Goal: Information Seeking & Learning: Learn about a topic

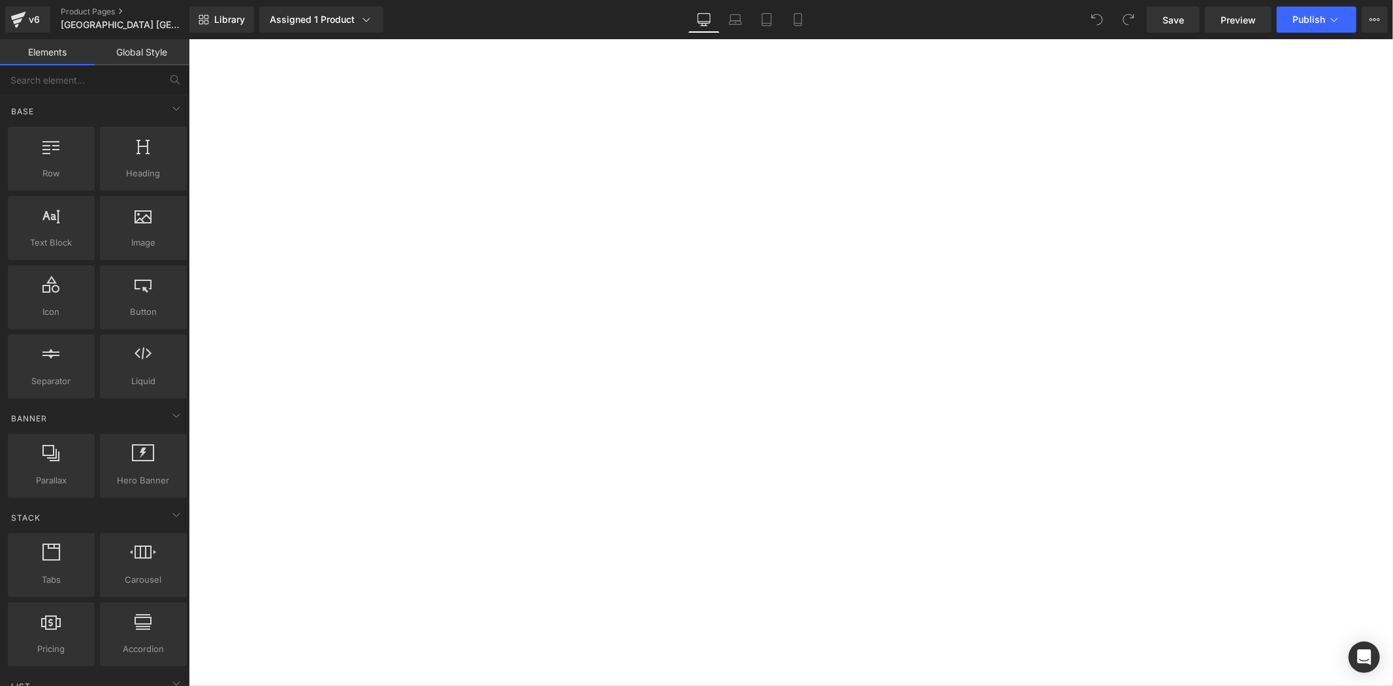
scroll to position [1185, 0]
click at [188, 39] on img at bounding box center [188, 39] width 0 height 0
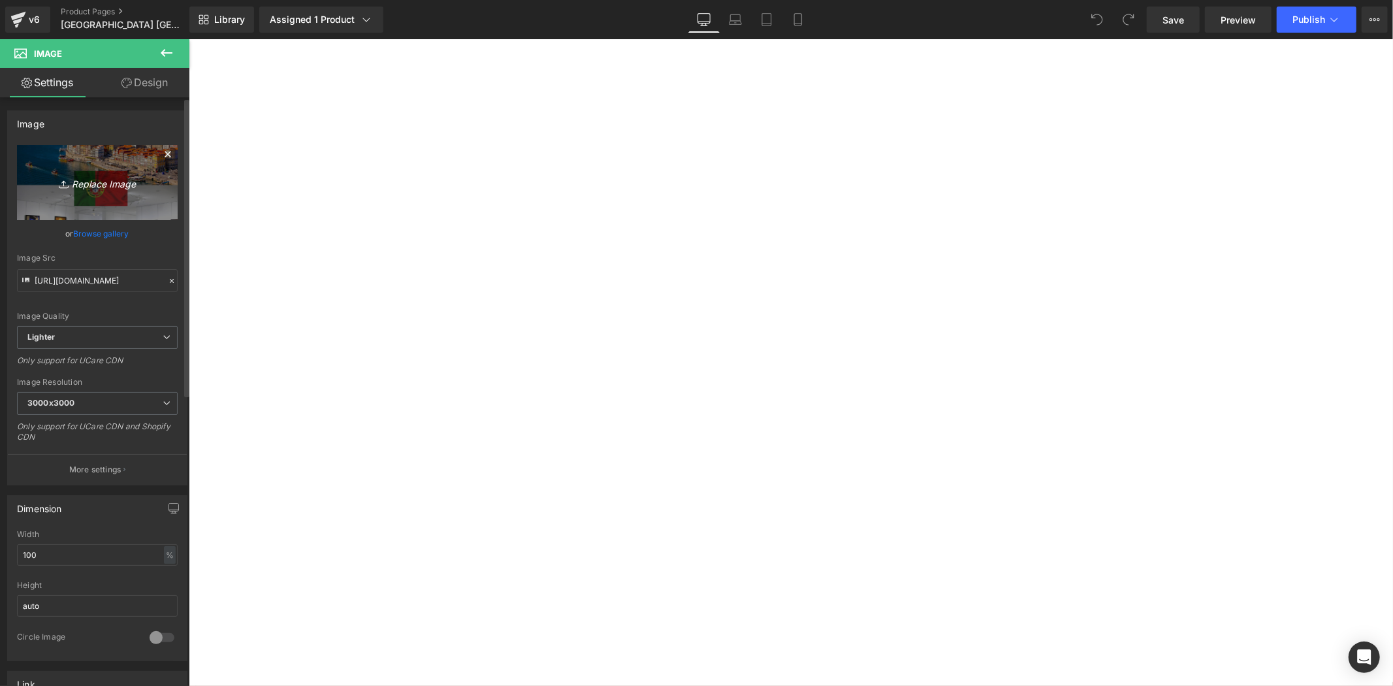
click at [120, 189] on icon "Replace Image" at bounding box center [97, 182] width 104 height 16
type input "C:\fakepath\Gasca x bibai city promo .png"
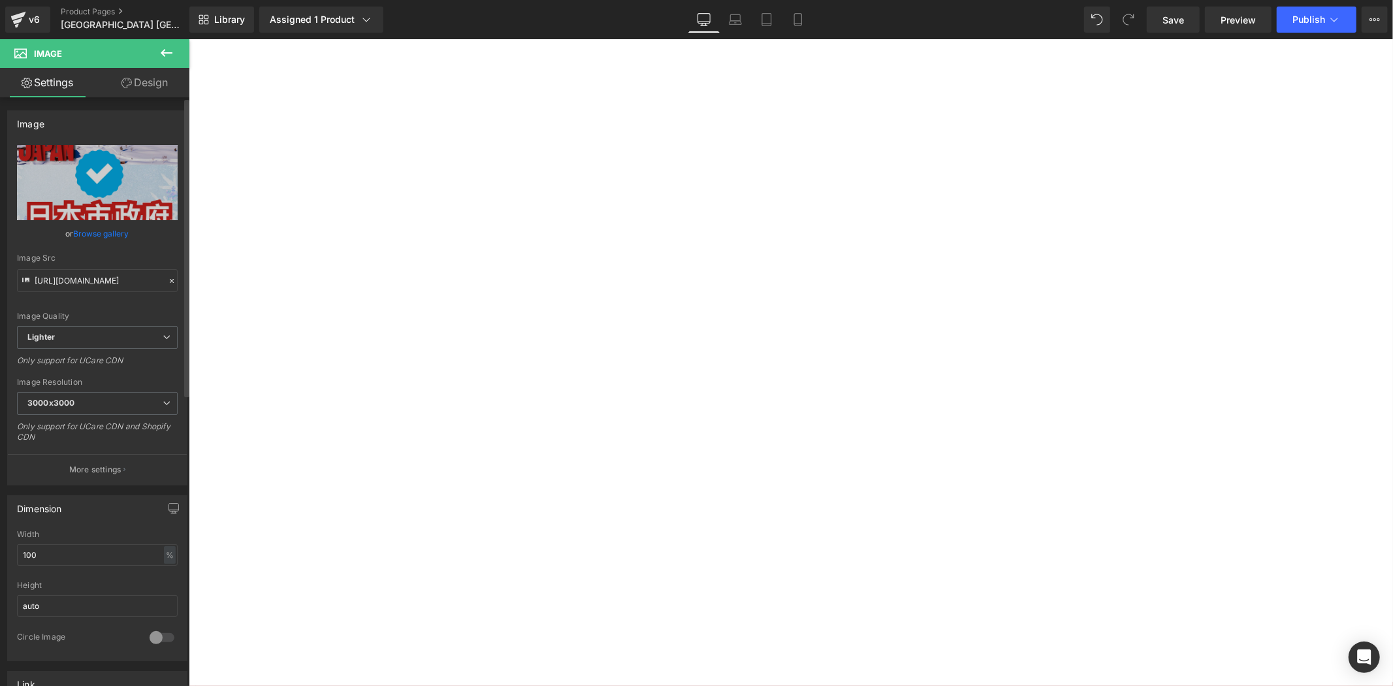
click at [134, 391] on div "Image Resolution 3000x3000 100x100 240x240 480x480 576x576 640x640 768x768 800x…" at bounding box center [97, 413] width 161 height 73
click at [150, 390] on div "Image Resolution 3000x3000 100x100 240x240 480x480 576x576 640x640 768x768 800x…" at bounding box center [97, 413] width 161 height 73
click at [149, 403] on span "3000x3000" at bounding box center [97, 403] width 161 height 23
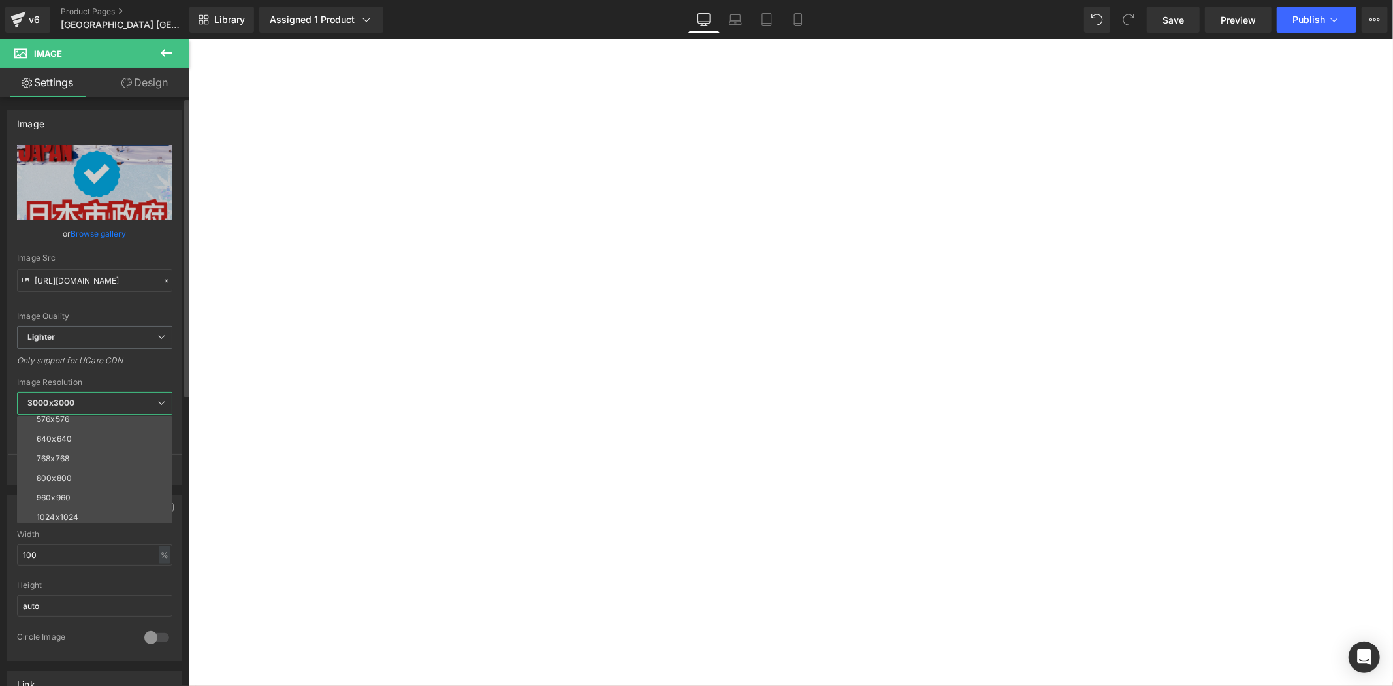
scroll to position [168, 0]
click at [140, 429] on li "1280x1280" at bounding box center [97, 434] width 161 height 20
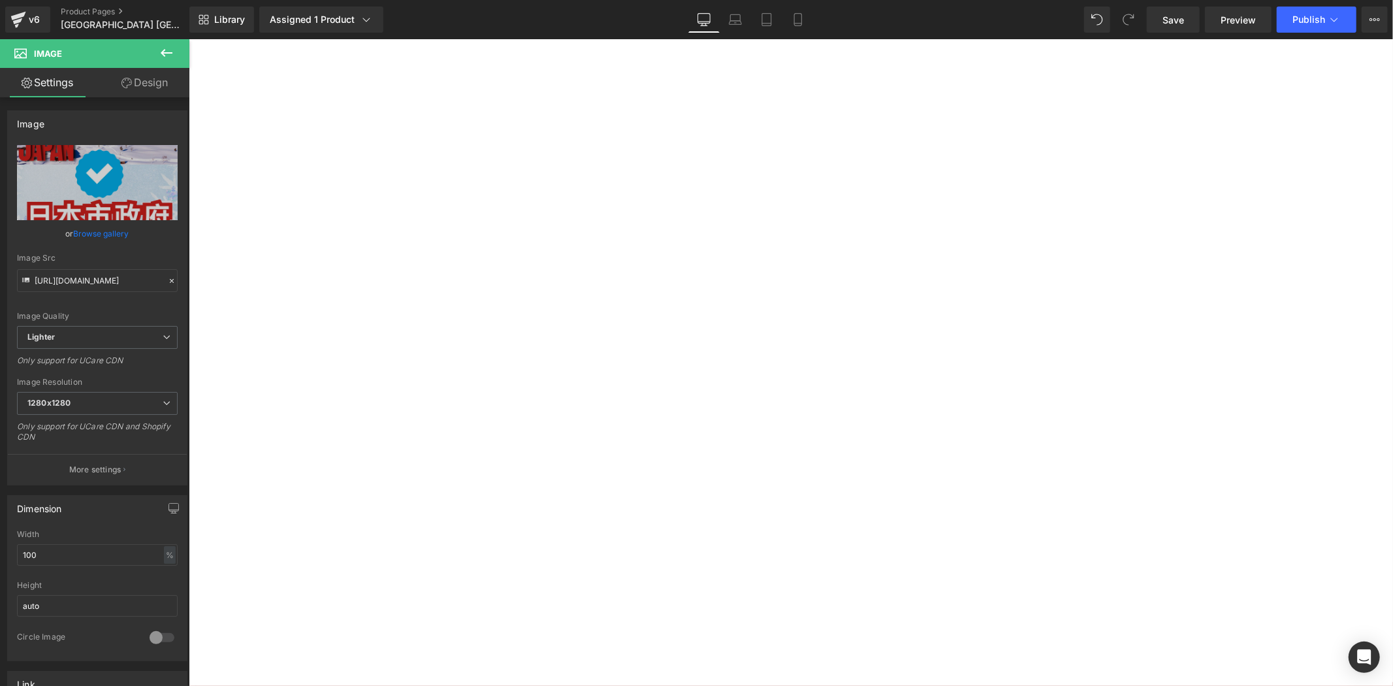
type input "[URL][DOMAIN_NAME]"
click at [188, 39] on div "GASCA x 葡中工商會(CCILC)x 葡萄牙-香港商會(PHKCCI)聯合主辦 - 葡萄牙藝術展覽 Heading 本次比賽入選作品將獲邀參與由GASC…" at bounding box center [188, 39] width 0 height 0
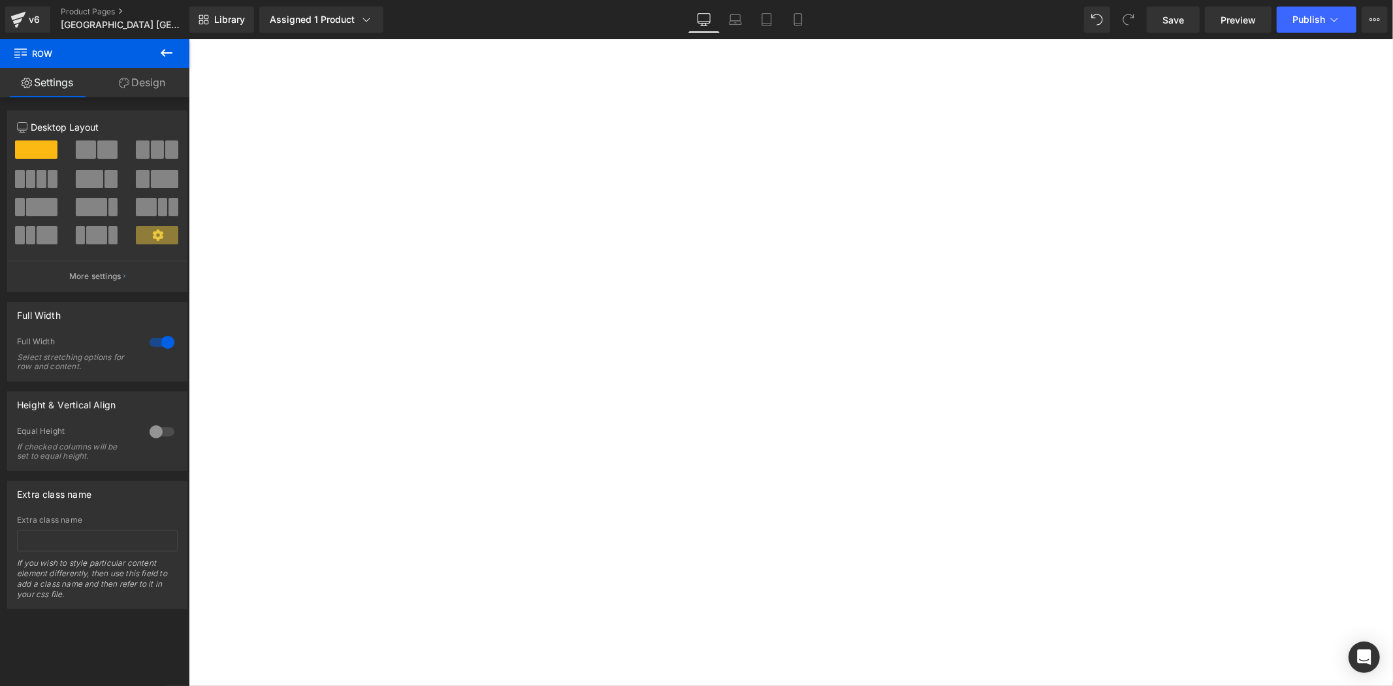
click at [188, 39] on h2 "GASCA x 葡中工商會(CCILC)x 葡萄牙-香港商會(PHKCCI)聯合主辦 - 葡萄牙藝術展覽" at bounding box center [188, 39] width 0 height 0
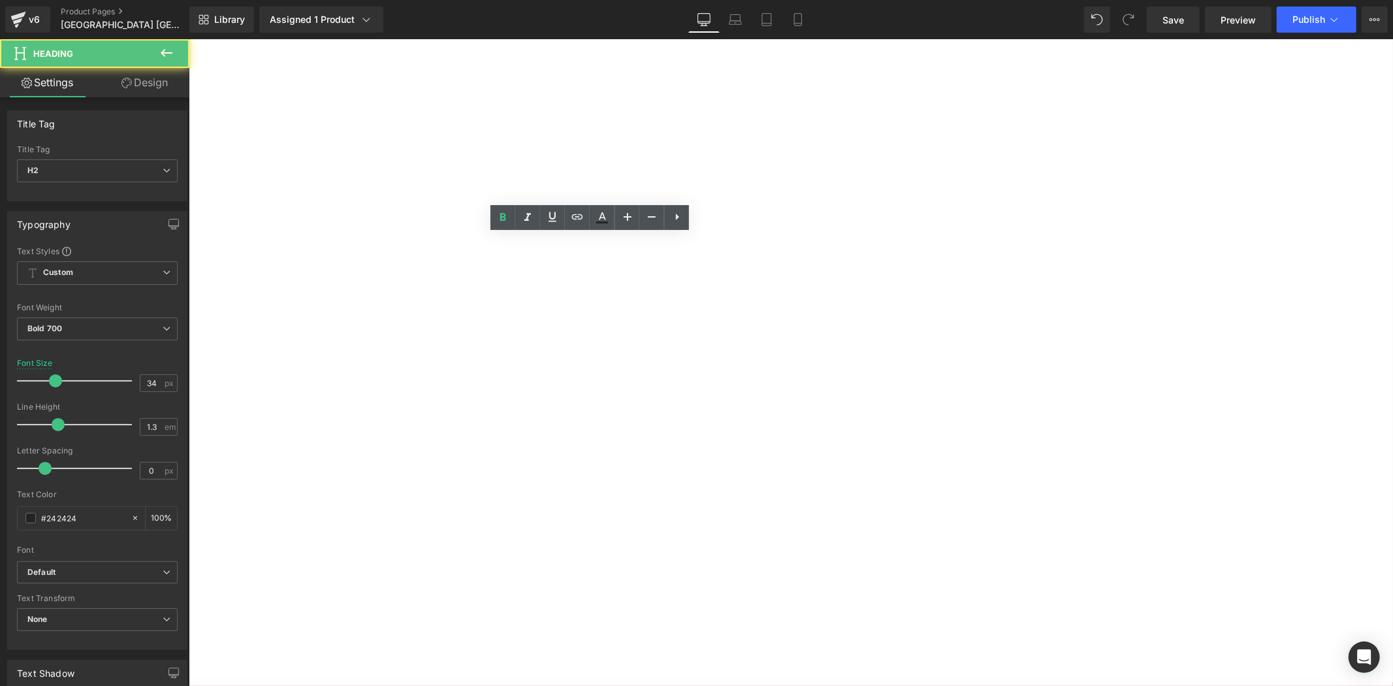
click at [188, 39] on h2 "GASCA x 葡中工商會(CCILC)x 葡萄牙-香港商會(PHKCCI)聯合主辦 - 葡萄牙藝術展覽" at bounding box center [188, 39] width 0 height 0
drag, startPoint x: 603, startPoint y: 307, endPoint x: 407, endPoint y: 249, distance: 205.0
click at [188, 39] on h2 "GASCA x 葡中工商會(CCILC)x 葡萄牙-香港商會(PHKCCI)聯合主辦 - 葡萄牙藝術展覽" at bounding box center [188, 39] width 0 height 0
paste div
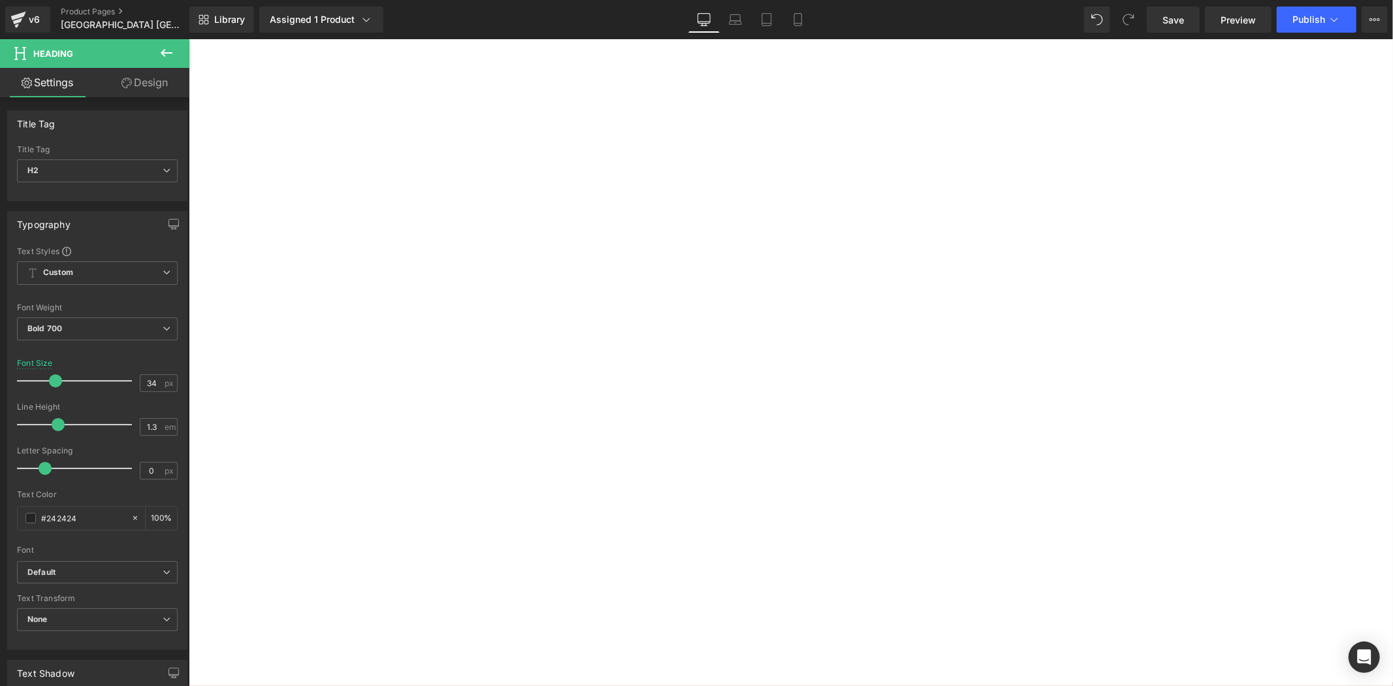
scroll to position [1213, 0]
click at [188, 39] on h4 "本次比賽入選作品將獲邀參與由GASCA及葡中工商會(CCILC)x 葡萄牙香港工商會(PHKCCI)聯合主辦之官方展覽，讓你的創作走向國際舞台。" at bounding box center [188, 39] width 0 height 0
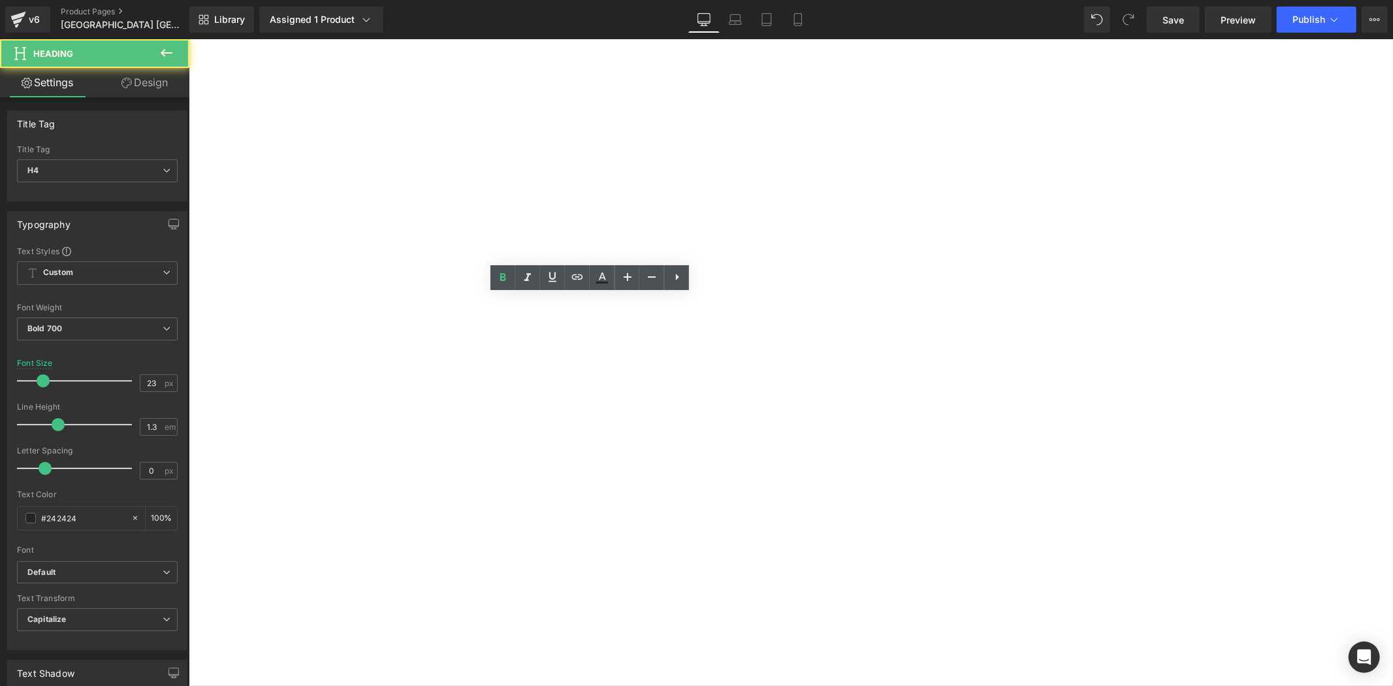
click at [188, 39] on h4 "本次比賽入選作品將獲邀參與由GASCA及葡中工商會(CCILC)x 葡萄牙香港工商會(PHKCCI)聯合主辦之官方展覽，讓你的創作走向國際舞台。" at bounding box center [188, 39] width 0 height 0
drag, startPoint x: 648, startPoint y: 348, endPoint x: 406, endPoint y: 301, distance: 247.4
click at [188, 39] on h4 "本次比賽入選作品將獲邀參與由GASCA及葡中工商會(CCILC)x 葡萄牙香港工商會(PHKCCI)聯合主辦之官方展覽，讓你的創作走向國際舞台。" at bounding box center [188, 39] width 0 height 0
copy h4 "本次比賽入選作品將獲邀參與由GASCA及葡中工商會(CCILC)x 葡萄牙香港工商會(PHKCCI)聯合主辦之官方展覽，讓你的創作走向國際舞台。"
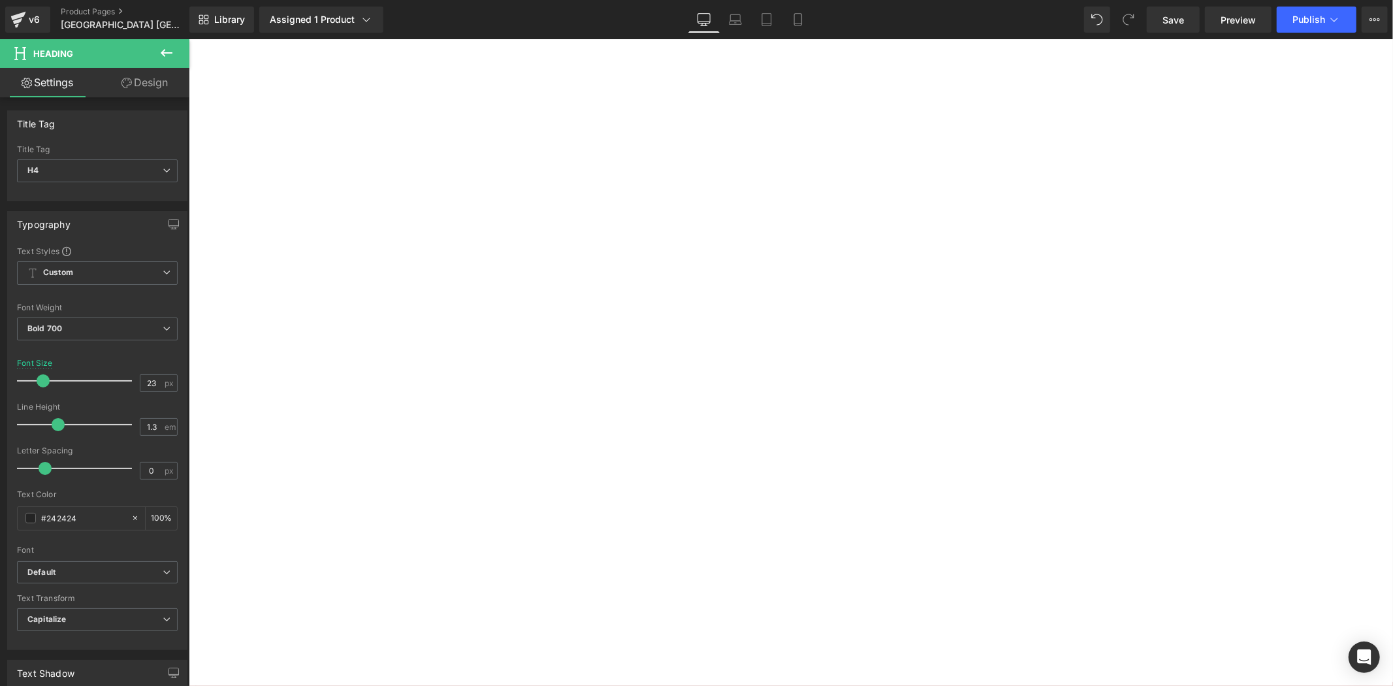
click at [188, 39] on h2 "由北海道美唄市政府全力支持合辦" at bounding box center [188, 39] width 0 height 0
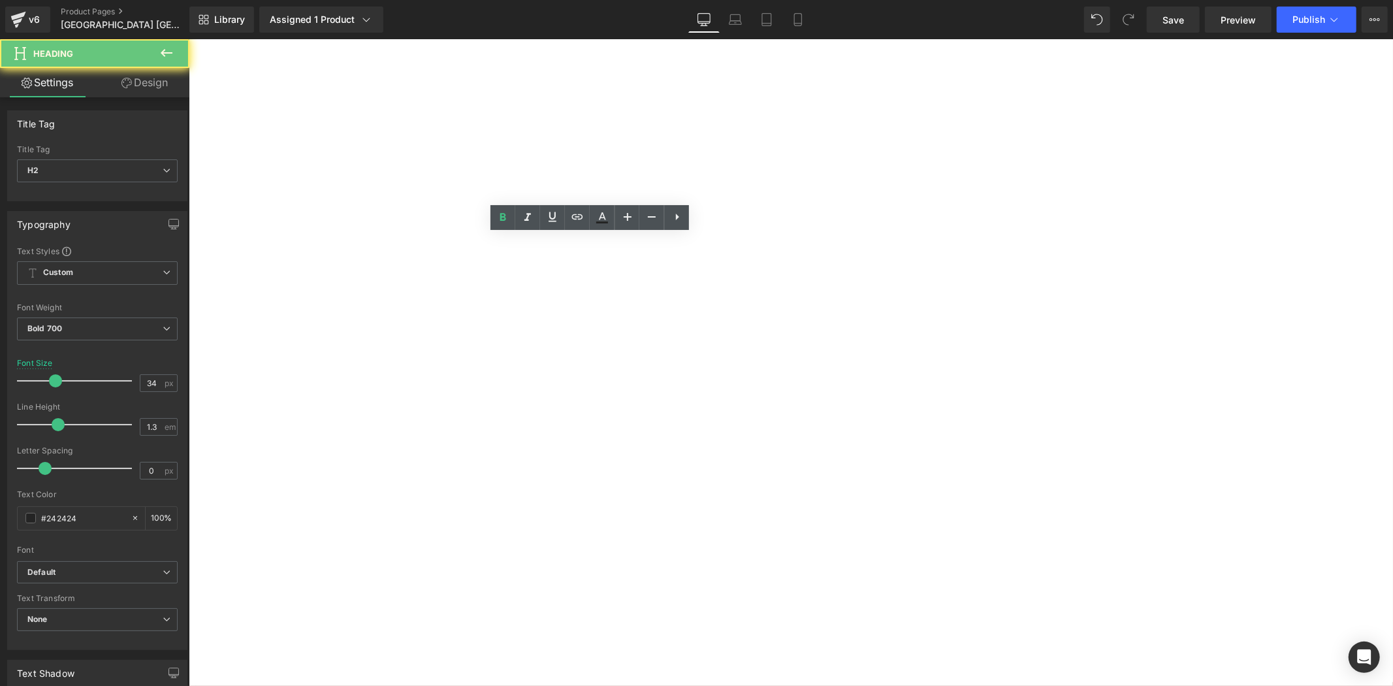
click at [188, 39] on h2 "由北海道美唄市政府全力支持合辦" at bounding box center [188, 39] width 0 height 0
copy h2 "由北海道美唄市政府全力支持合辦"
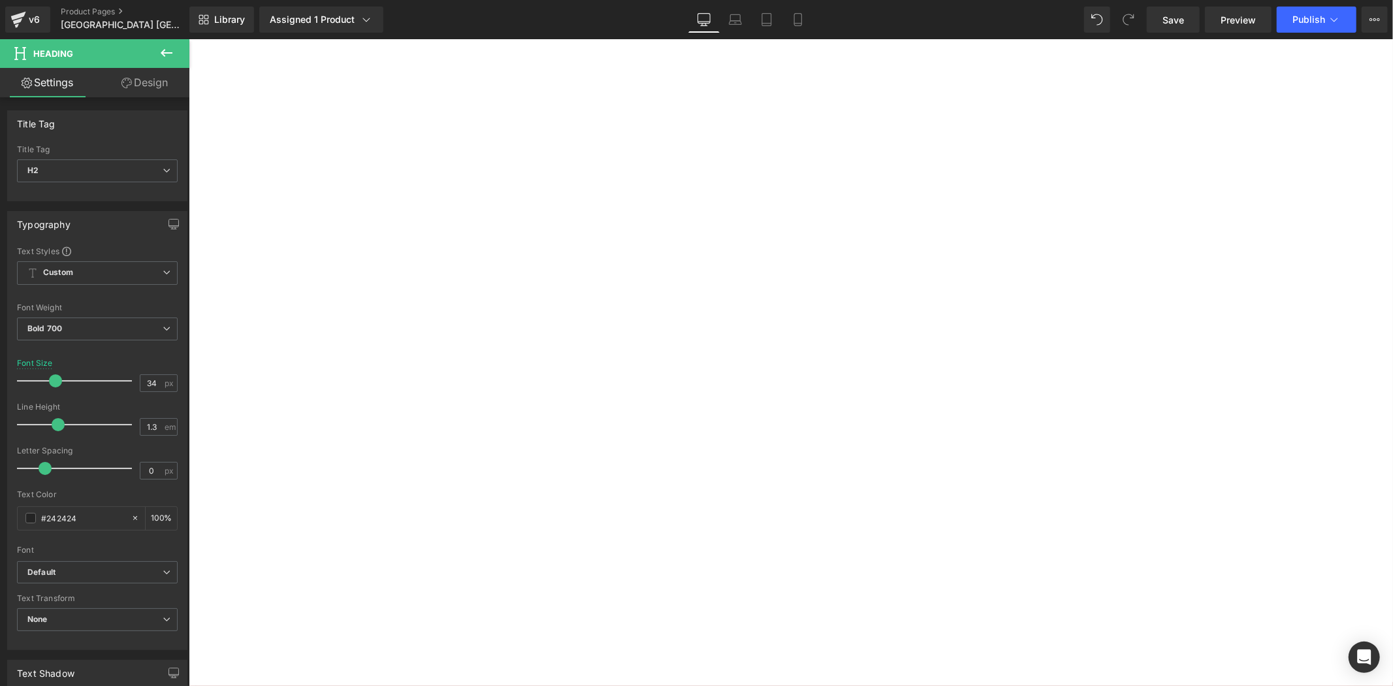
scroll to position [198, 0]
click at [188, 39] on div at bounding box center [188, 39] width 0 height 0
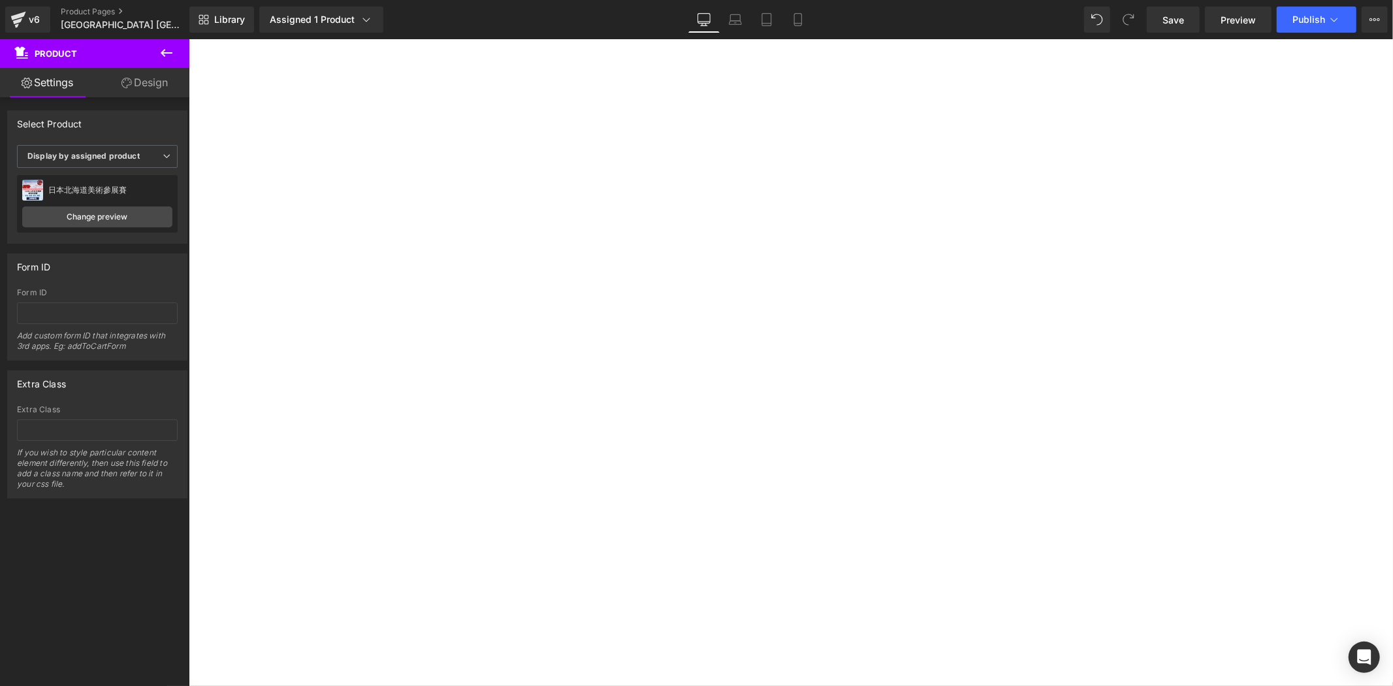
scroll to position [1213, 0]
click at [188, 39] on p "展覽地點:葡萄牙里斯本" at bounding box center [188, 39] width 0 height 0
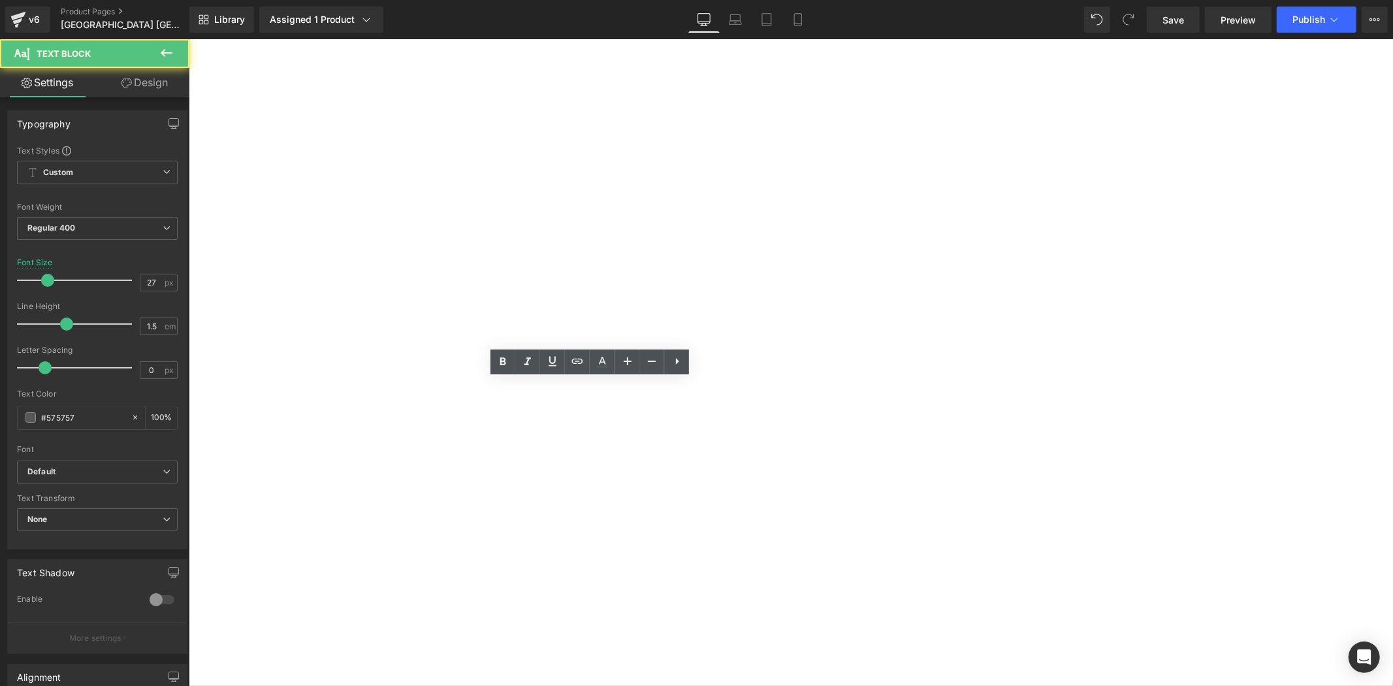
click at [188, 39] on p "展覽地點:葡萄牙里斯本" at bounding box center [188, 39] width 0 height 0
click at [188, 39] on p "展覽地點: 葡萄牙里斯本" at bounding box center [188, 39] width 0 height 0
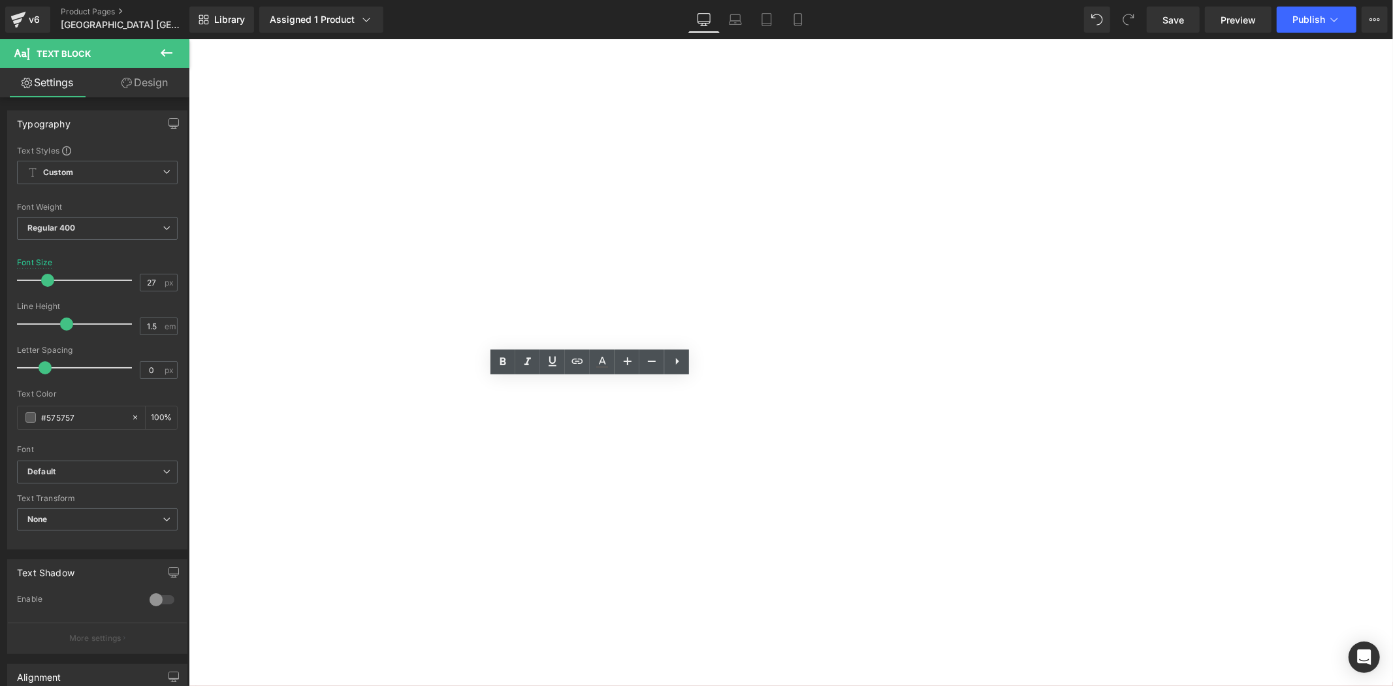
click at [188, 39] on h2 "由北海道美唄市政府全力支持合辦" at bounding box center [188, 39] width 0 height 0
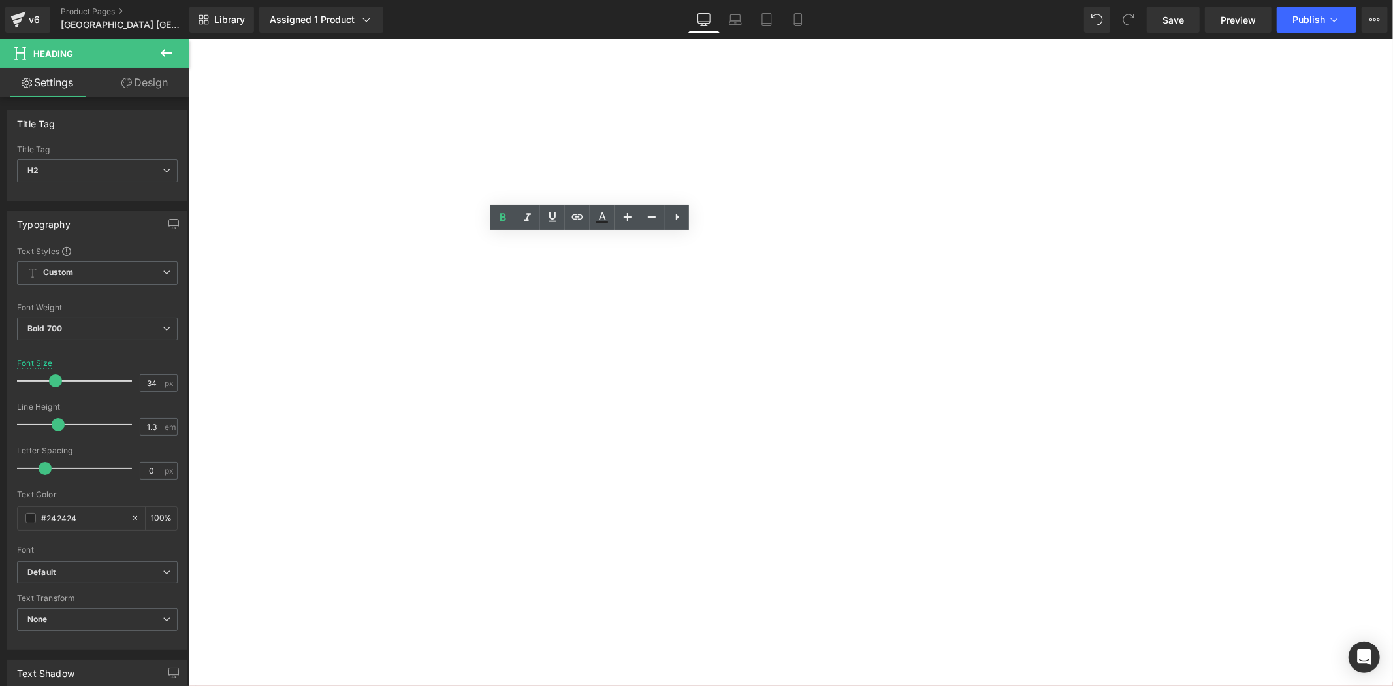
drag, startPoint x: 430, startPoint y: 248, endPoint x: 551, endPoint y: 243, distance: 120.9
click at [188, 39] on h2 "由北海道美唄市政府全力支持合辦" at bounding box center [188, 39] width 0 height 0
copy h2 "北海道[GEOGRAPHIC_DATA]"
click at [188, 39] on p "展覽地點: 葡萄牙里斯本" at bounding box center [188, 39] width 0 height 0
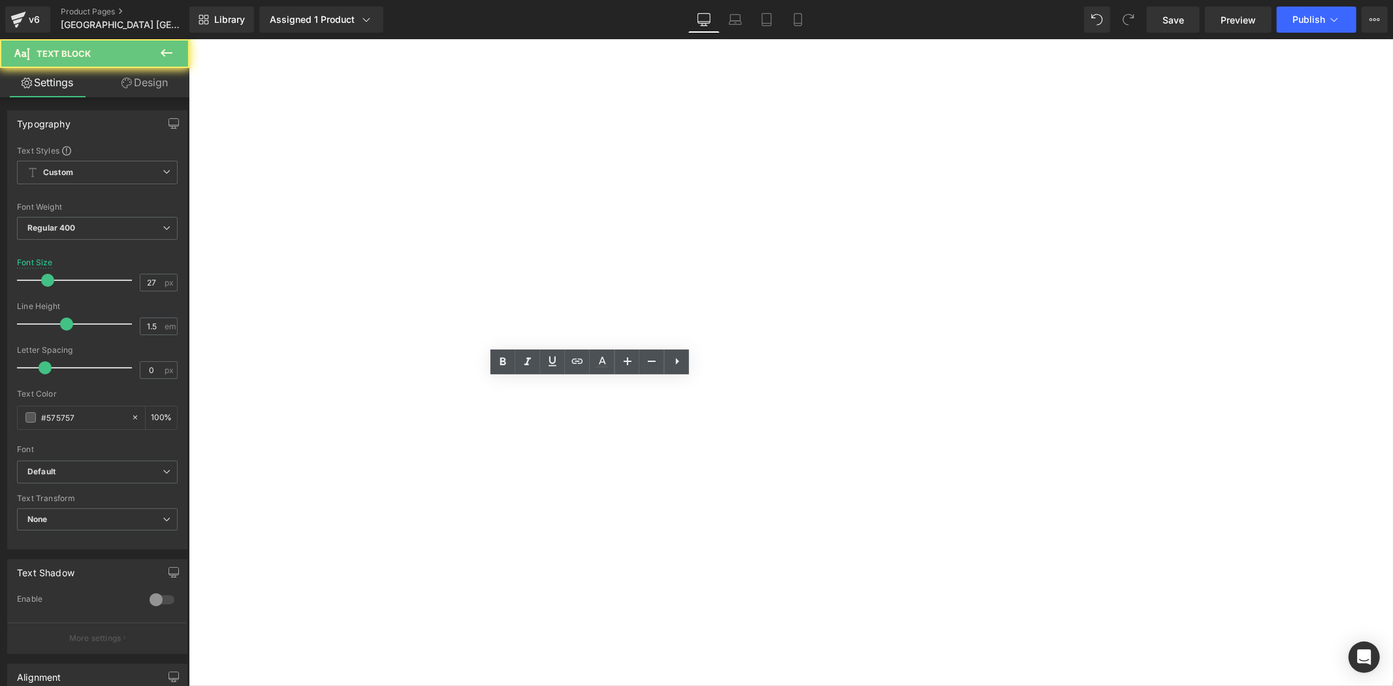
drag, startPoint x: 526, startPoint y: 409, endPoint x: 609, endPoint y: 401, distance: 83.3
click at [188, 39] on p "展覽地點: 葡萄牙里斯本" at bounding box center [188, 39] width 0 height 0
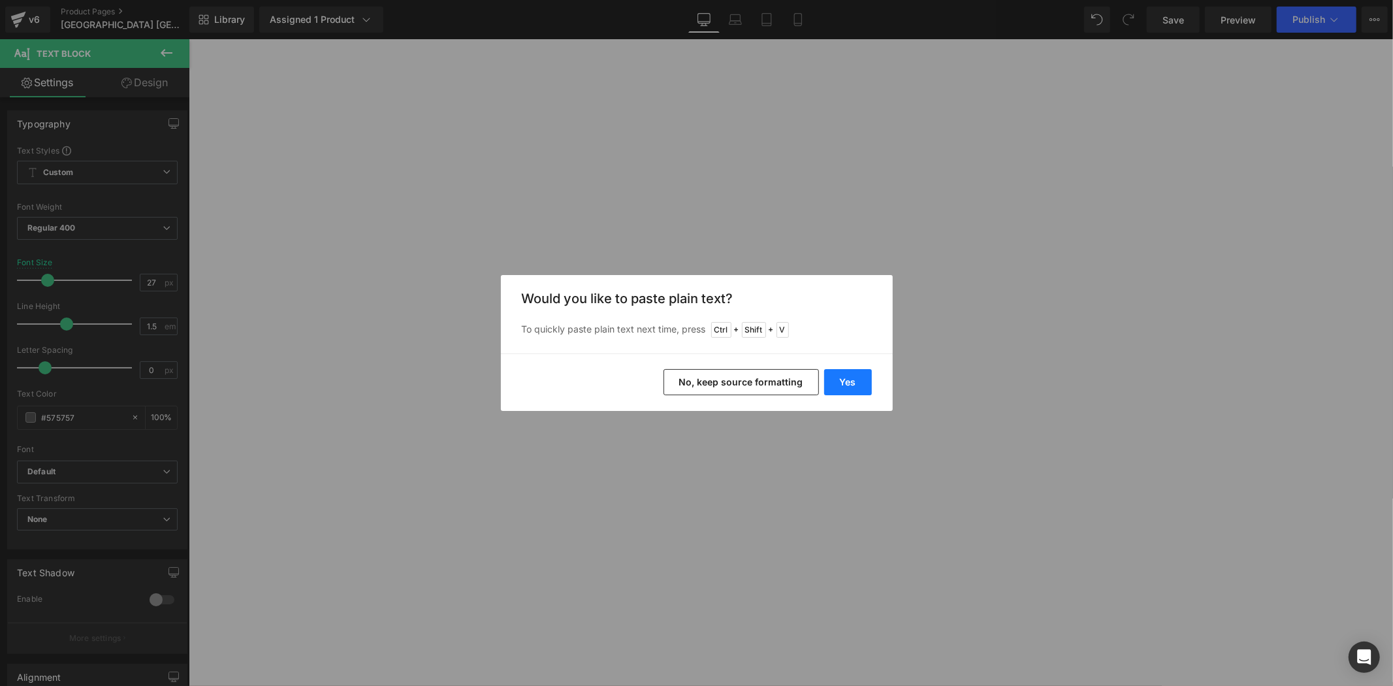
click at [839, 381] on button "Yes" at bounding box center [848, 382] width 48 height 26
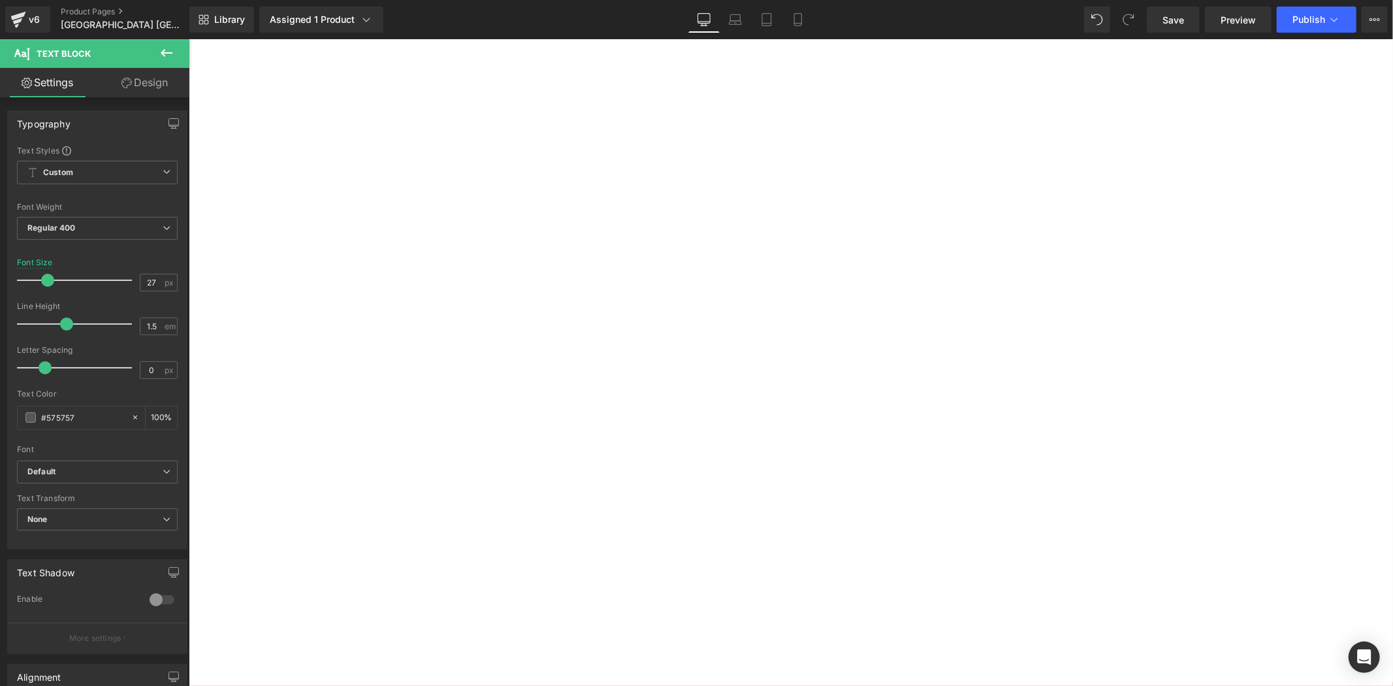
click at [188, 39] on p "展覽地點: 北海道[GEOGRAPHIC_DATA] 展覽日期: [DATE]中旬" at bounding box center [188, 39] width 0 height 0
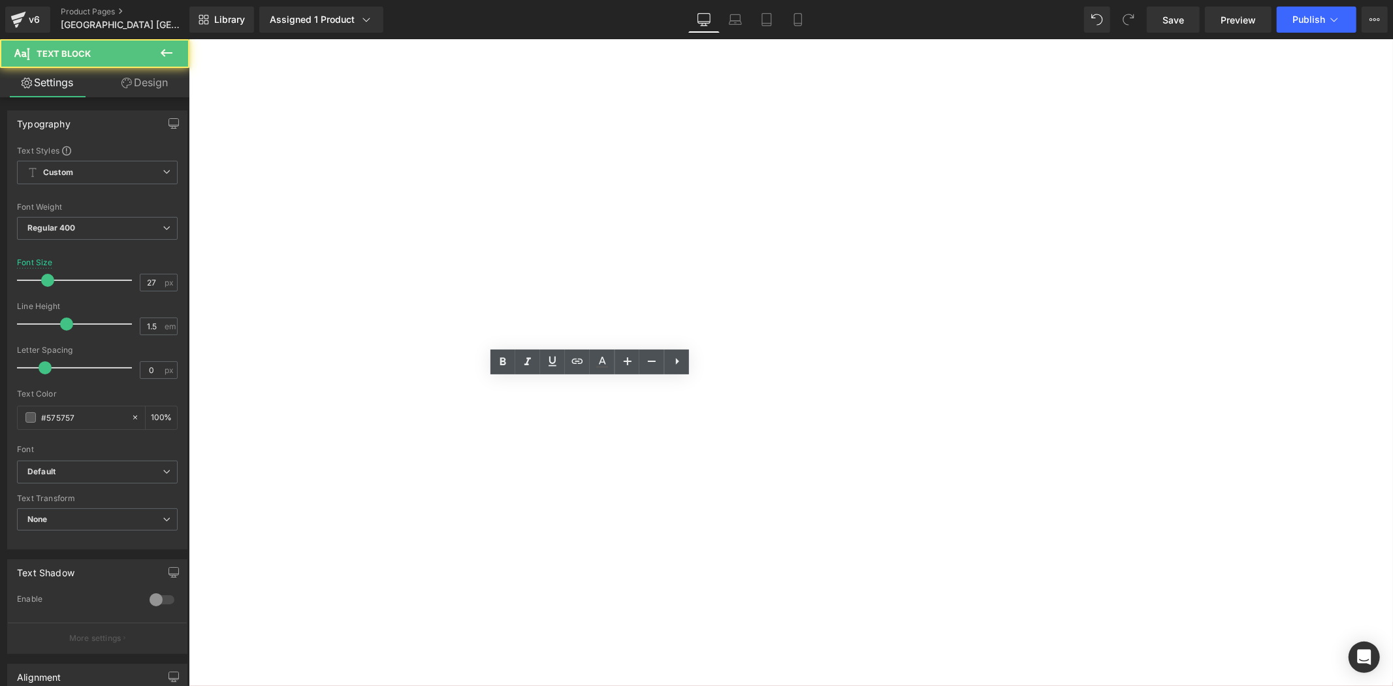
click at [188, 39] on span "展覽日期: [DATE]中旬" at bounding box center [188, 39] width 0 height 0
drag, startPoint x: 568, startPoint y: 431, endPoint x: 605, endPoint y: 421, distance: 38.7
click at [188, 39] on p "展覽日期: [DATE]中旬" at bounding box center [188, 39] width 0 height 0
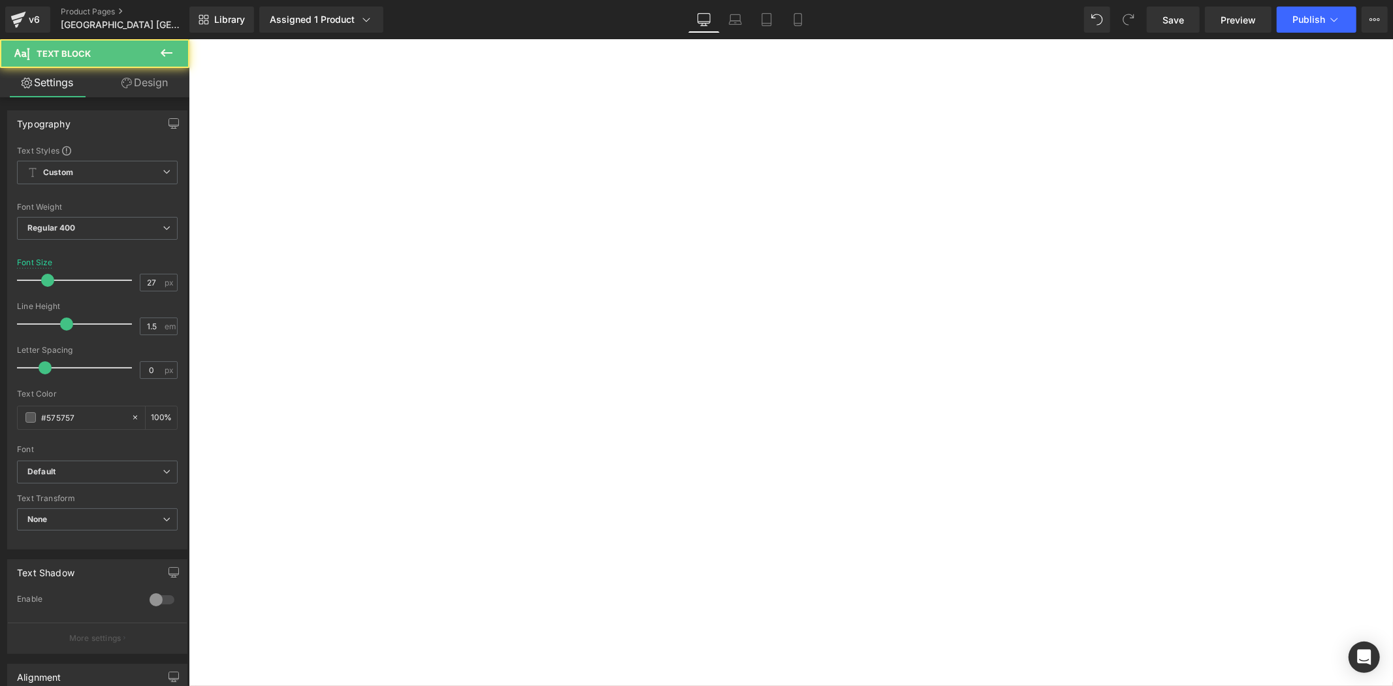
drag, startPoint x: 567, startPoint y: 426, endPoint x: 577, endPoint y: 424, distance: 10.1
click at [188, 39] on span "展覽日期: [DATE]" at bounding box center [188, 39] width 0 height 0
click at [188, 39] on p "展覽日期: [DATE]" at bounding box center [188, 39] width 0 height 0
click at [188, 39] on p "參展費用：如作品入選展覽，每幅作品需繳交參展費用 HKD 2280。" at bounding box center [188, 39] width 0 height 0
click at [188, 39] on div "由北海道美唄市政府全力支持合辦 Heading 本次比賽入選作品將獲邀參與由GASCA及葡中工商會(CCILC)x 葡萄牙香港工商會(PHKCCI)聯合主辦之…" at bounding box center [188, 39] width 0 height 0
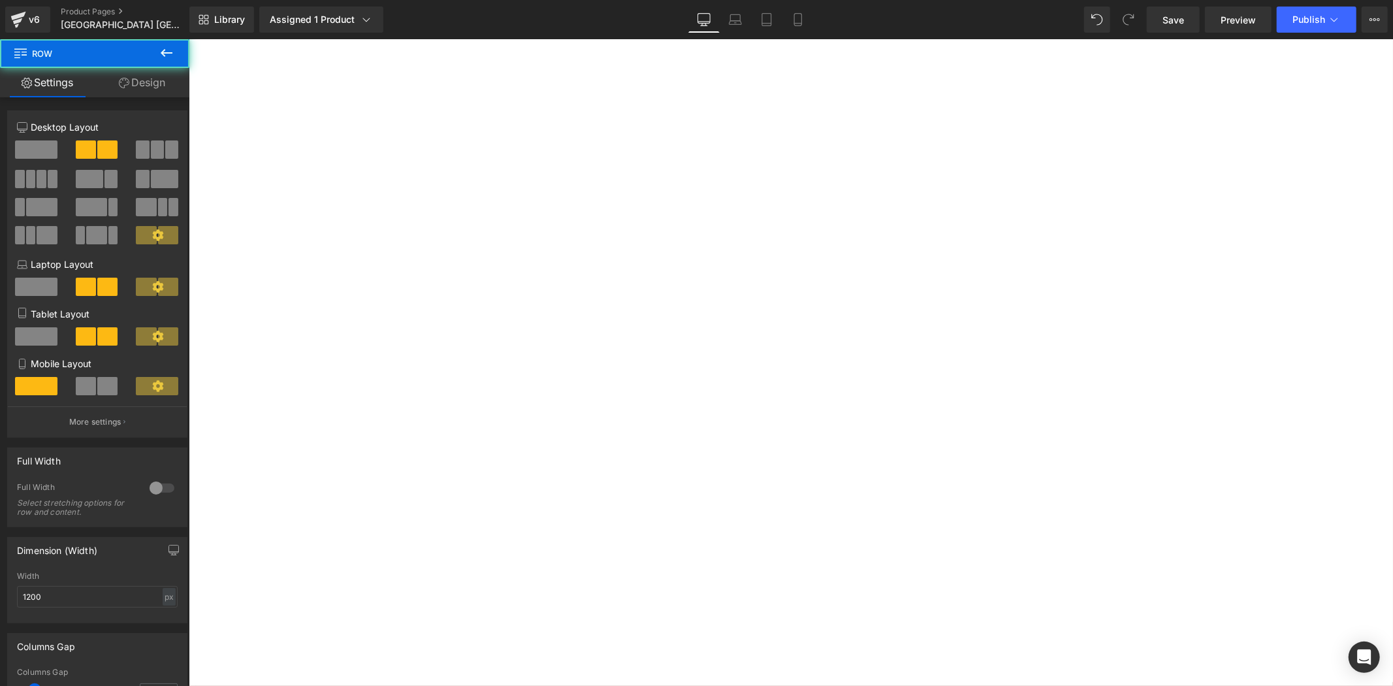
scroll to position [1241, 0]
click at [188, 39] on span "展覽日期: [DATE]至[DATE]" at bounding box center [188, 39] width 0 height 0
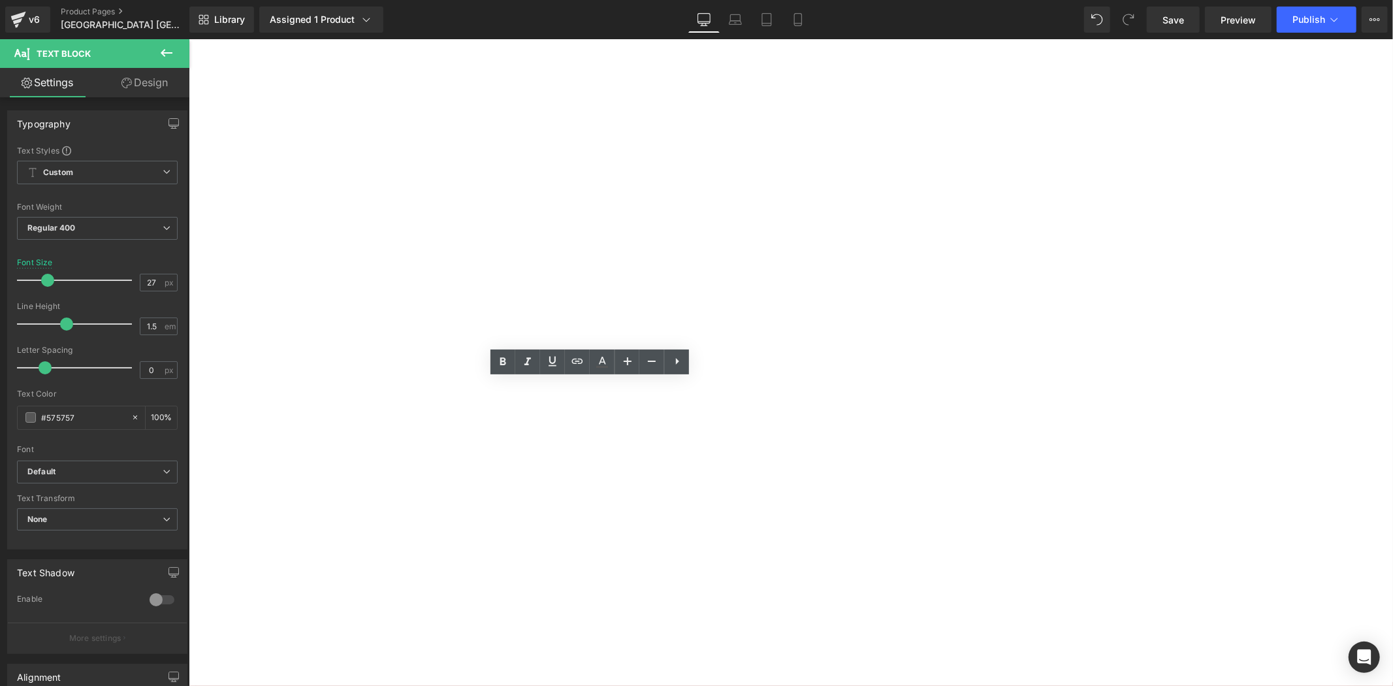
click at [188, 39] on span "展覽日期: [DATE]至[DATE]" at bounding box center [188, 39] width 0 height 0
click at [188, 39] on p "展覽日期: [DATE]至[DATE]" at bounding box center [188, 39] width 0 height 0
click at [188, 39] on p "參展費用：如作品入選展覽，每幅作品需繳交參展費用 HKD 2280。" at bounding box center [188, 39] width 0 height 0
drag, startPoint x: 503, startPoint y: 485, endPoint x: 531, endPoint y: 484, distance: 28.1
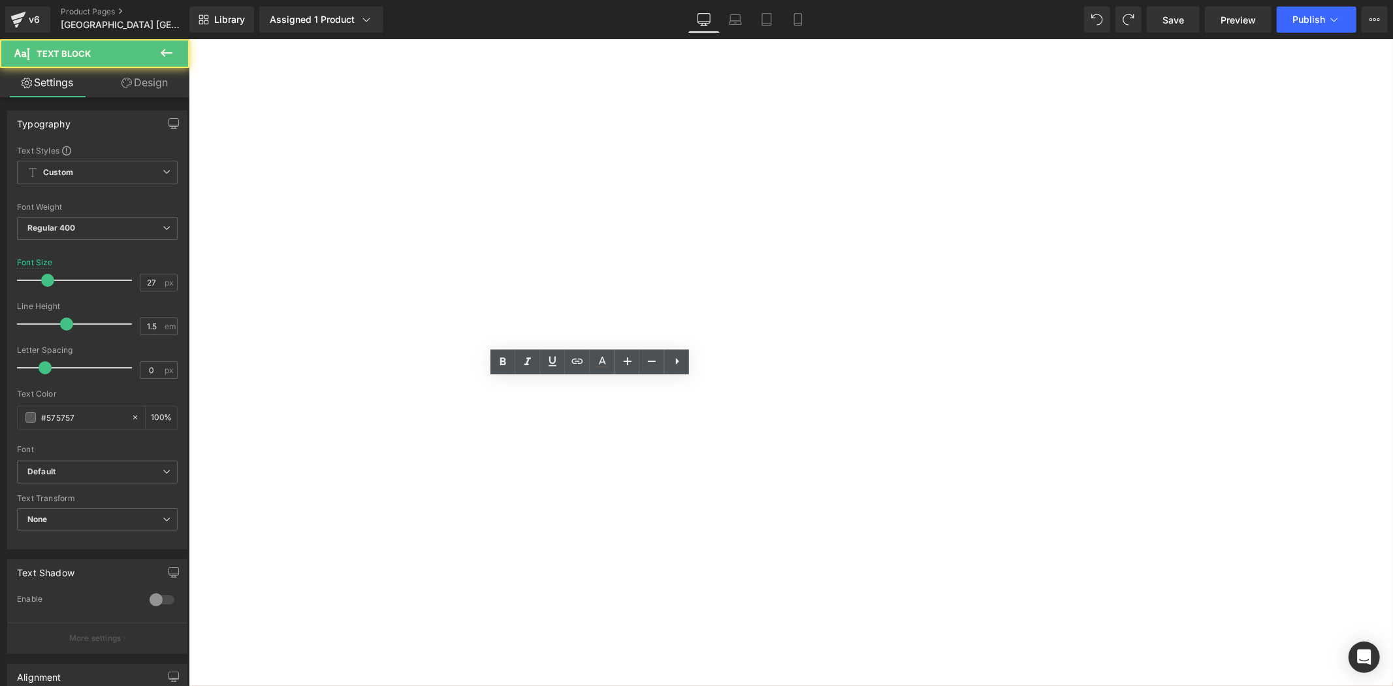
click at [188, 39] on p "參展費用：如作品入選展覽，每幅作品需繳交參展費用 HKD 2280。" at bounding box center [188, 39] width 0 height 0
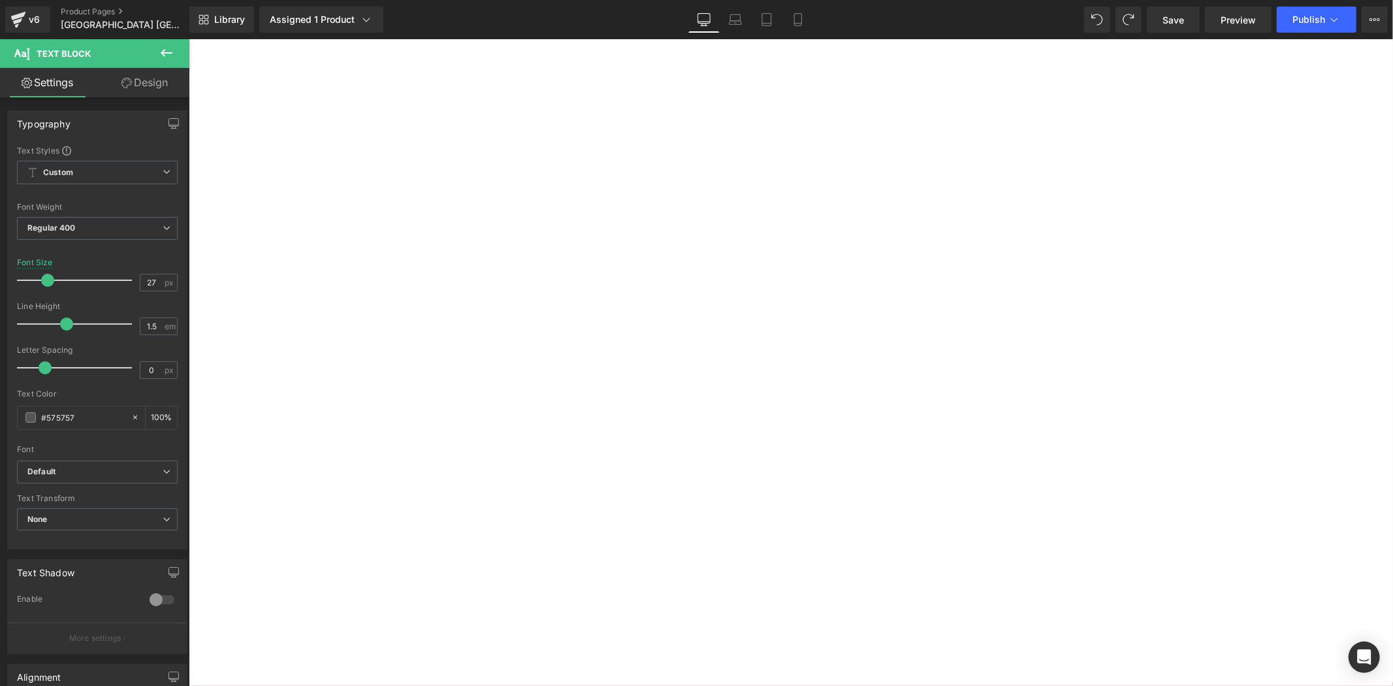
click at [188, 39] on div "由北海道美唄市政府全力支持合辦 Heading 本次比賽入選作品將獲邀參與由GASCA及葡中工商會(CCILC)x 葡萄牙香港工商會(PHKCCI)聯合主辦之…" at bounding box center [188, 39] width 0 height 0
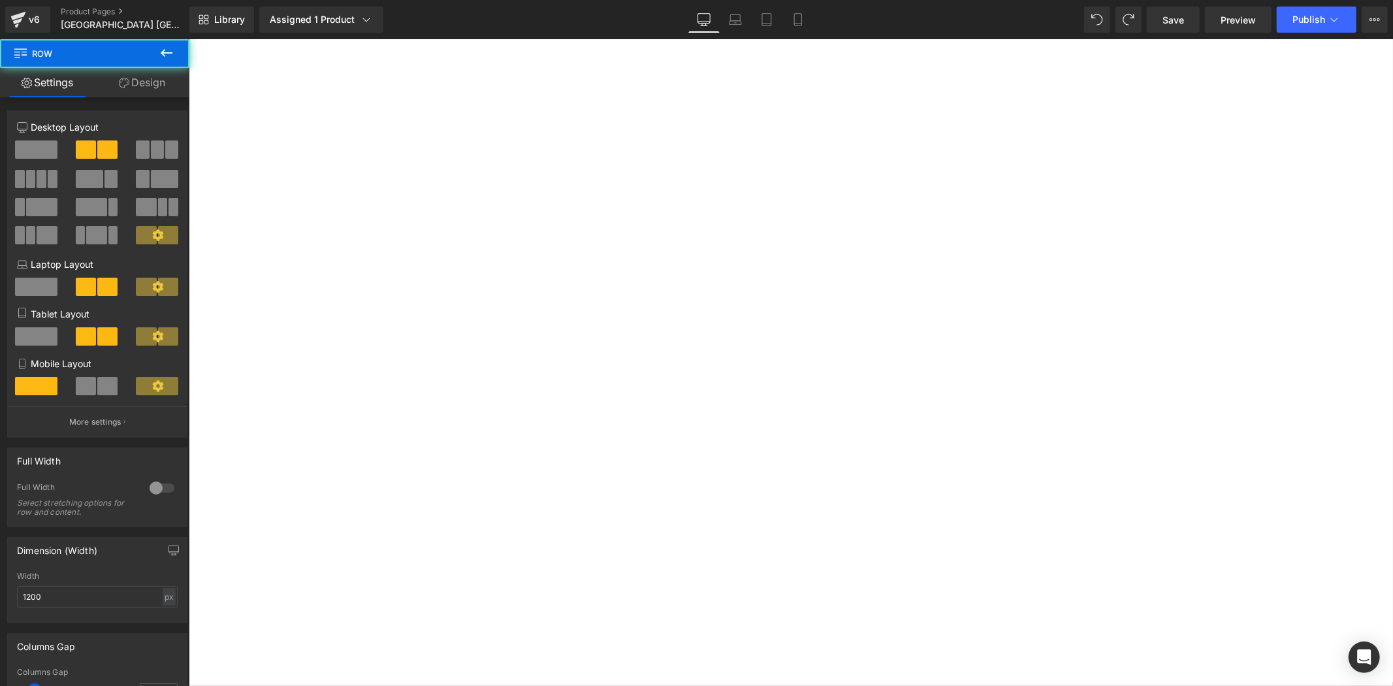
click at [188, 39] on p "參展費用：如作品入選展覽，每幅作品需繳交參展費用 HKD 1980。" at bounding box center [188, 39] width 0 height 0
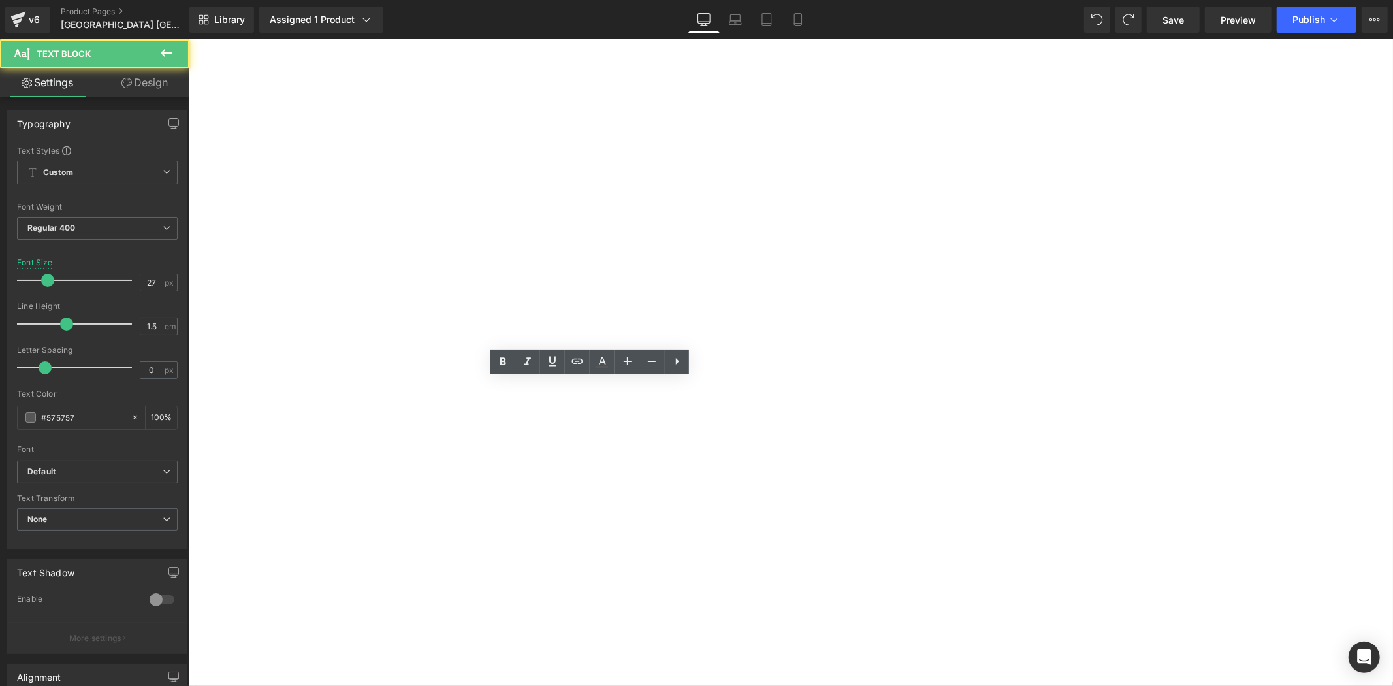
click at [188, 39] on div "由北海道美唄市政府全力支持合辦 Heading 本次比賽入選作品將獲邀參與由GASCA及葡中工商會(CCILC)x 葡萄牙香港工商會(PHKCCI)聯合主辦之…" at bounding box center [188, 39] width 0 height 0
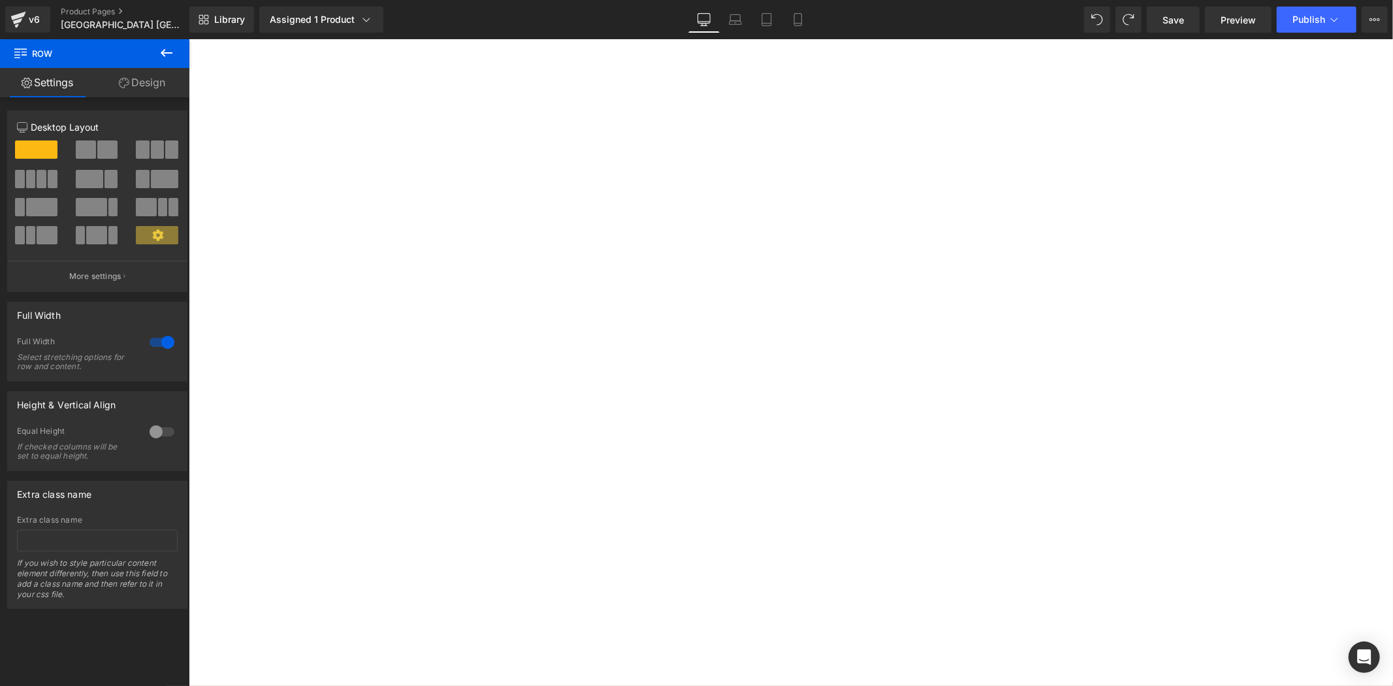
click at [188, 39] on link at bounding box center [188, 39] width 0 height 0
click at [188, 39] on h2 "由北海道美唄市政府全力支持合辦" at bounding box center [188, 39] width 0 height 0
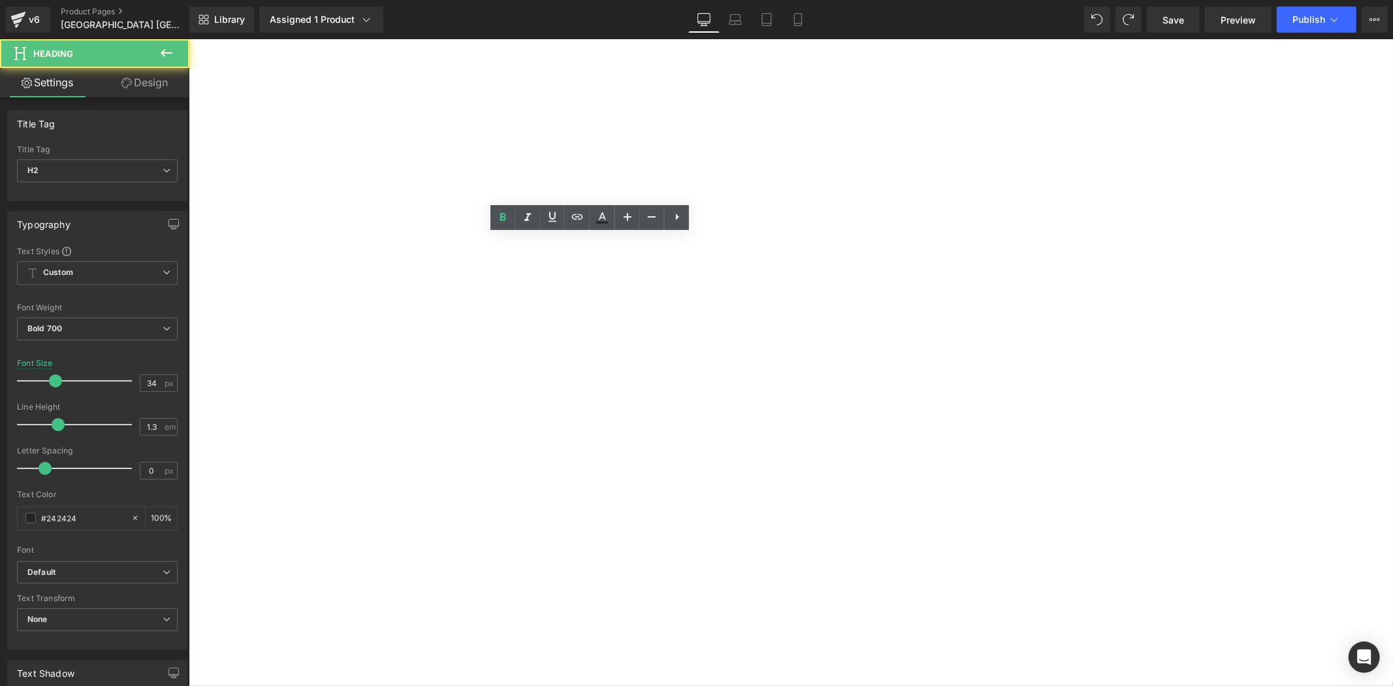
click at [188, 39] on h2 "由北海道美唄市政府全力支持合辦" at bounding box center [188, 39] width 0 height 0
copy h2 "由北海道美唄市政府全力支持合辦"
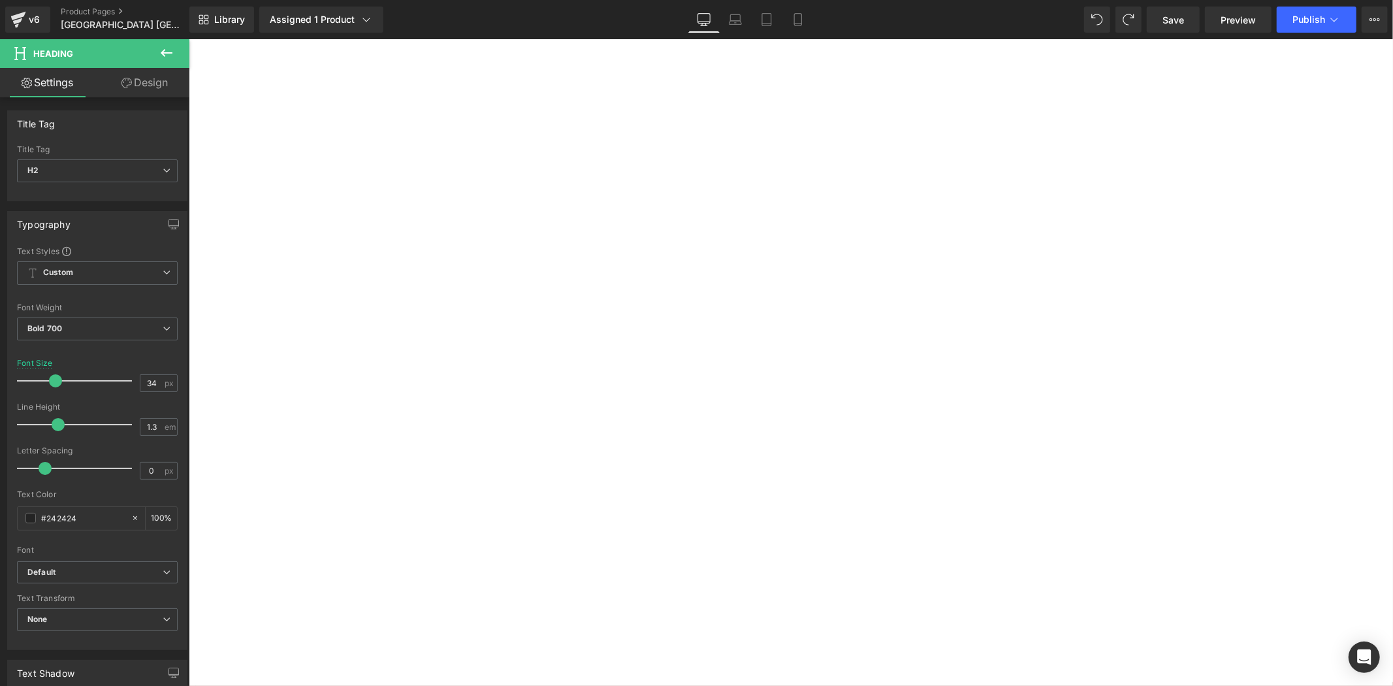
click at [188, 39] on h4 "本次比賽入選作品將獲邀參與由GASCA及葡中工商會(CCILC)x 葡萄牙香港工商會(PHKCCI)聯合主辦之官方展覽，讓你的創作走向國際舞台。" at bounding box center [188, 39] width 0 height 0
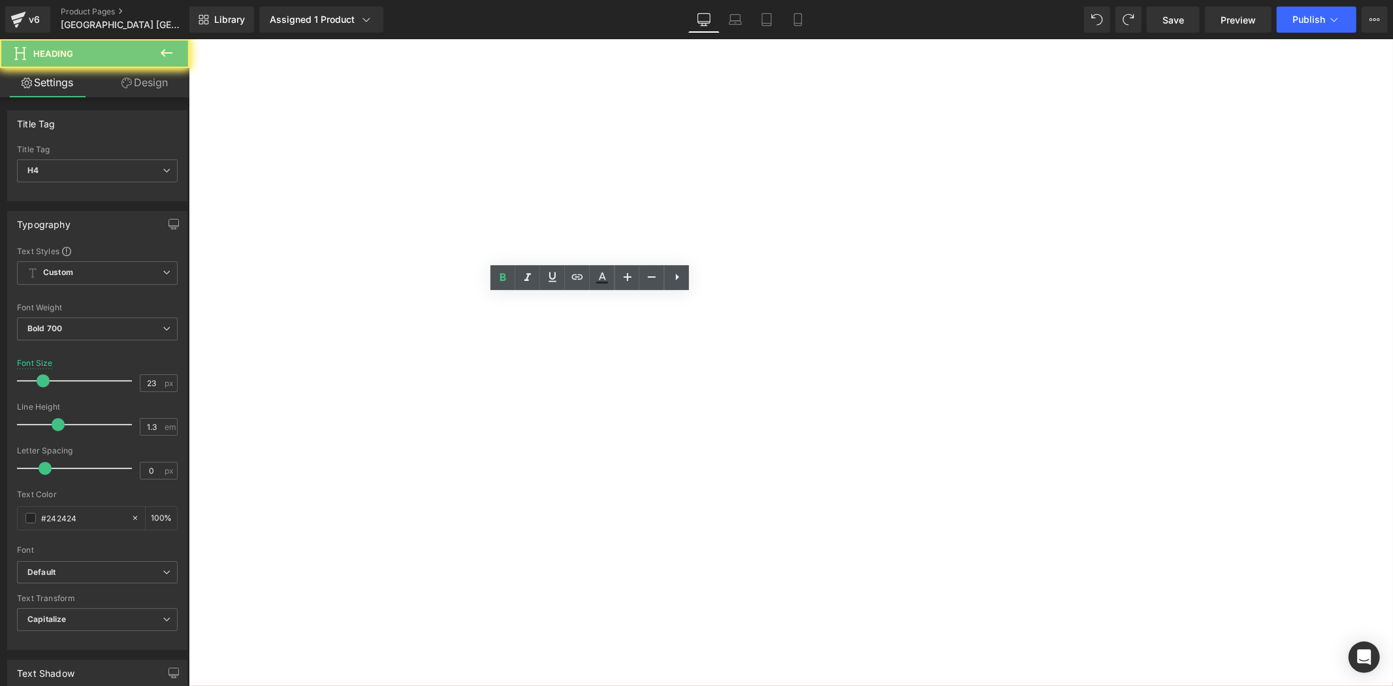
click at [188, 39] on h4 "本次比賽入選作品將獲邀參與由GASCA及葡中工商會(CCILC)x 葡萄牙香港工商會(PHKCCI)聯合主辦之官方展覽，讓你的創作走向國際舞台。" at bounding box center [188, 39] width 0 height 0
paste div
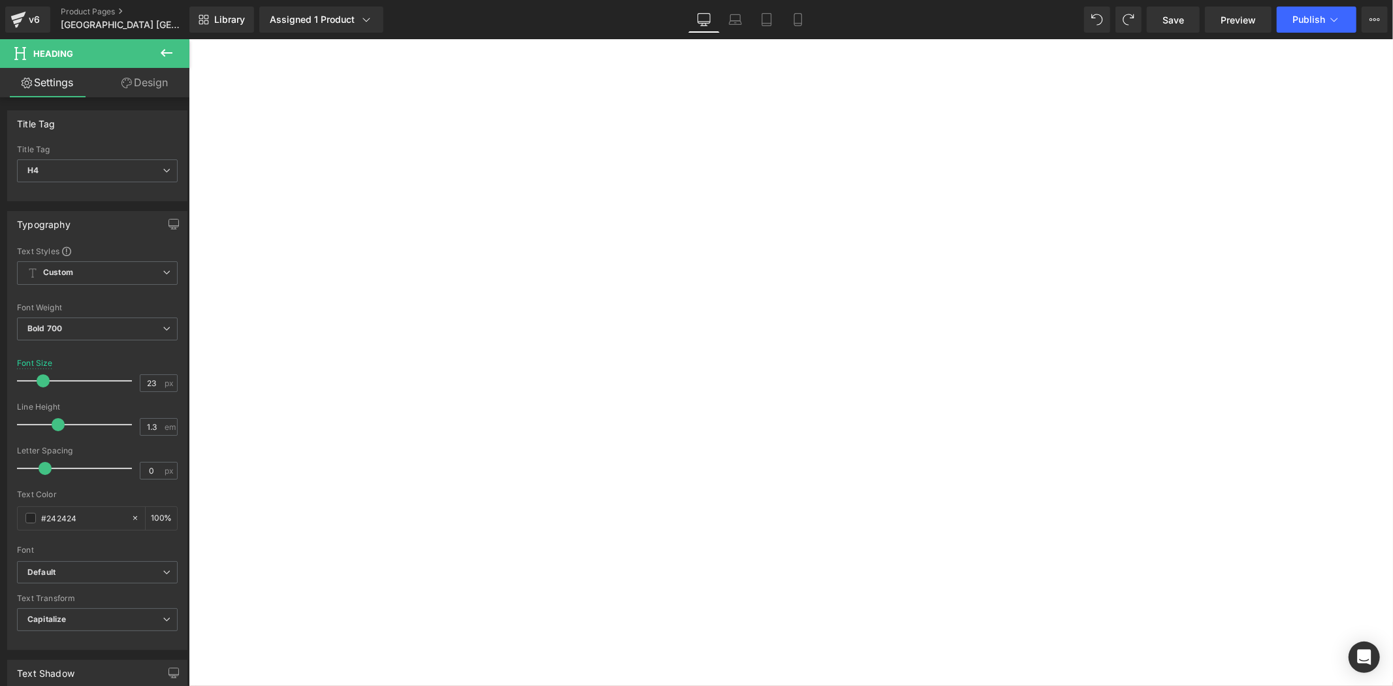
click at [188, 39] on div "由北海道美唄市政府全力支持合辦 Heading 由日本北海道美唄市政府全力支持合辦，本次比賽入選作品將獲邀參與由GASCA及日本北海道美唄市政府聯合主辦之官方…" at bounding box center [188, 39] width 0 height 0
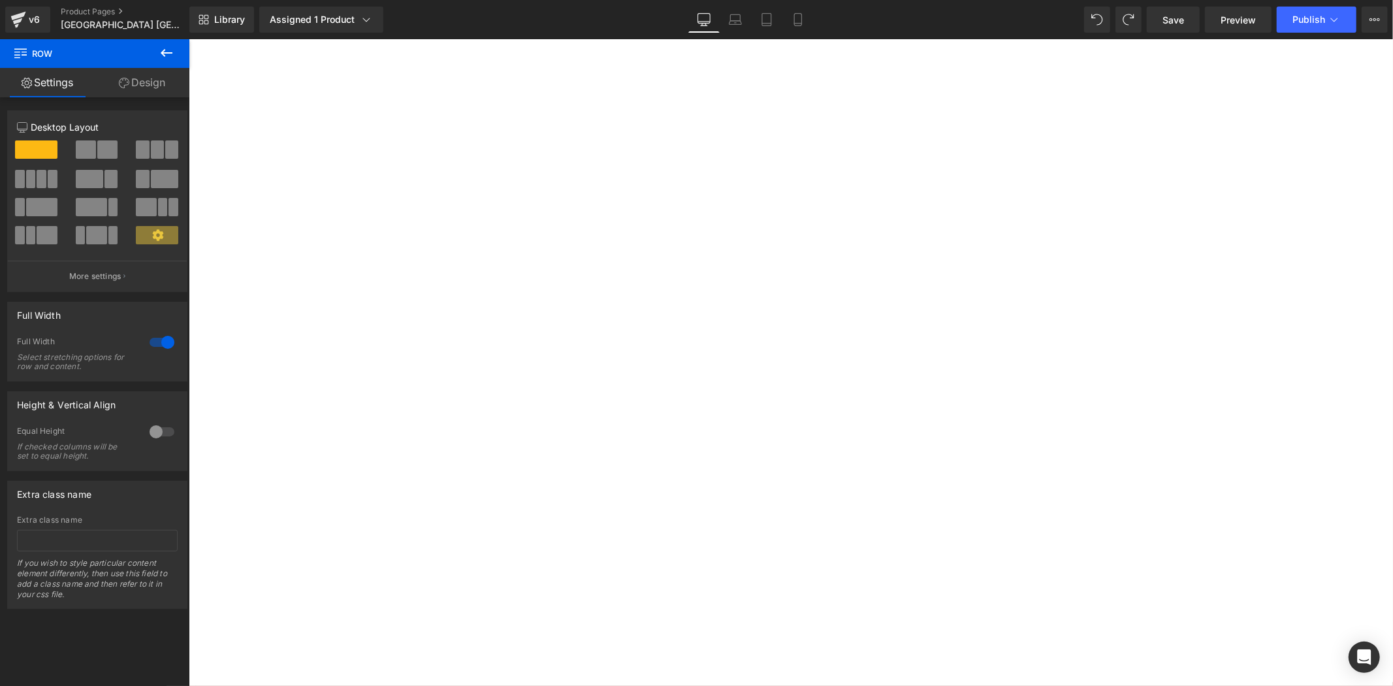
click at [188, 39] on h4 "由日本北海道美唄市政府全力支持合辦，本次比賽入選作品將獲邀參與由GASCA及日本北海道美唄市政府聯合主辦之官方展覽，讓你的創作走向國際舞台。" at bounding box center [188, 39] width 0 height 0
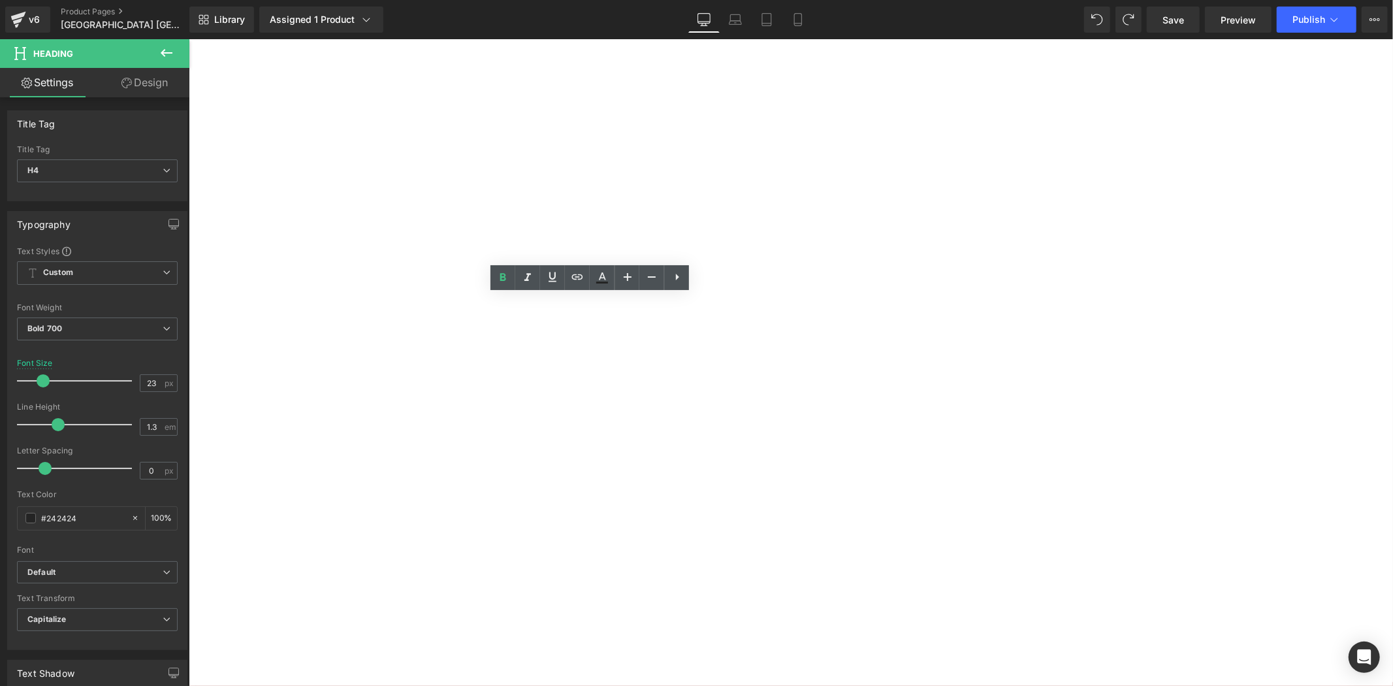
drag, startPoint x: 598, startPoint y: 330, endPoint x: 737, endPoint y: 323, distance: 139.3
click at [188, 39] on h4 "由日本北海道美唄市政府全力支持合辦，本次比賽入選作品將獲邀參與由GASCA及日本北海道美唄市政府聯合主辦之官方展覽，讓你的創作走向國際舞台。" at bounding box center [188, 39] width 0 height 0
click at [592, 279] on link at bounding box center [602, 277] width 25 height 25
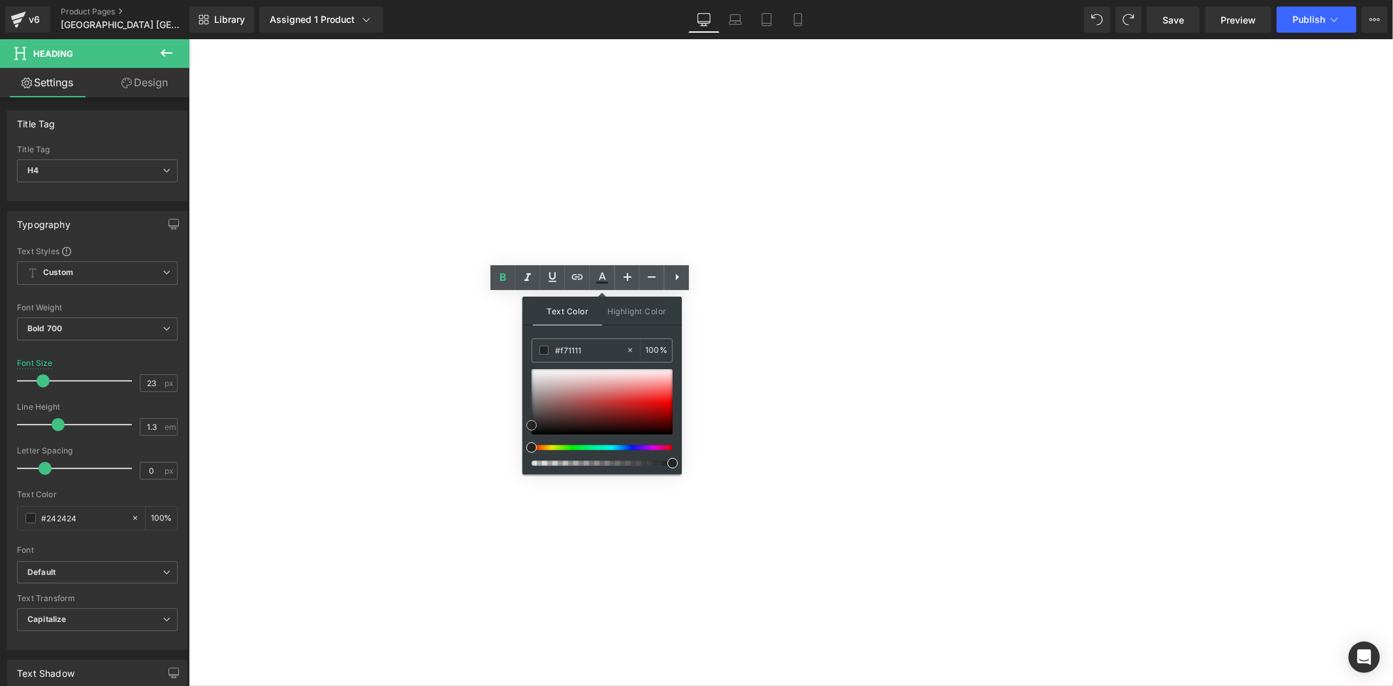
click at [661, 400] on div at bounding box center [602, 401] width 141 height 65
click at [665, 400] on span at bounding box center [661, 400] width 10 height 10
click at [667, 410] on div at bounding box center [602, 401] width 141 height 65
click at [668, 399] on div at bounding box center [602, 401] width 141 height 65
click at [667, 401] on span at bounding box center [668, 399] width 10 height 10
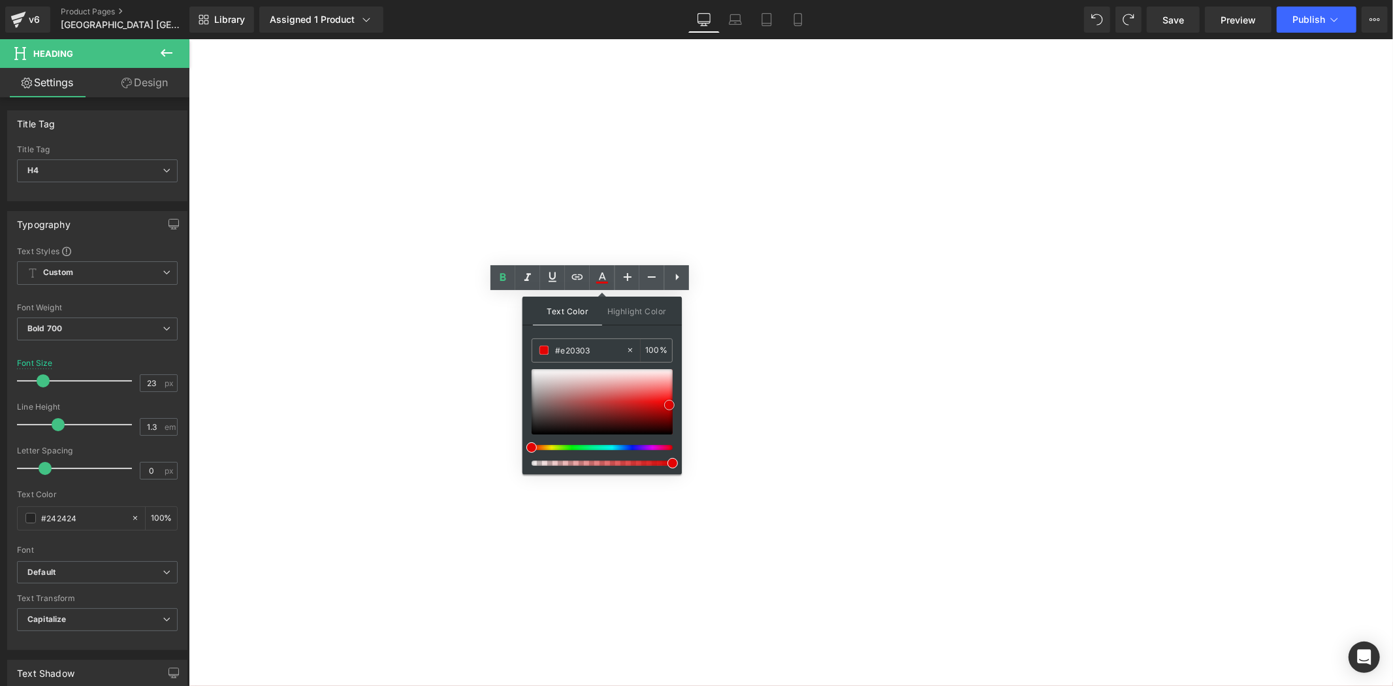
click at [669, 405] on div at bounding box center [602, 401] width 141 height 65
click at [664, 406] on span at bounding box center [669, 405] width 10 height 10
click at [663, 406] on div at bounding box center [602, 401] width 141 height 65
click at [664, 411] on div at bounding box center [602, 401] width 141 height 65
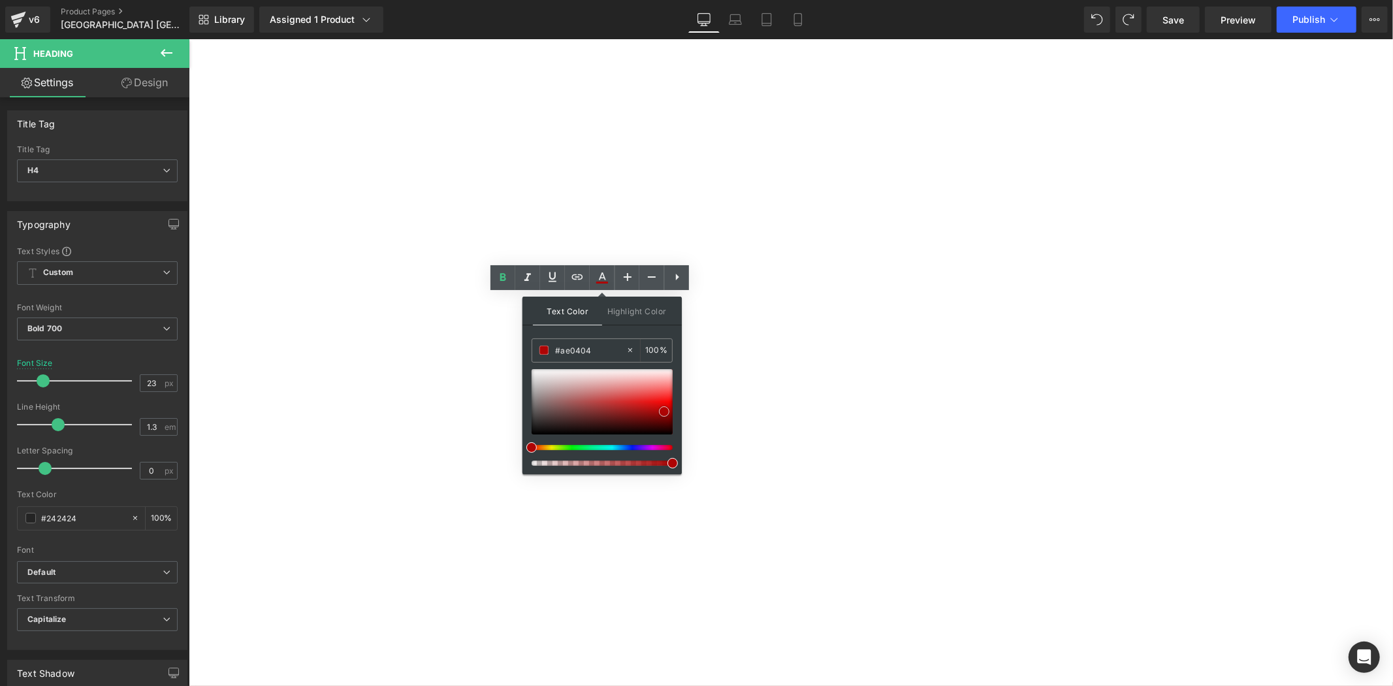
click at [667, 411] on span at bounding box center [664, 411] width 10 height 10
type input "#dd0808"
click at [664, 405] on div at bounding box center [602, 401] width 141 height 65
click at [188, 39] on div at bounding box center [188, 39] width 0 height 0
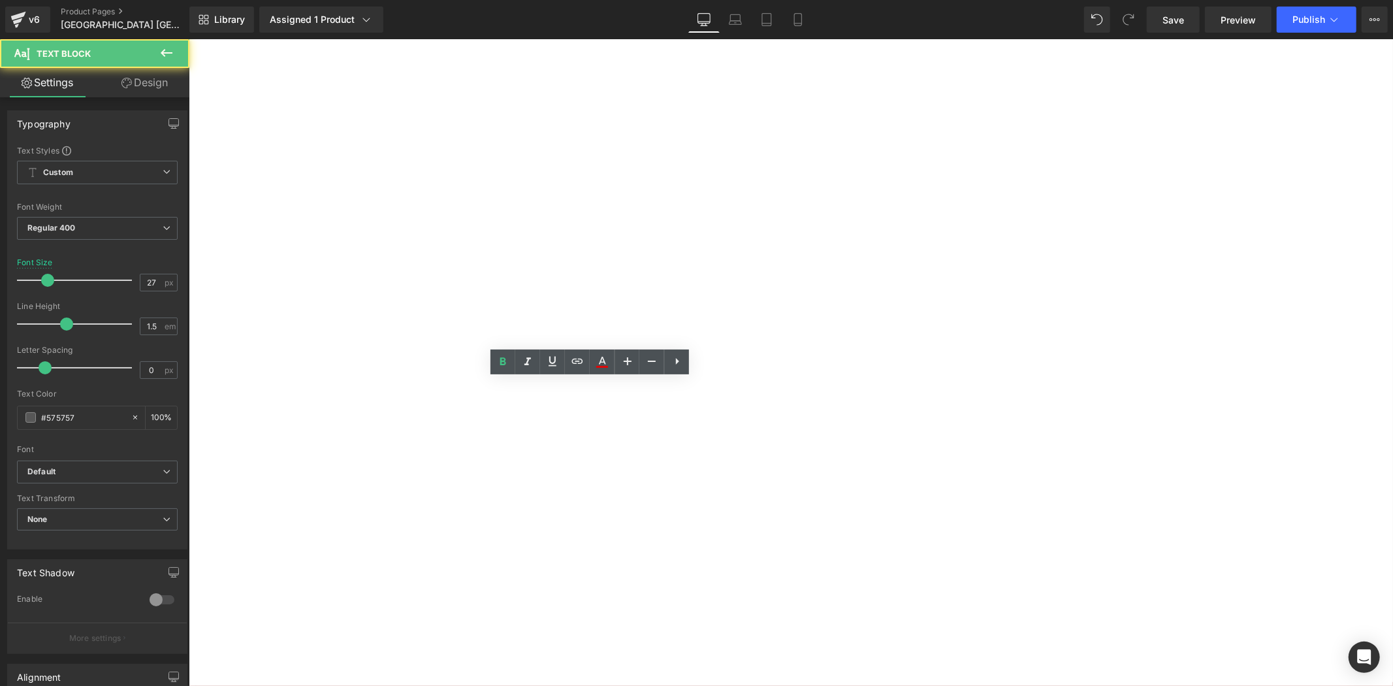
click at [188, 39] on div "由北海道美唄市政府全力支持合辦 Heading 由日本北海道美唄市政府全力支持合辦，本次比賽入選作品將獲邀參與由GASCA及 日本北海道美唄市政府 聯合主辦之…" at bounding box center [188, 39] width 0 height 0
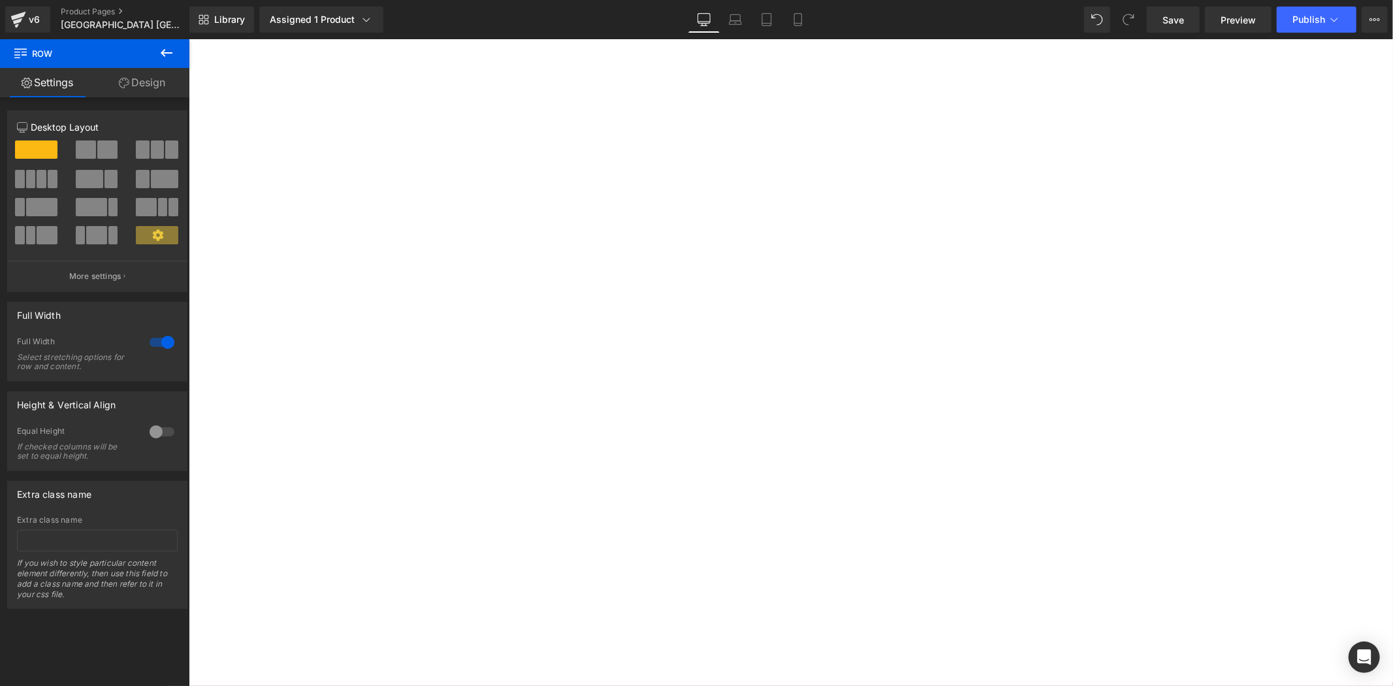
scroll to position [1383, 0]
click at [188, 39] on p "展覽地點: 北海道[GEOGRAPHIC_DATA]" at bounding box center [188, 39] width 0 height 0
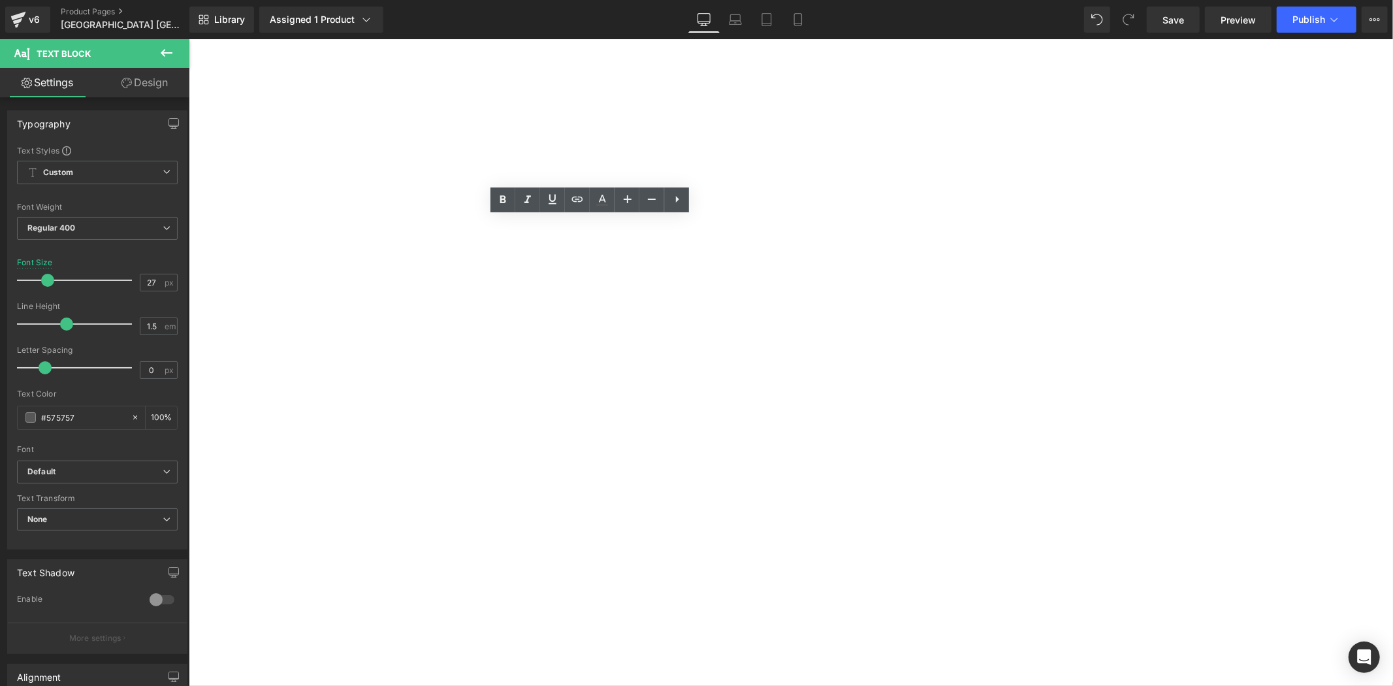
scroll to position [1213, 0]
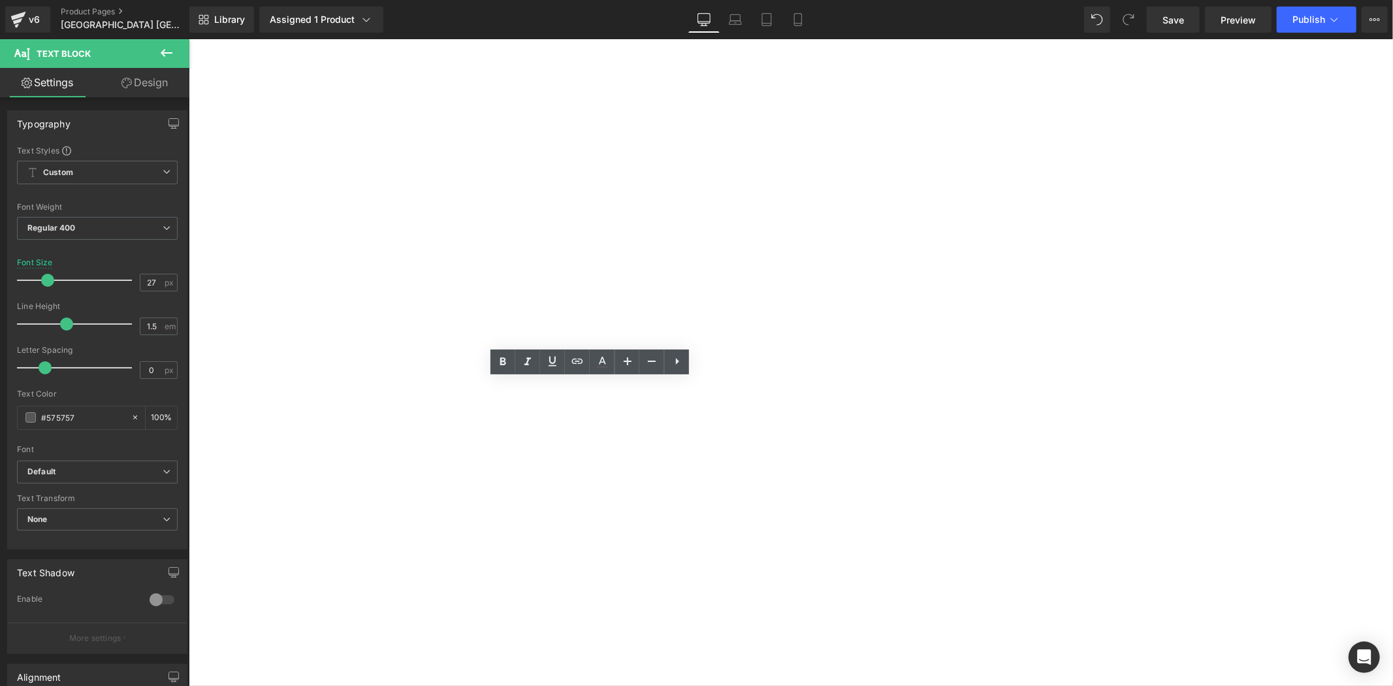
click at [188, 39] on div "由北海道美唄市政府全力支持合辦 Heading 由日本北海道美唄市政府全力支持合辦，本次比賽入選作品將獲邀參與由GASCA及 日本北海道美唄市政府 聯合主辦之…" at bounding box center [188, 39] width 0 height 0
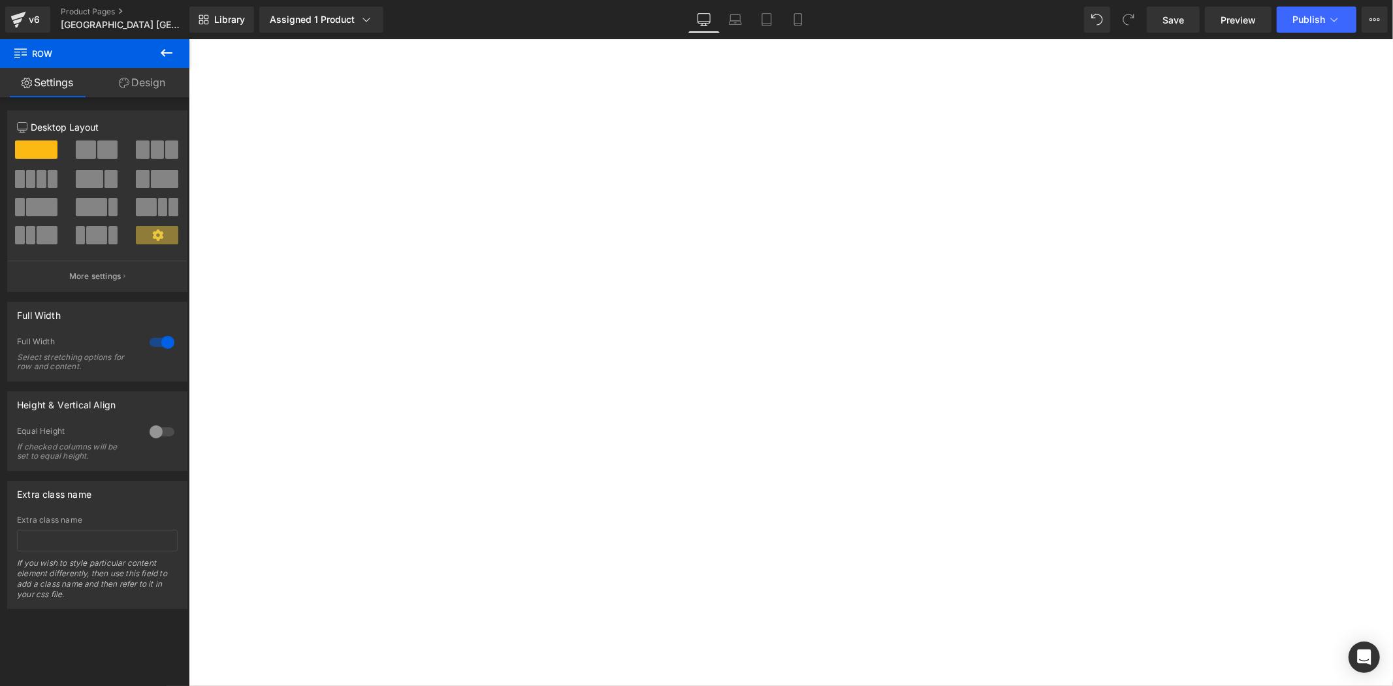
click at [188, 39] on p "展覽地點: 北海道[GEOGRAPHIC_DATA]" at bounding box center [188, 39] width 0 height 0
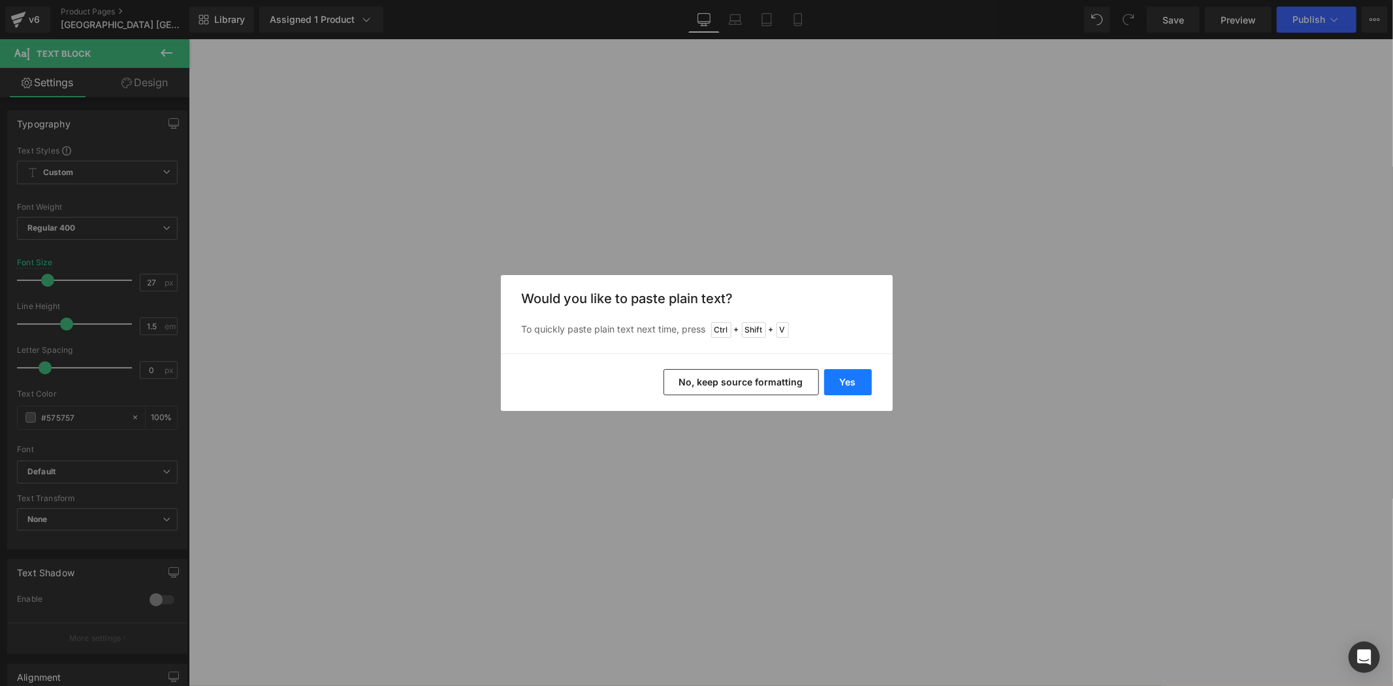
click at [832, 377] on button "Yes" at bounding box center [848, 382] width 48 height 26
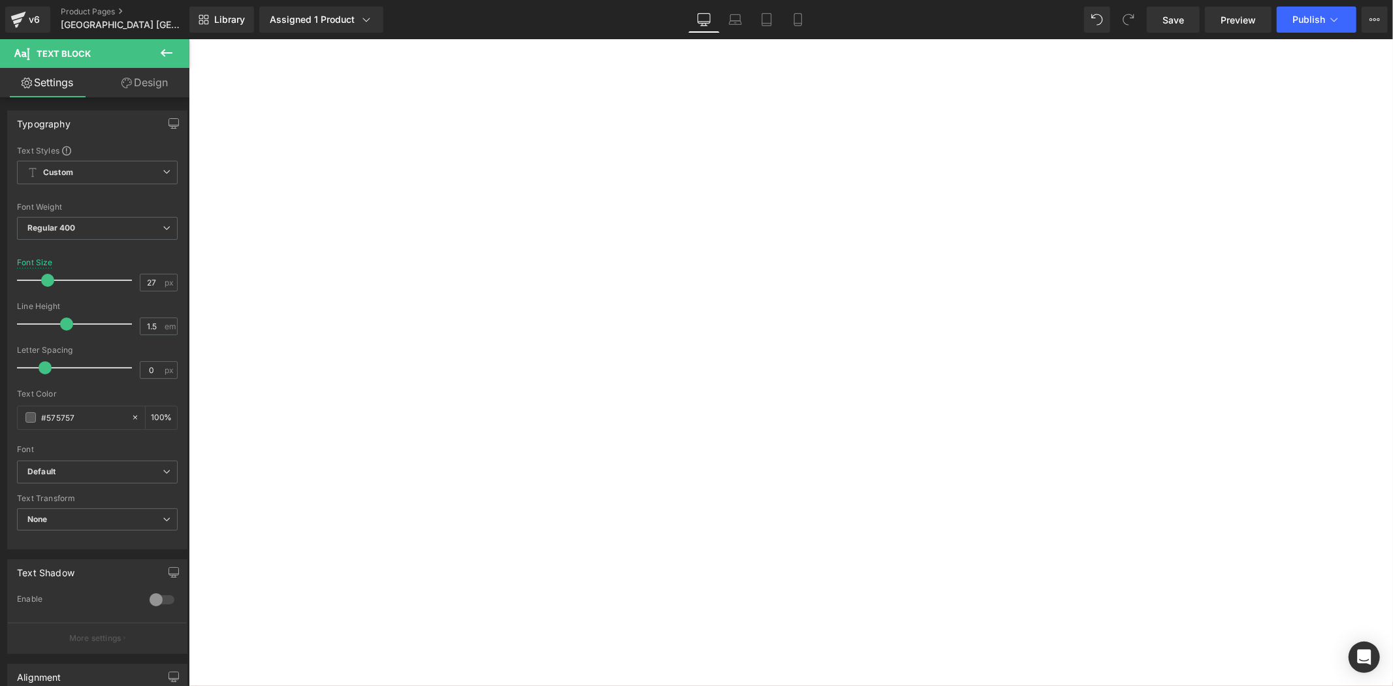
click at [188, 39] on p "展覽日期: [DATE]至3月" at bounding box center [188, 39] width 0 height 0
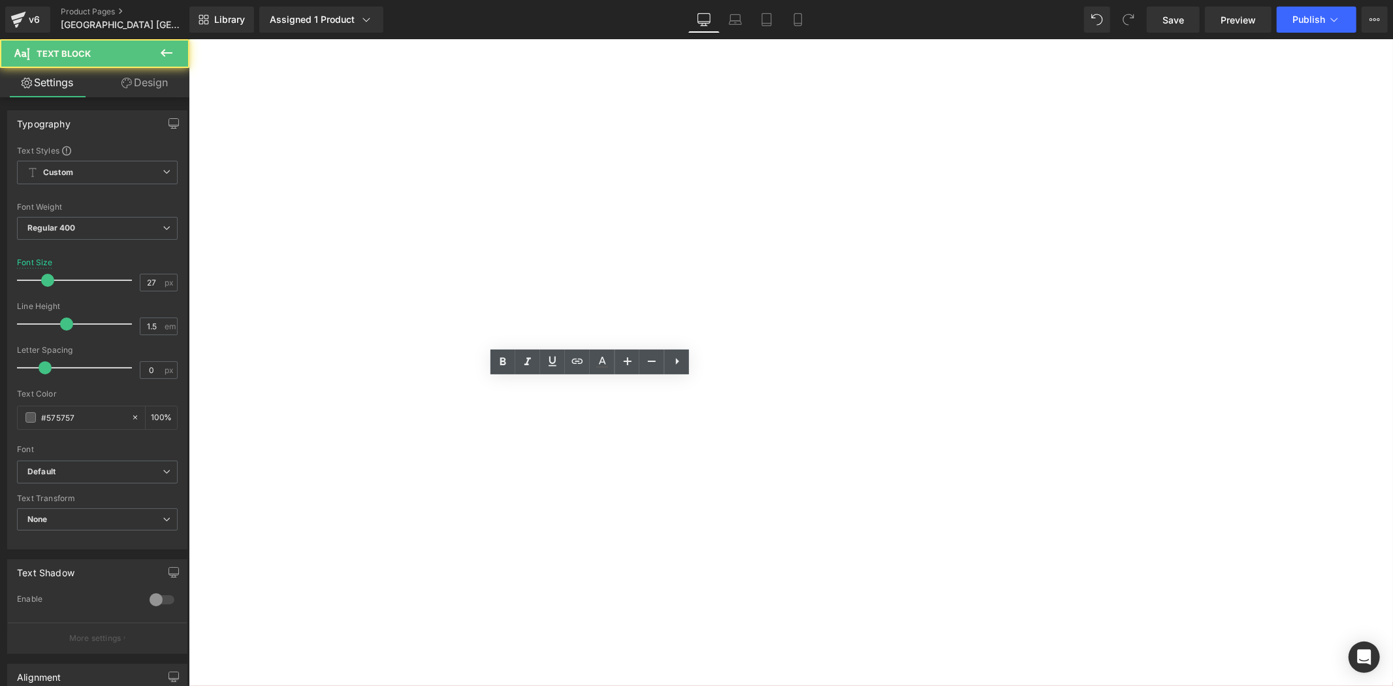
click at [188, 39] on div "由北海道美唄市政府全力支持合辦 Heading 由日本北海道美唄市政府全力支持合辦，本次比賽入選作品將獲邀參與由GASCA及 日本北海道美唄市政府 聯合主辦之…" at bounding box center [188, 39] width 0 height 0
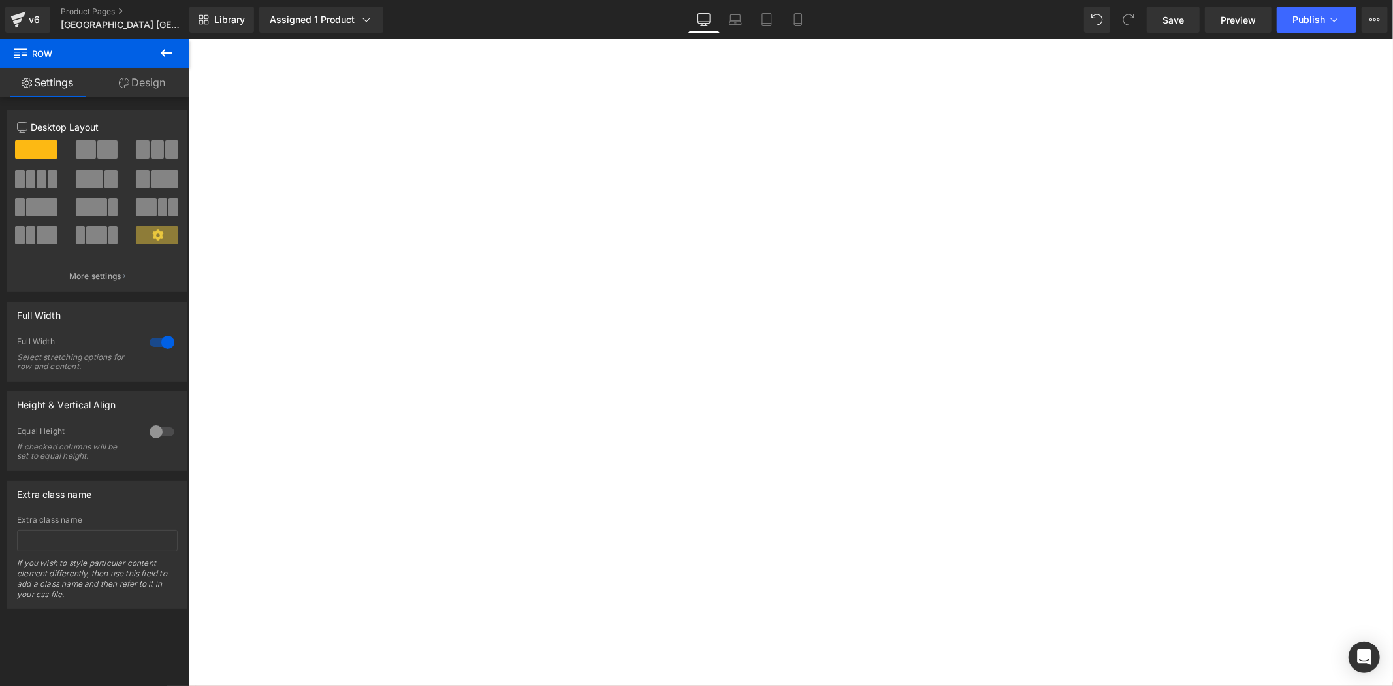
scroll to position [1383, 0]
click at [188, 39] on p "參展費用：如作品入選展覽，每幅作品需繳交參展費用 HKD 1980。" at bounding box center [188, 39] width 0 height 0
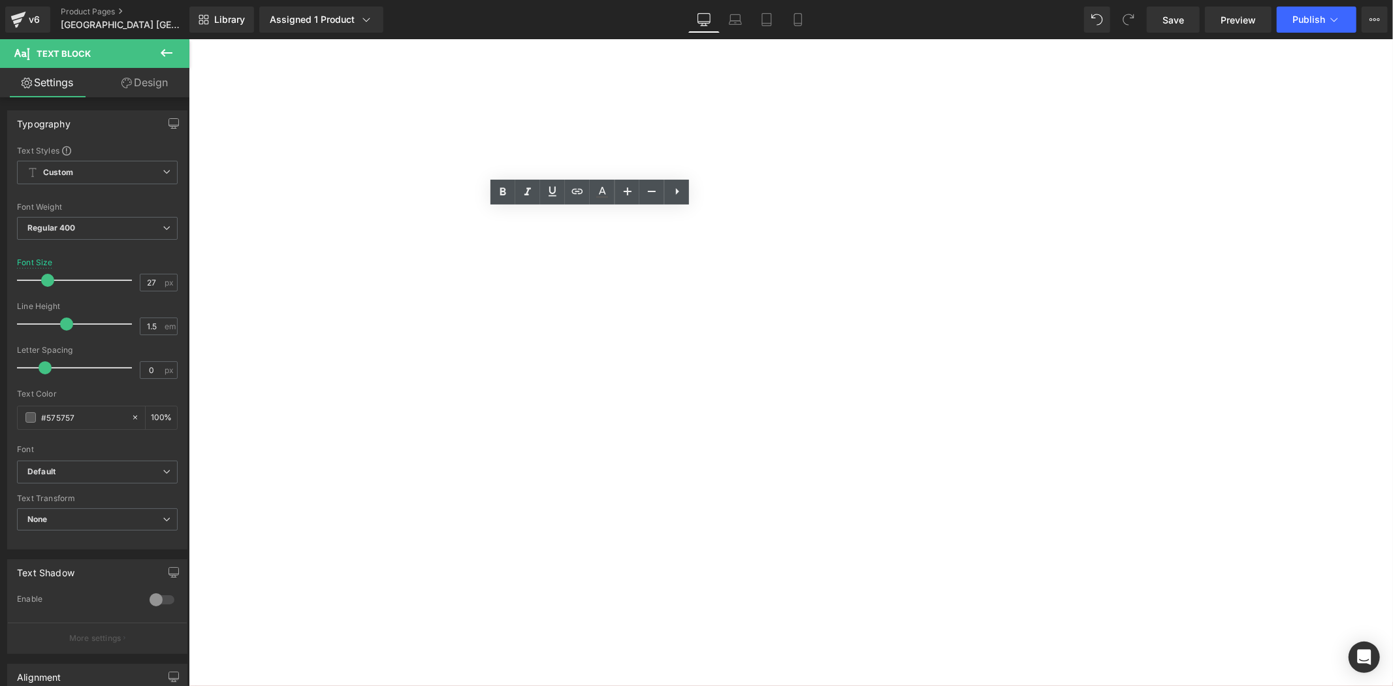
click at [188, 39] on div "由北海道美唄市政府全力支持合辦 Heading 由日本北海道美唄市政府全力支持合辦，本次比賽入選作品將獲邀參與由GASCA及 日本北海道美唄市政府 聯合主辦之…" at bounding box center [188, 39] width 0 height 0
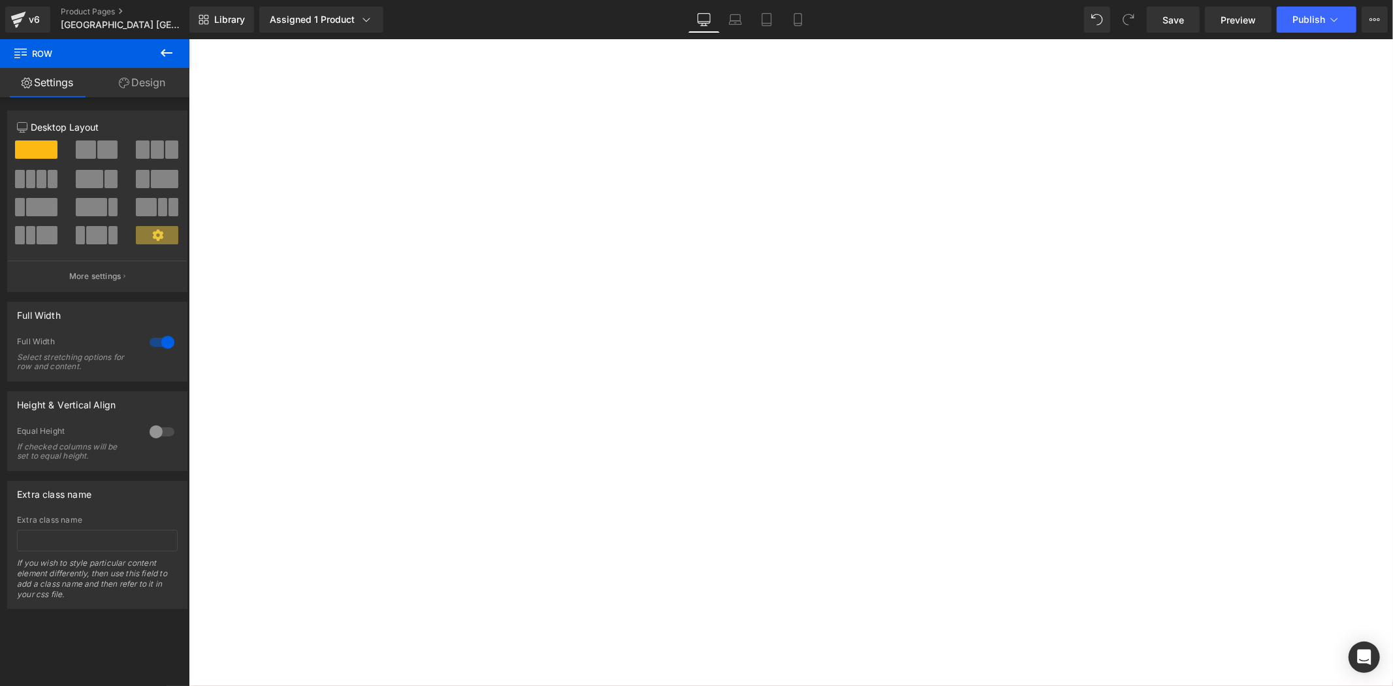
click at [188, 39] on div "由北海道美唄市政府全力支持合辦 Heading 由日本北海道美唄市政府全力支持合辦，本次比賽入選作品將獲邀參與由GASCA及 日本北海道美唄市政府 聯合主辦之…" at bounding box center [188, 39] width 0 height 0
click at [188, 39] on h4 "得獎者將獲邀親臨葡萄牙參與盛大的頒獎典禮，見證榮耀時刻。" at bounding box center [188, 39] width 0 height 0
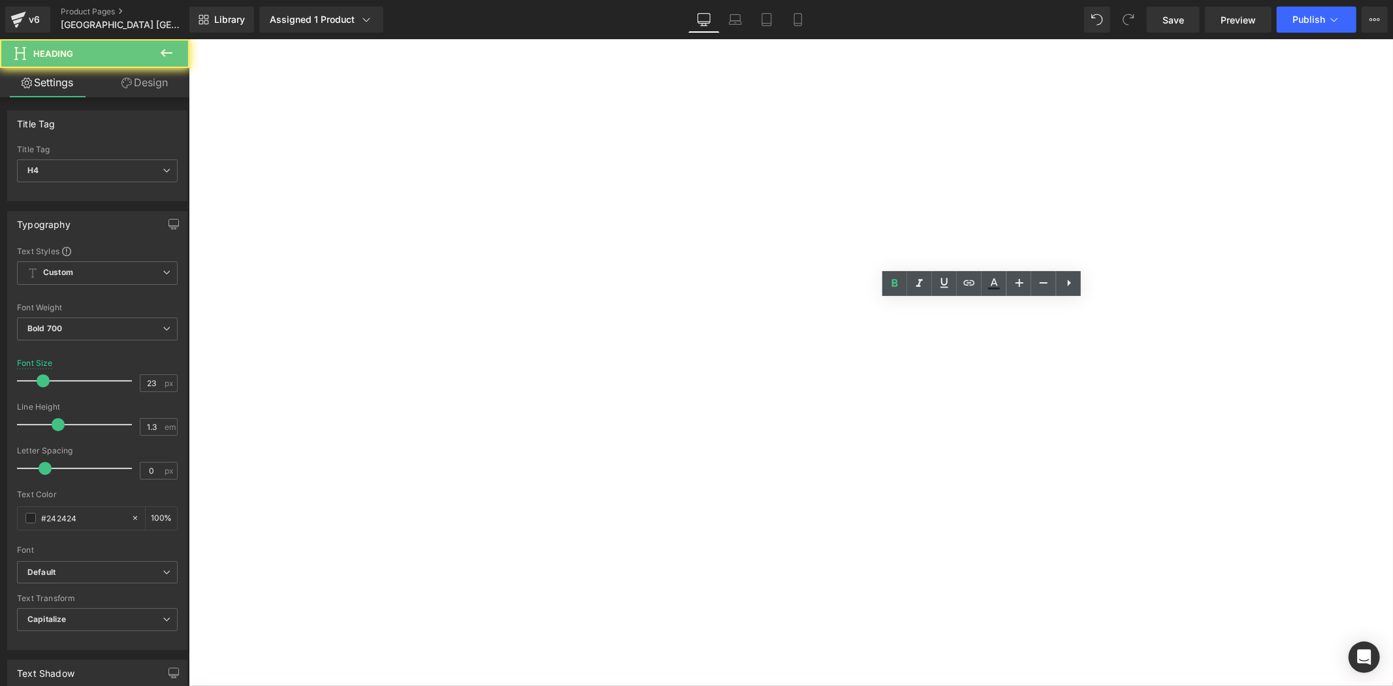
click at [188, 39] on h4 "得獎者將獲邀親臨葡萄牙參與盛大的頒獎典禮，見證榮耀時刻。" at bounding box center [188, 39] width 0 height 0
click at [188, 39] on p "這場藝術盛典將匯聚來自世界各地的優秀藝術創作者，於葡萄牙現場揭曉年度獲獎名單。頒獎典禮不僅是榮耀的象徵，更是一次跨文化藝術交流的珍貴經歷。" at bounding box center [188, 39] width 0 height 0
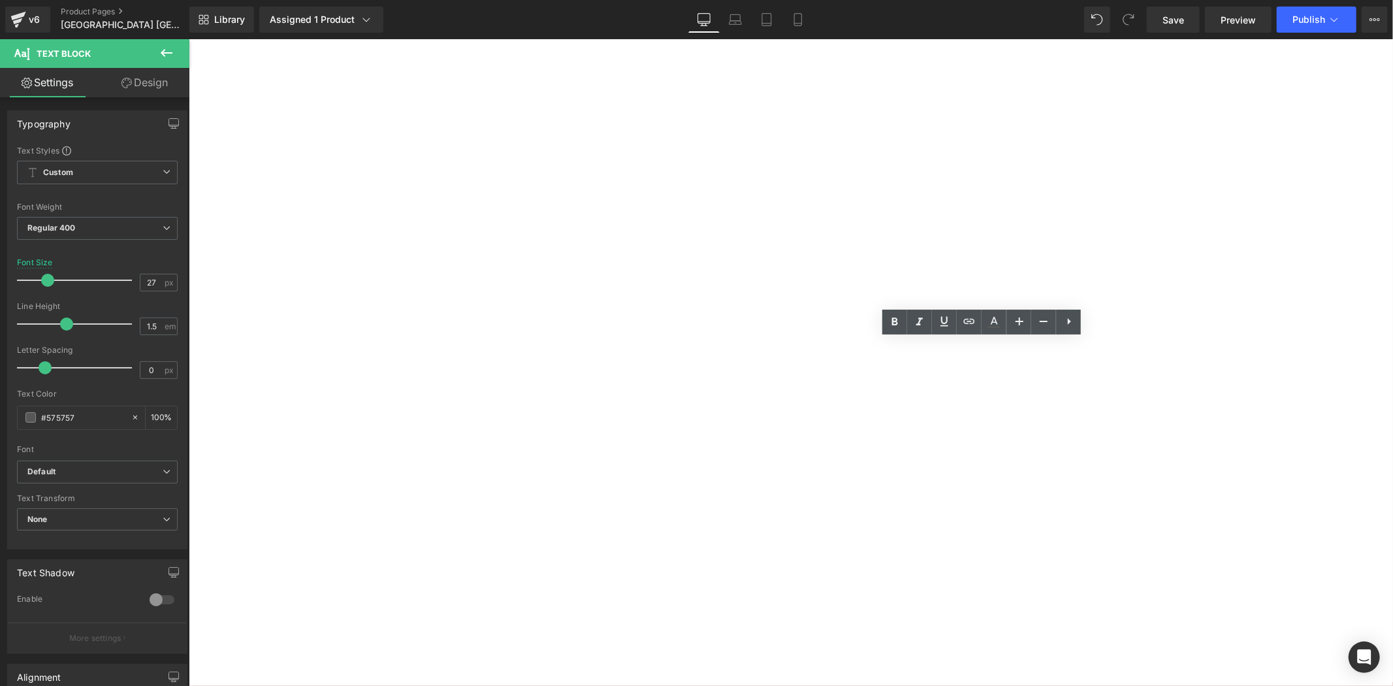
click at [188, 39] on p "這場藝術盛典將匯聚來自世界各地的優秀藝術創作者，於葡萄牙現場揭曉年度獲獎名單。頒獎典禮不僅是榮耀的象徵，更是一次跨文化藝術交流的珍貴經歷。" at bounding box center [188, 39] width 0 height 0
drag, startPoint x: 906, startPoint y: 442, endPoint x: 795, endPoint y: 366, distance: 134.8
click at [188, 39] on p "這場藝術盛典將匯聚來自世界各地的優秀藝術創作者，於葡萄牙現場揭曉年度獲獎名單。頒獎典禮不僅是榮耀的象徵，更是一次跨文化藝術交流的珍貴經歷。" at bounding box center [188, 39] width 0 height 0
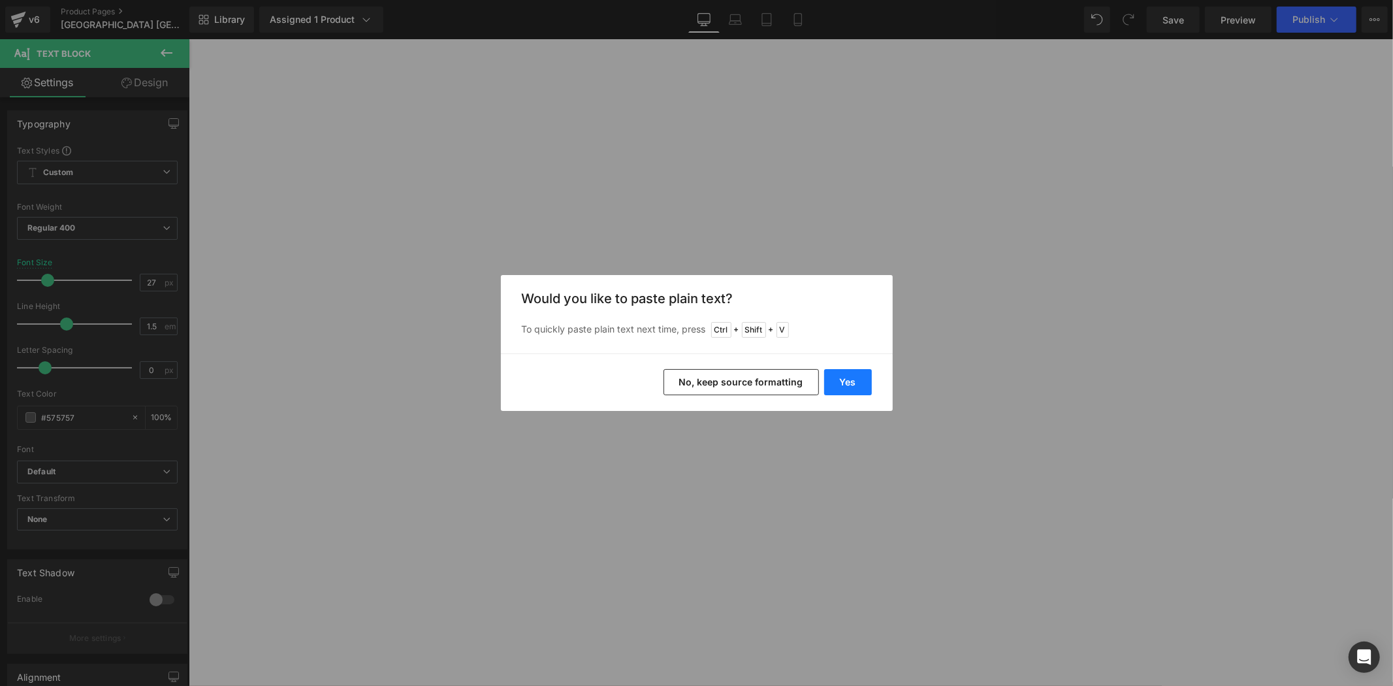
click at [856, 374] on button "Yes" at bounding box center [848, 382] width 48 height 26
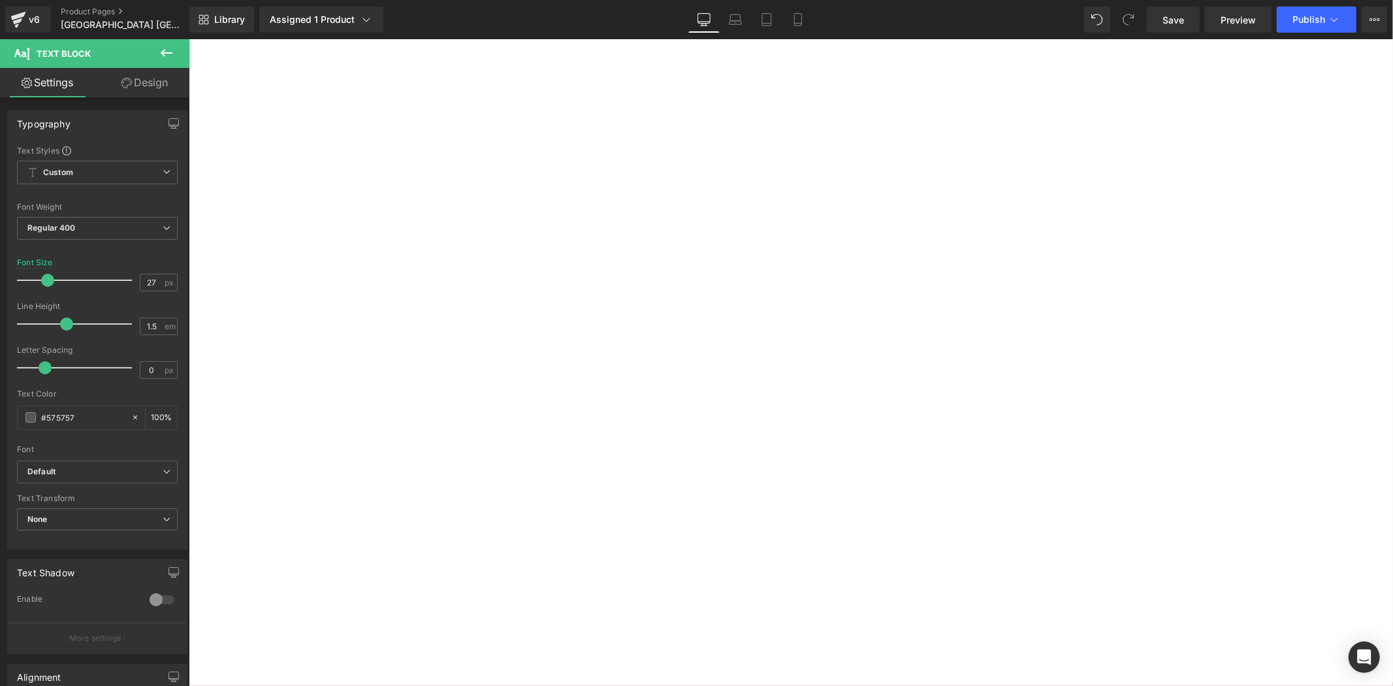
click at [188, 39] on p at bounding box center [188, 39] width 0 height 0
click at [188, 39] on p "頒獎典禮將於[GEOGRAPHIC_DATA]著名的[GEOGRAPHIC_DATA]舉行，在皚皚白雪間綻放藝術的光芒。" at bounding box center [188, 39] width 0 height 0
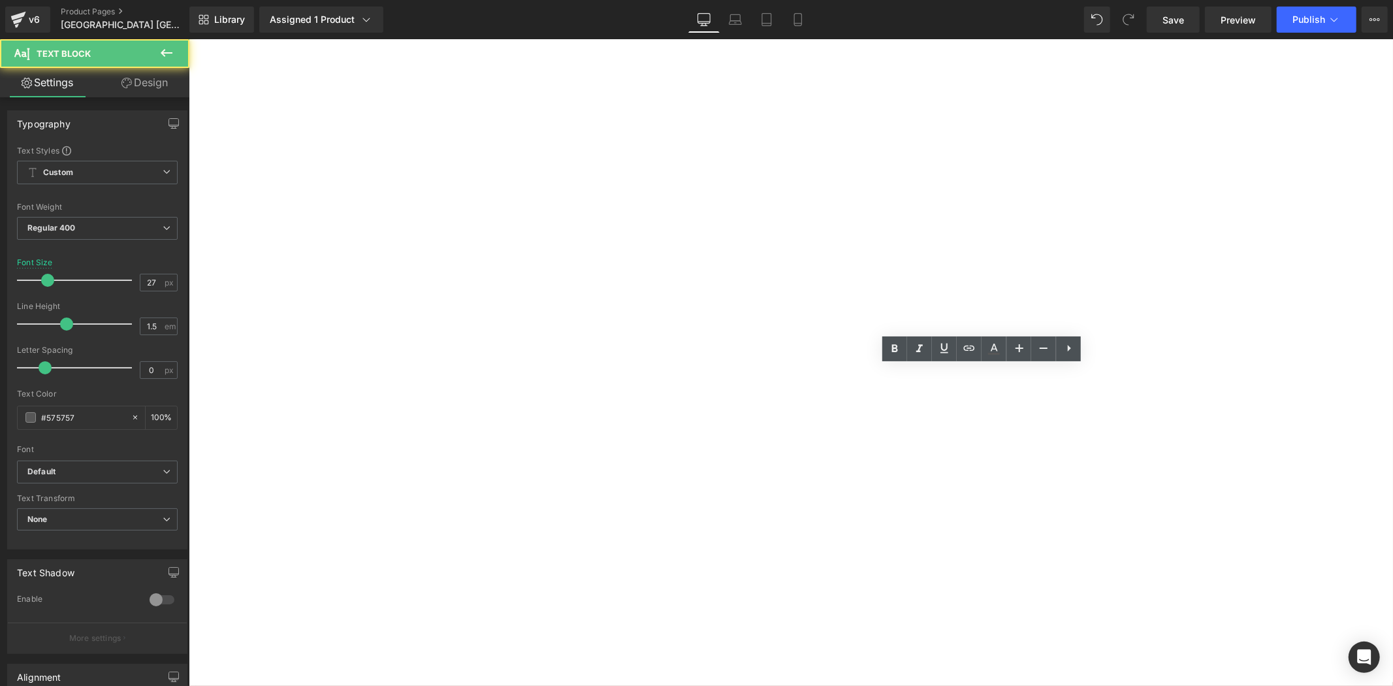
click at [188, 39] on h4 "得獎者將獲邀親臨葡萄牙參與盛大的頒獎典禮，見證榮耀時刻。" at bounding box center [188, 39] width 0 height 0
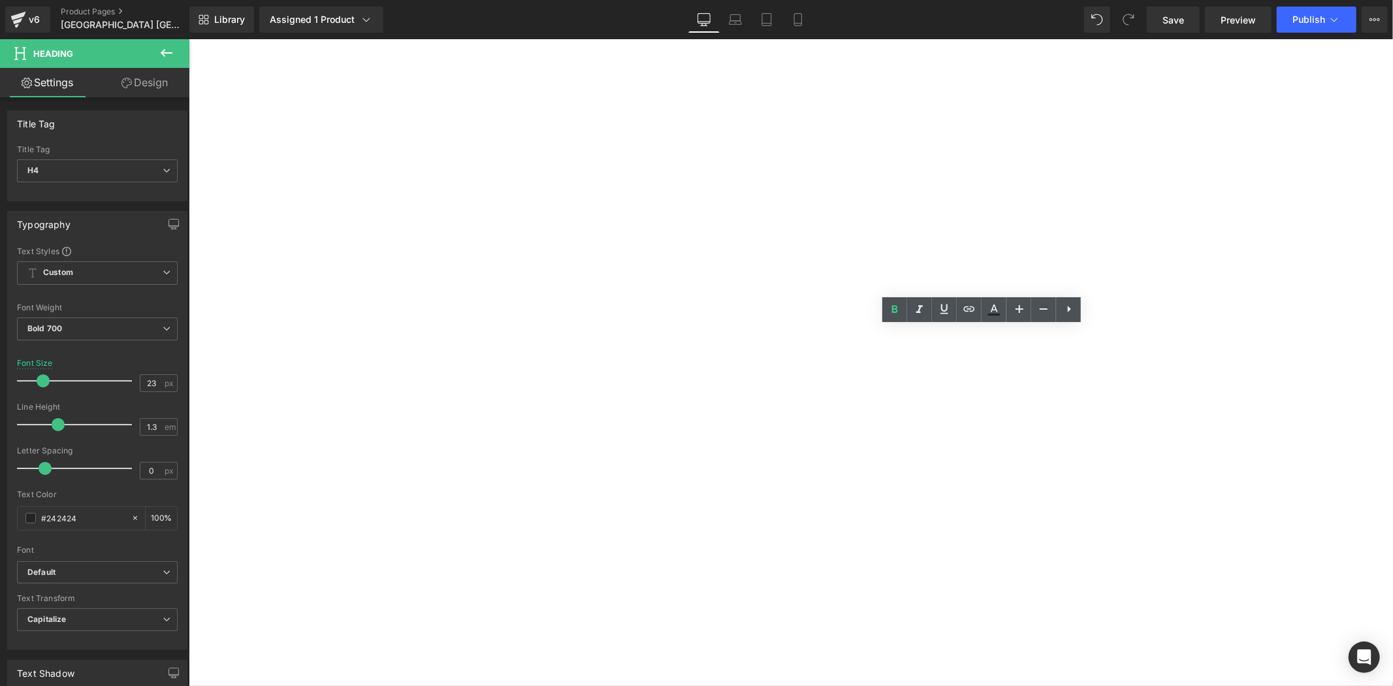
drag, startPoint x: 917, startPoint y: 336, endPoint x: 972, endPoint y: 340, distance: 55.0
click at [188, 39] on h4 "得獎者將獲邀親臨葡萄牙參與盛大的頒獎典禮，見證榮耀時刻。" at bounding box center [188, 39] width 0 height 0
click at [188, 39] on p "頒獎典禮將於[GEOGRAPHIC_DATA]著名的[GEOGRAPHIC_DATA]舉行，在皚皚白雪間綻放藝術的光芒。" at bounding box center [188, 39] width 0 height 0
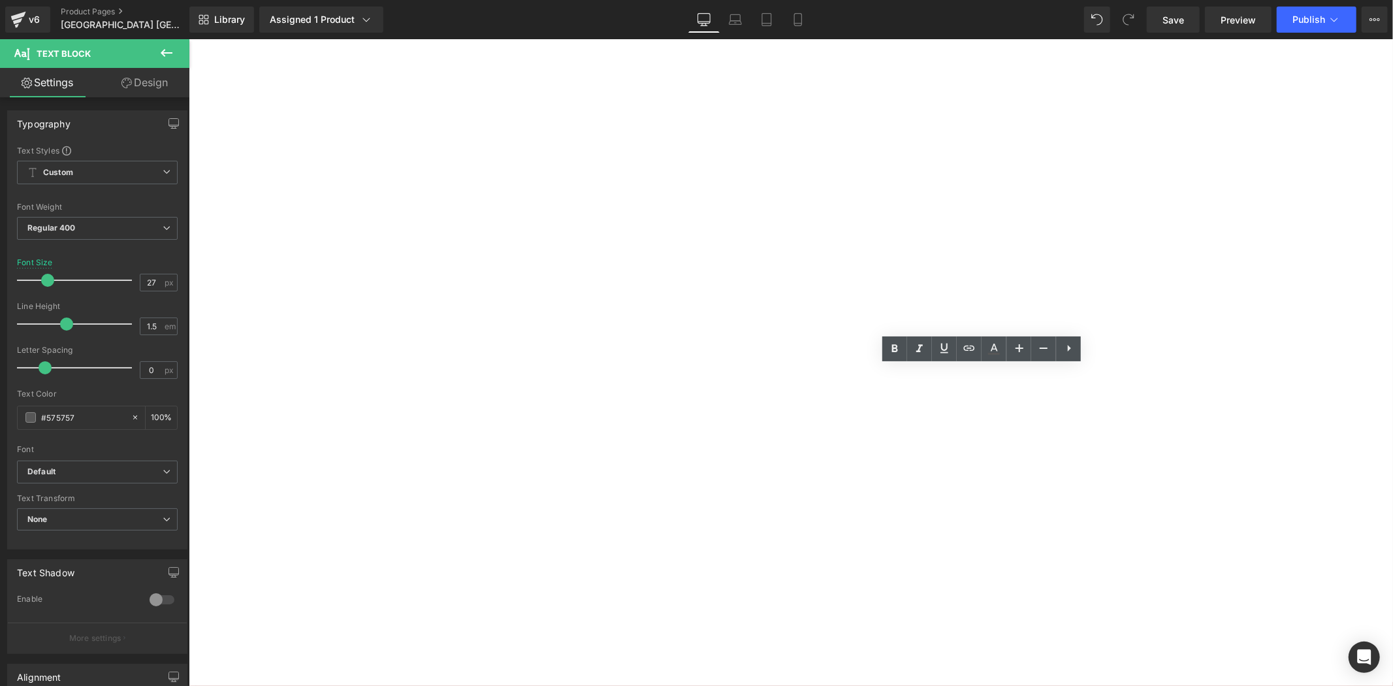
drag, startPoint x: 895, startPoint y: 386, endPoint x: 957, endPoint y: 390, distance: 62.2
click at [188, 39] on p "頒獎典禮將於[GEOGRAPHIC_DATA]著名的[GEOGRAPHIC_DATA]舉行，在皚皚白雪間綻放藝術的光芒。" at bounding box center [188, 39] width 0 height 0
copy p "[GEOGRAPHIC_DATA]"
drag, startPoint x: 845, startPoint y: 333, endPoint x: 905, endPoint y: 345, distance: 61.3
click at [188, 39] on h4 "得獎者將獲邀親臨葡萄牙參與盛大的頒獎典禮，見證榮耀時刻。" at bounding box center [188, 39] width 0 height 0
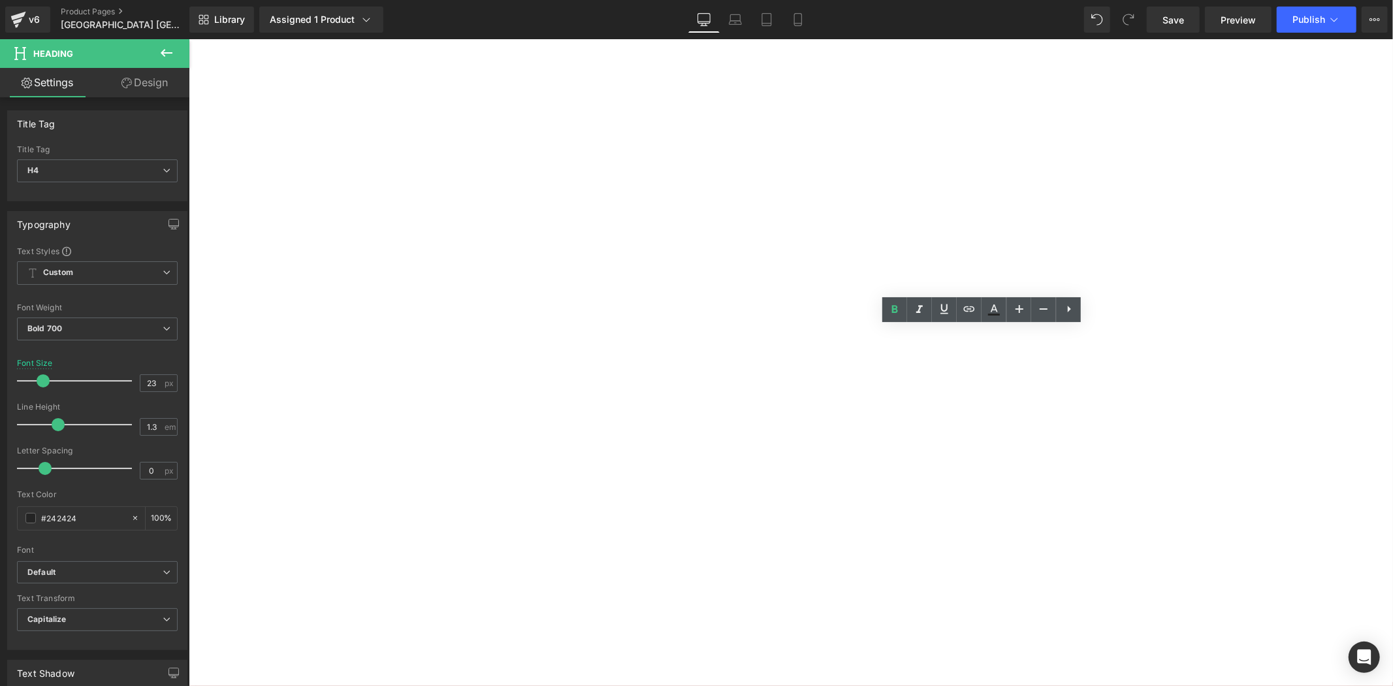
drag, startPoint x: 906, startPoint y: 336, endPoint x: 963, endPoint y: 342, distance: 56.4
click at [188, 39] on h4 "得獎者將獲邀親臨葡萄牙參與盛大的頒獎典禮，見證榮耀時刻。" at bounding box center [188, 39] width 0 height 0
paste div
click at [188, 39] on h2 "葡萄牙藝術展頒獎典禮" at bounding box center [188, 39] width 0 height 0
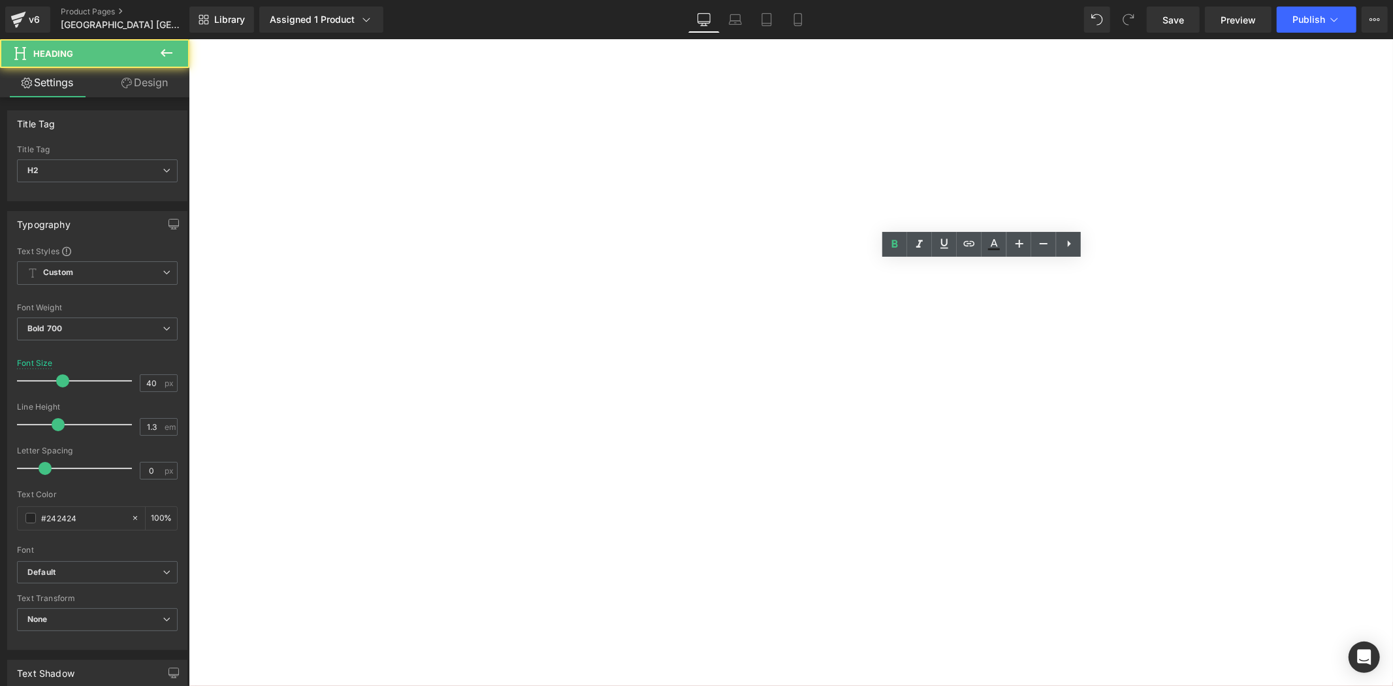
drag, startPoint x: 868, startPoint y: 277, endPoint x: 793, endPoint y: 279, distance: 74.5
click at [188, 39] on div "葡萄牙藝術展頒獎典禮" at bounding box center [188, 39] width 0 height 0
click at [188, 39] on h2 "葡萄牙藝術展頒獎典禮" at bounding box center [188, 39] width 0 height 0
drag, startPoint x: 863, startPoint y: 282, endPoint x: 797, endPoint y: 285, distance: 65.4
click at [188, 39] on h2 "葡萄牙藝術展頒獎典禮" at bounding box center [188, 39] width 0 height 0
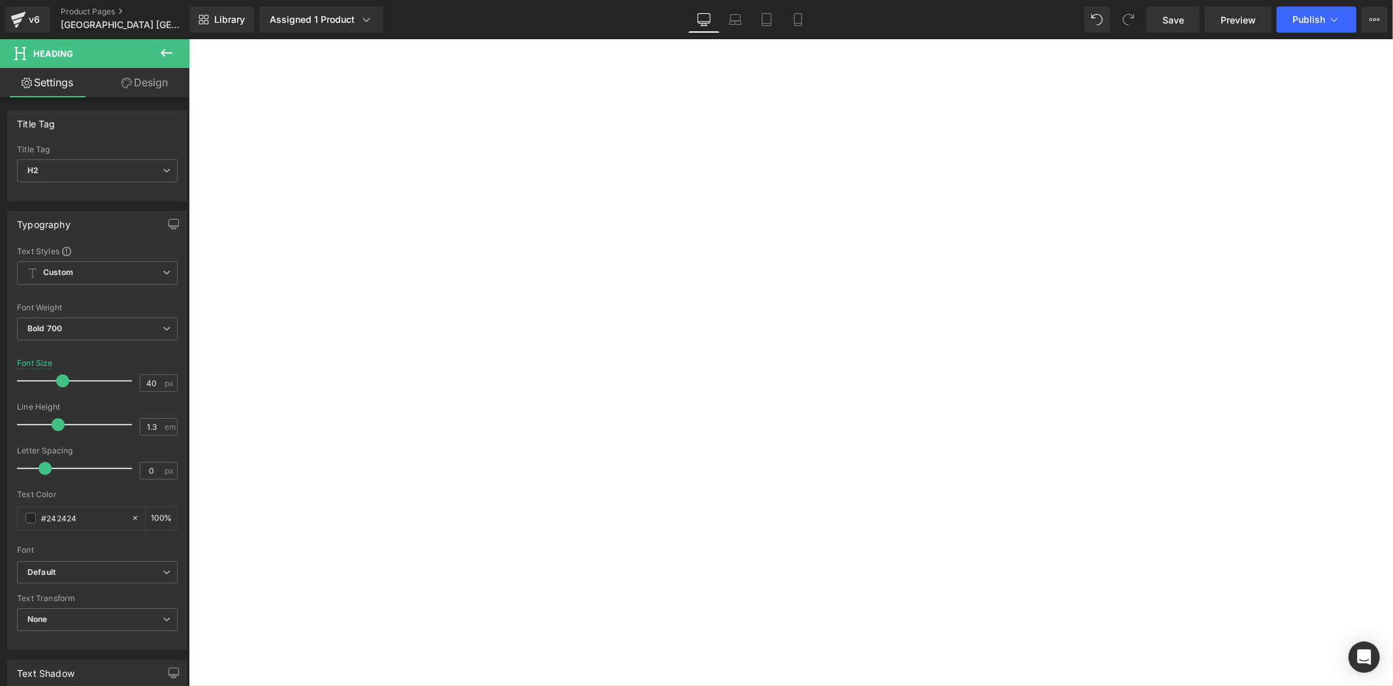
scroll to position [1383, 0]
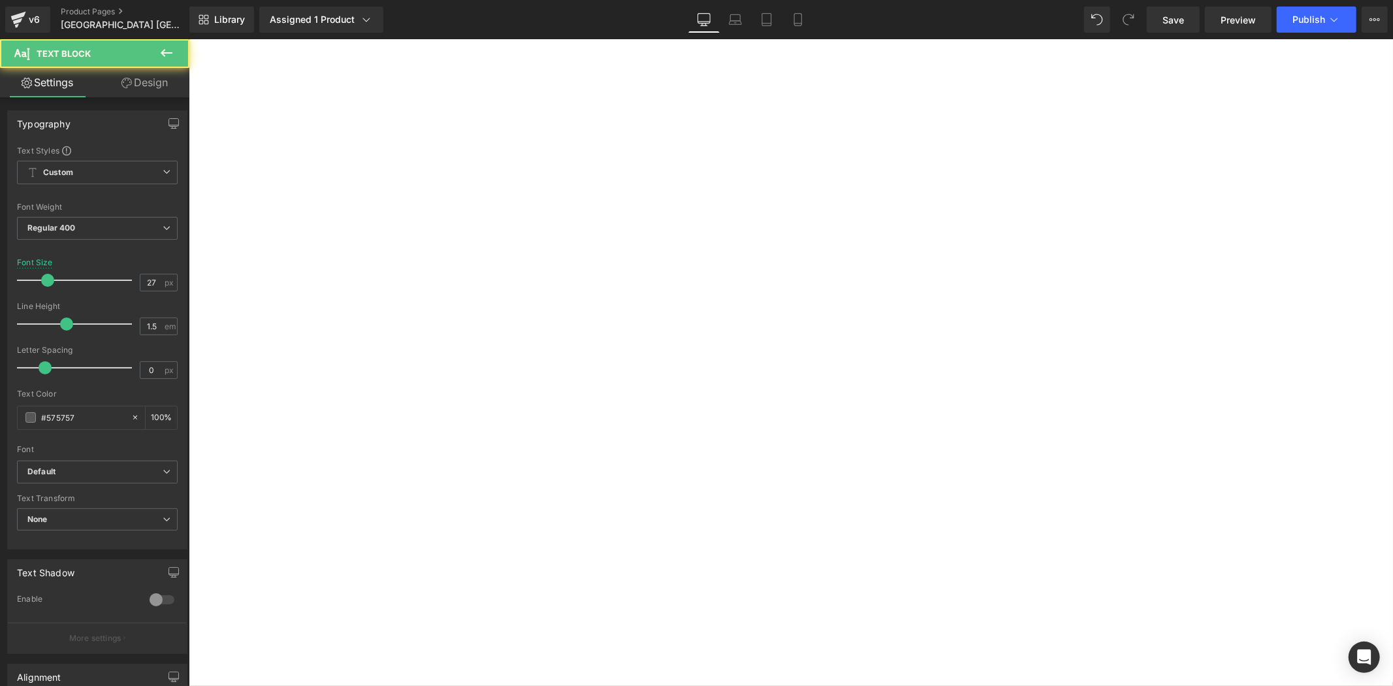
drag, startPoint x: 488, startPoint y: 231, endPoint x: 532, endPoint y: 229, distance: 43.1
click at [188, 39] on p "展覽地點: 北海道[GEOGRAPHIC_DATA][PERSON_NAME]雕刻美術館" at bounding box center [188, 39] width 0 height 0
copy p "北海道"
click at [188, 39] on h2 "藝術展頒獎典禮" at bounding box center [188, 39] width 0 height 0
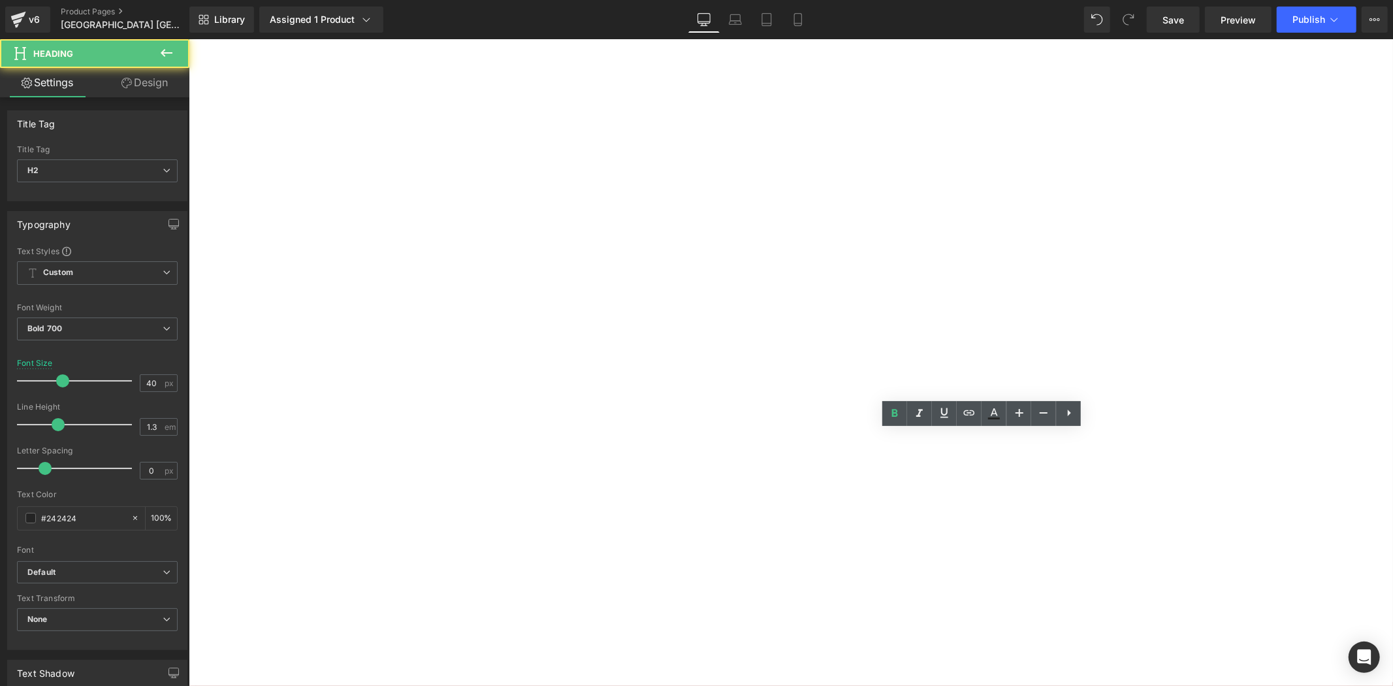
click at [188, 39] on h2 "藝術展頒獎典禮" at bounding box center [188, 39] width 0 height 0
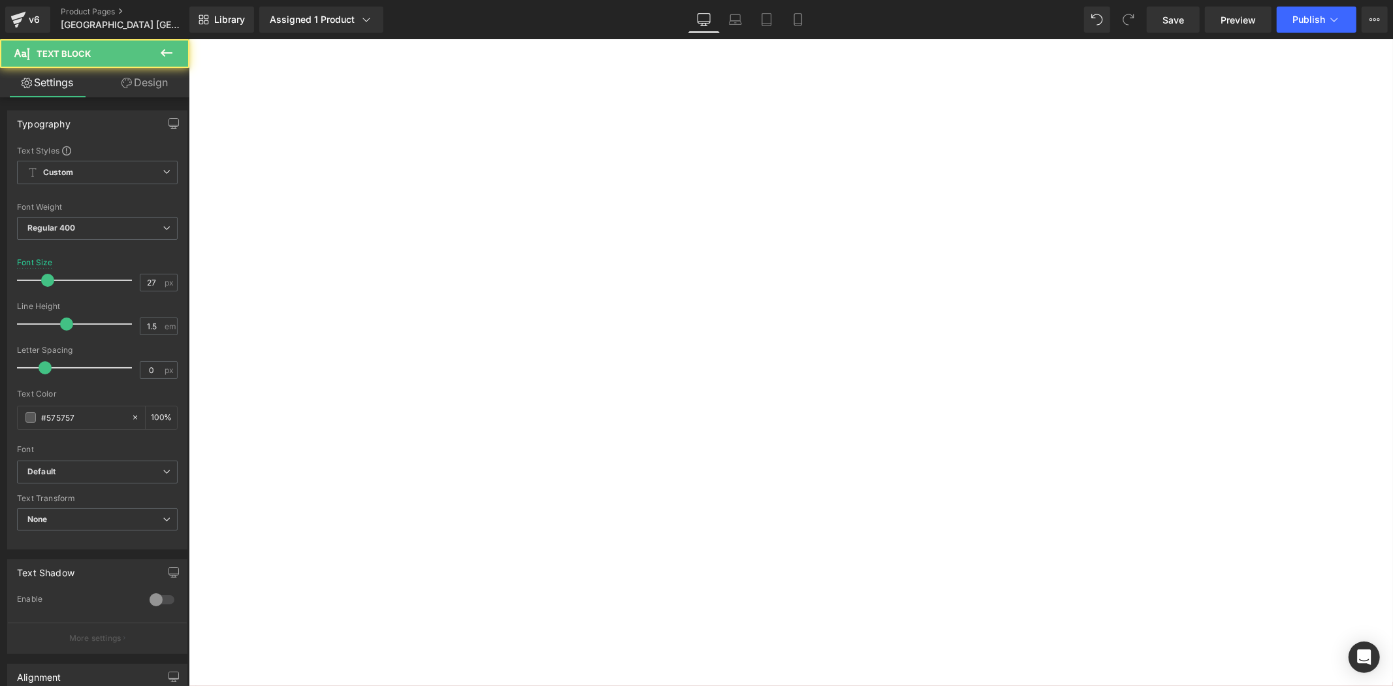
drag, startPoint x: 539, startPoint y: 232, endPoint x: 586, endPoint y: 236, distance: 47.8
click at [188, 39] on p "展覽地點: 北海道[GEOGRAPHIC_DATA][PERSON_NAME]雕刻美術館" at bounding box center [188, 39] width 0 height 0
copy p "[GEOGRAPHIC_DATA]"
click at [188, 39] on h2 "北海道藝術展頒獎典禮" at bounding box center [188, 39] width 0 height 0
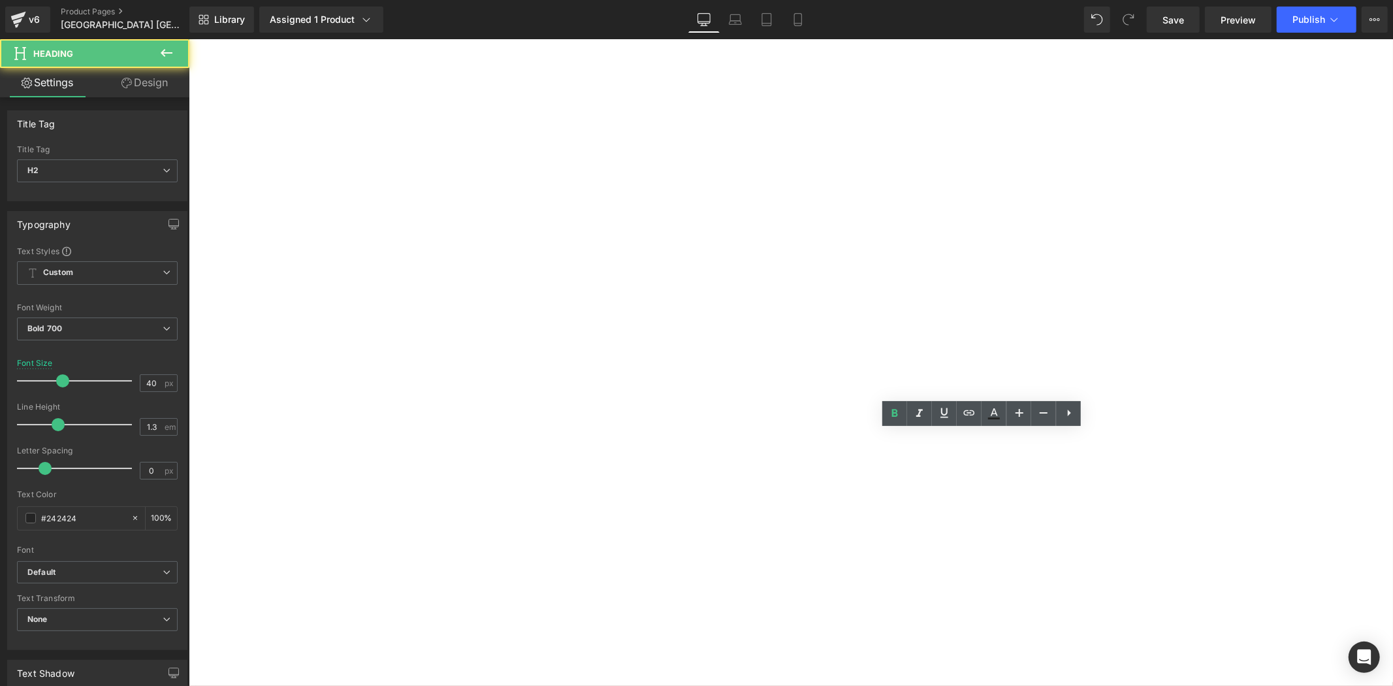
click at [188, 39] on h2 "北海道藝術展頒獎典禮" at bounding box center [188, 39] width 0 height 0
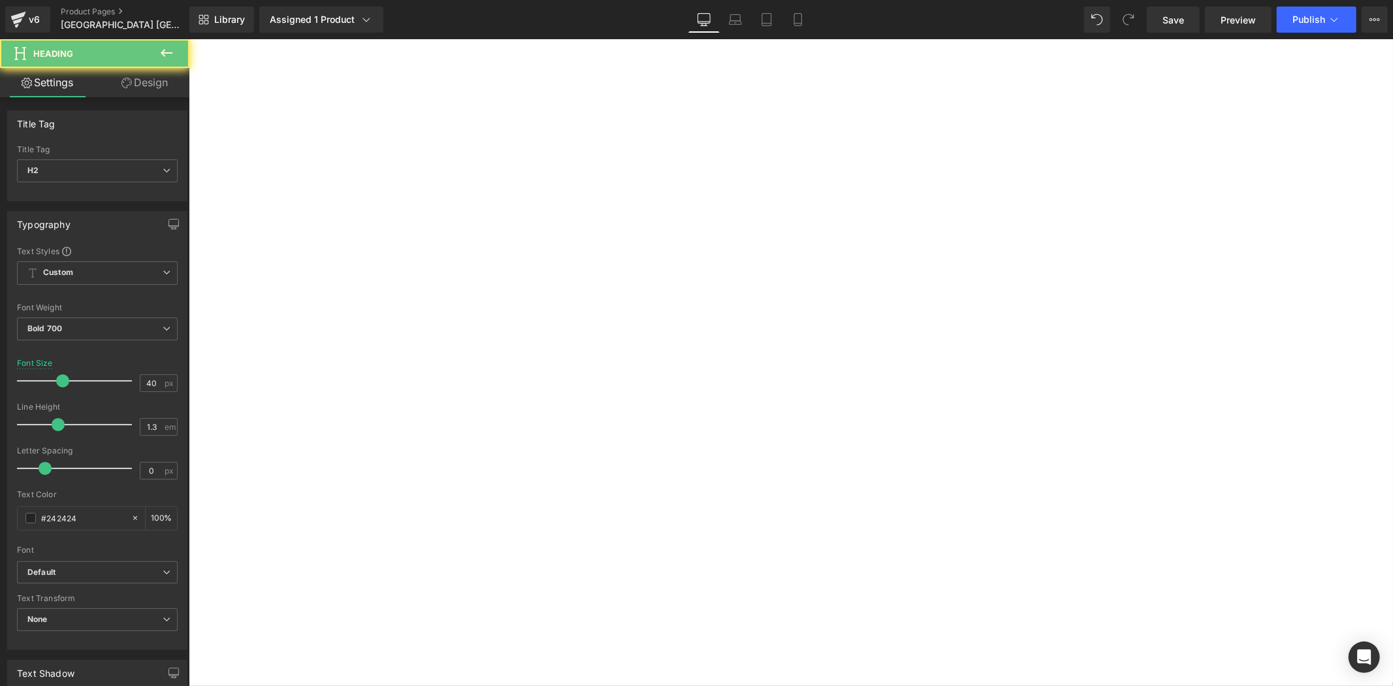
click at [188, 39] on h4 "得獎者將獲邀親美唄市參與盛大的頒獎典禮，見證榮耀時刻。" at bounding box center [188, 39] width 0 height 0
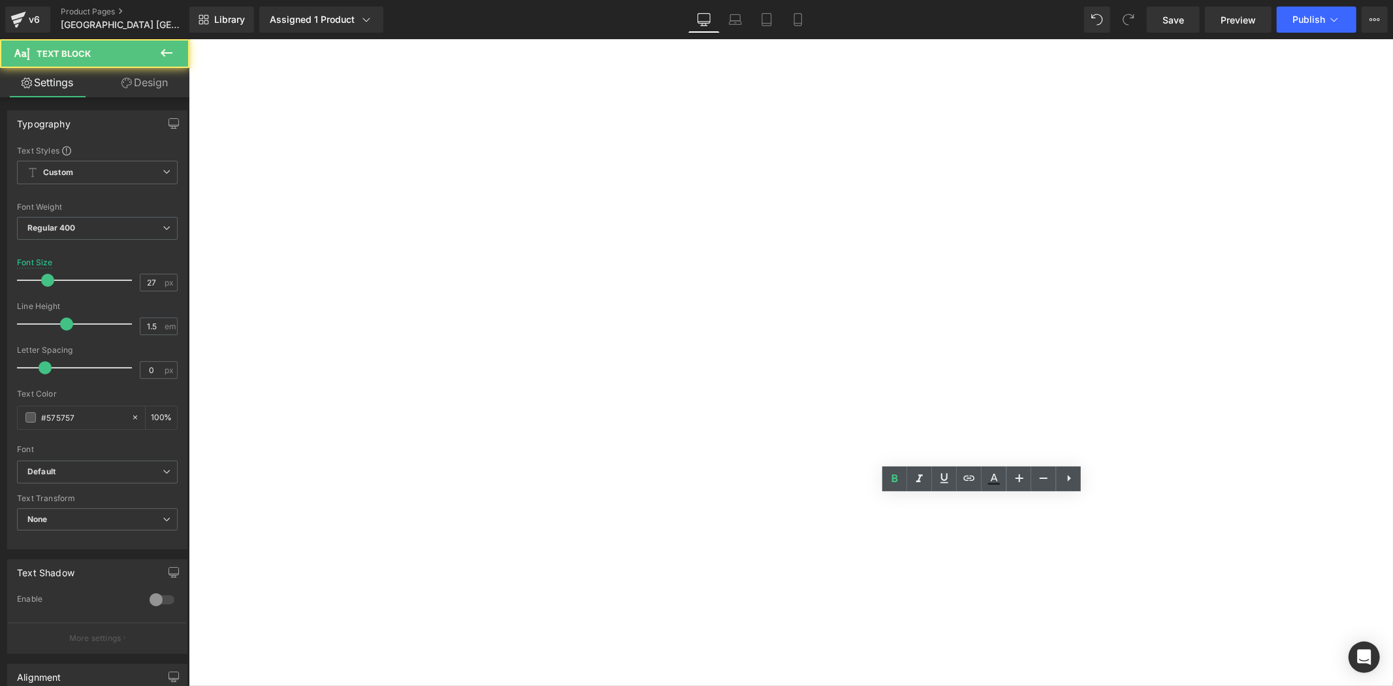
click at [188, 39] on p "頒獎典禮將於[GEOGRAPHIC_DATA]著名的[GEOGRAPHIC_DATA]舉行，在皚皚白雪間綻放藝術的光芒。" at bounding box center [188, 39] width 0 height 0
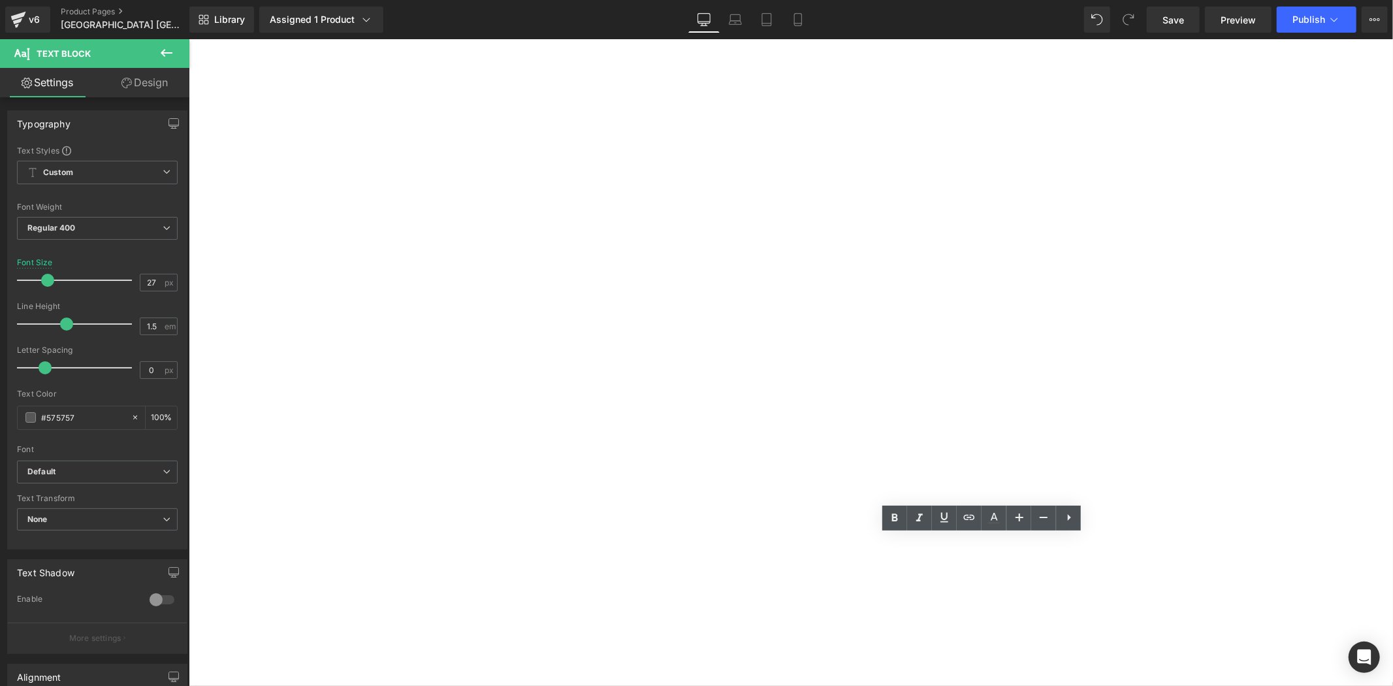
click at [188, 39] on p "頒獎典禮將於[GEOGRAPHIC_DATA]著名的[GEOGRAPHIC_DATA]舉行，在皚皚白雪間綻放藝術的光芒。" at bounding box center [188, 39] width 0 height 0
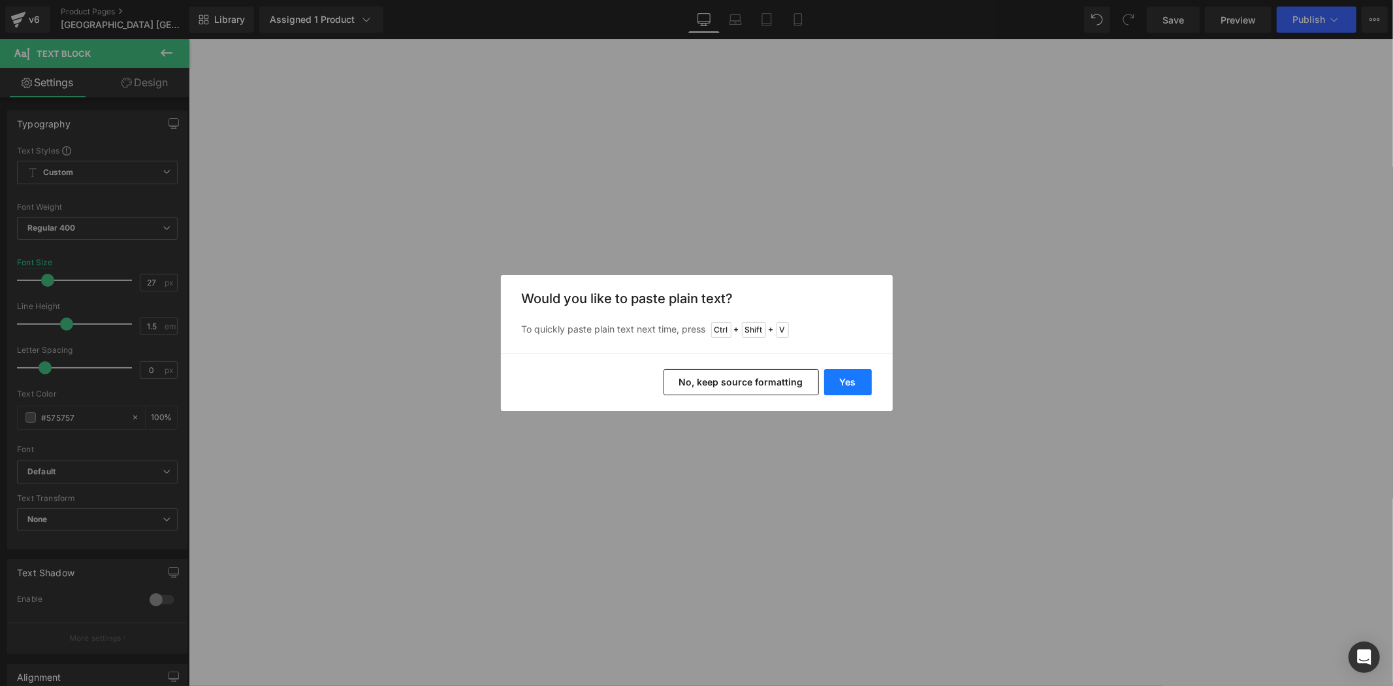
drag, startPoint x: 854, startPoint y: 387, endPoint x: 733, endPoint y: 388, distance: 120.2
click at [854, 387] on button "Yes" at bounding box center [848, 382] width 48 height 26
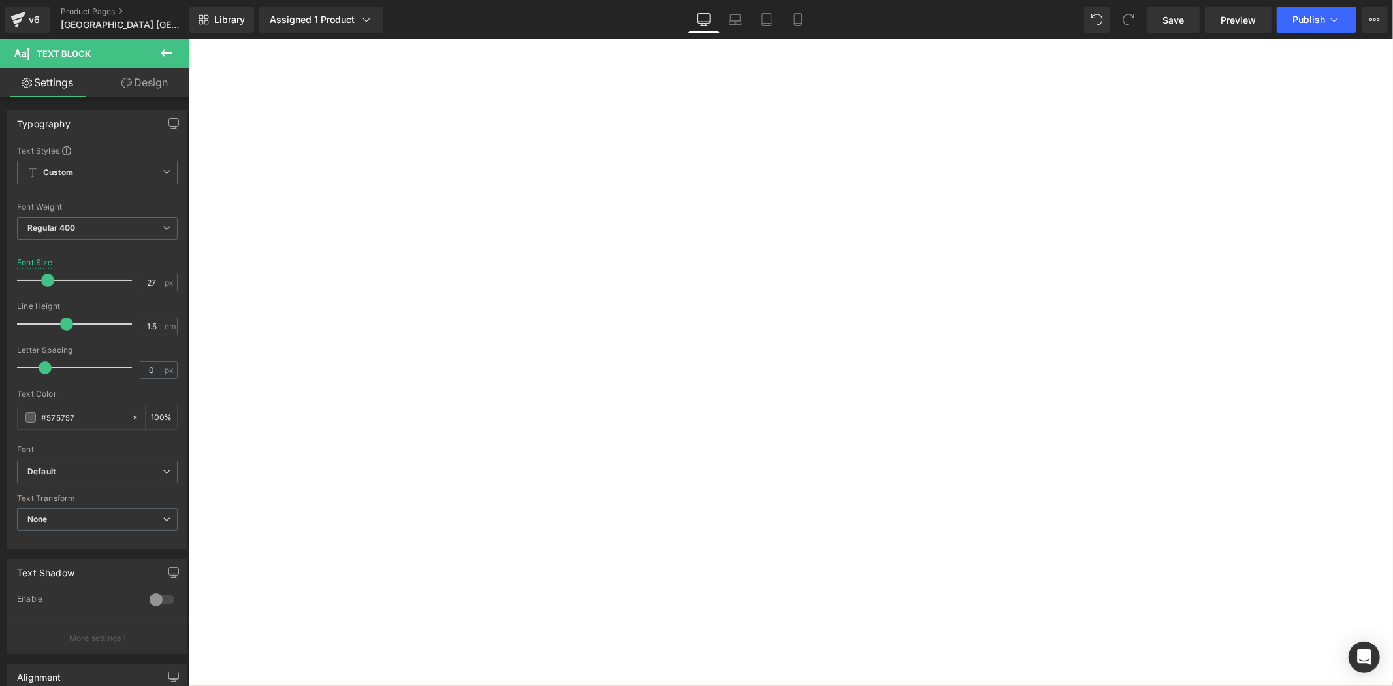
drag, startPoint x: 1095, startPoint y: 552, endPoint x: 794, endPoint y: 519, distance: 302.2
click at [188, 39] on div "頒獎典禮將於[GEOGRAPHIC_DATA]著名的[GEOGRAPHIC_DATA]舉行，在皚皚白雪間綻放藝術的光芒。頒獎典禮將於[GEOGRAPHIC_D…" at bounding box center [188, 39] width 0 height 0
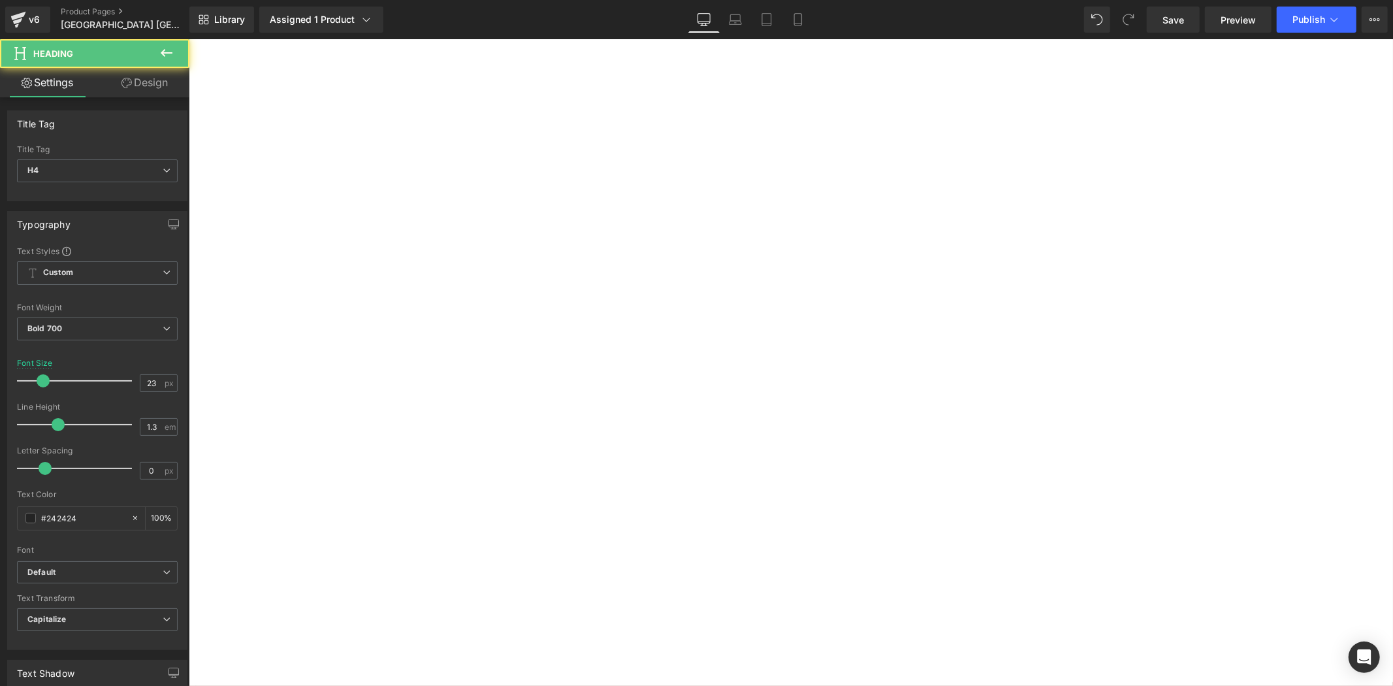
drag, startPoint x: 1127, startPoint y: 468, endPoint x: 1155, endPoint y: 465, distance: 28.9
click at [188, 39] on h4 "得獎者將獲邀親美唄市參與盛大的頒獎典禮，見證榮耀時刻。" at bounding box center [188, 39] width 0 height 0
drag, startPoint x: 1087, startPoint y: 463, endPoint x: 1116, endPoint y: 479, distance: 33.6
click at [188, 39] on h4 "得獎者將獲邀親美唄市參與盛大的頒獎典禮，見證時刻。" at bounding box center [188, 39] width 0 height 0
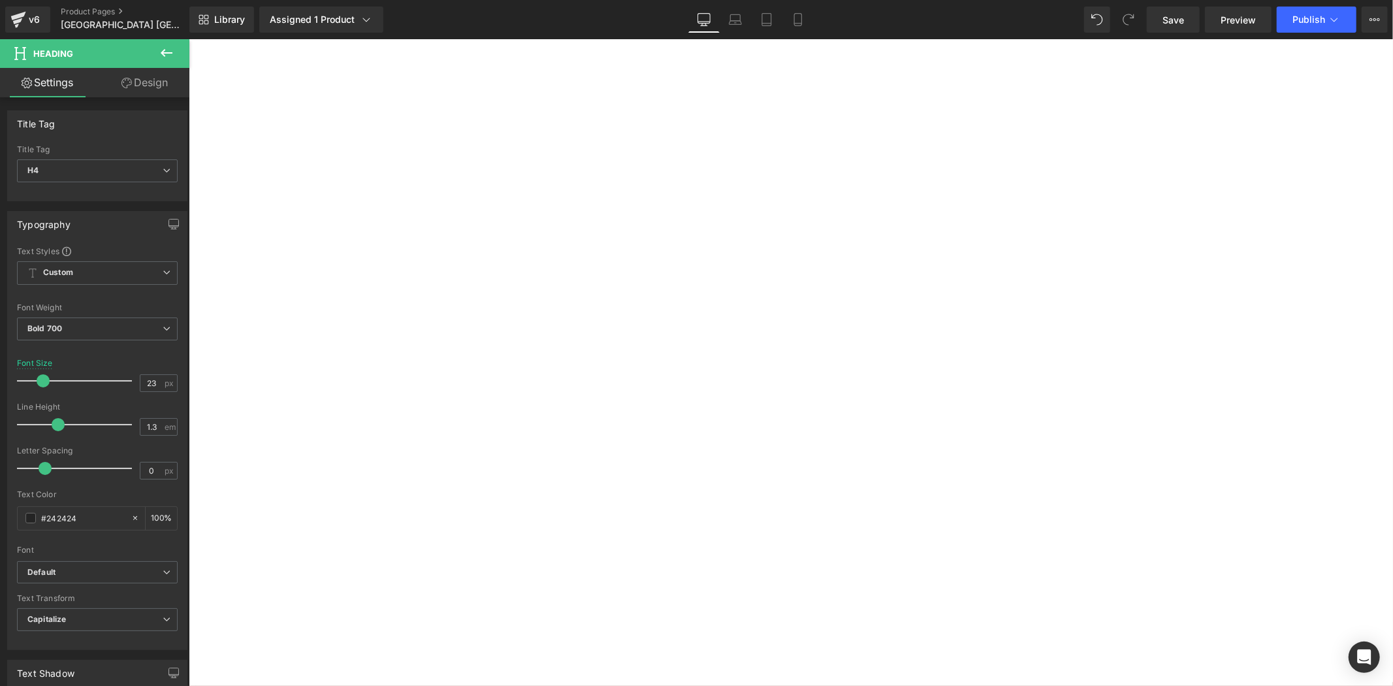
click at [188, 39] on div "由北海道美唄市政府全力支持合辦 Heading 由日本北海道美唄市政府全力支持合辦，本次比賽入選作品將獲邀參與由GASCA及 日本北海道美唄市政府 聯合主辦之…" at bounding box center [188, 39] width 0 height 0
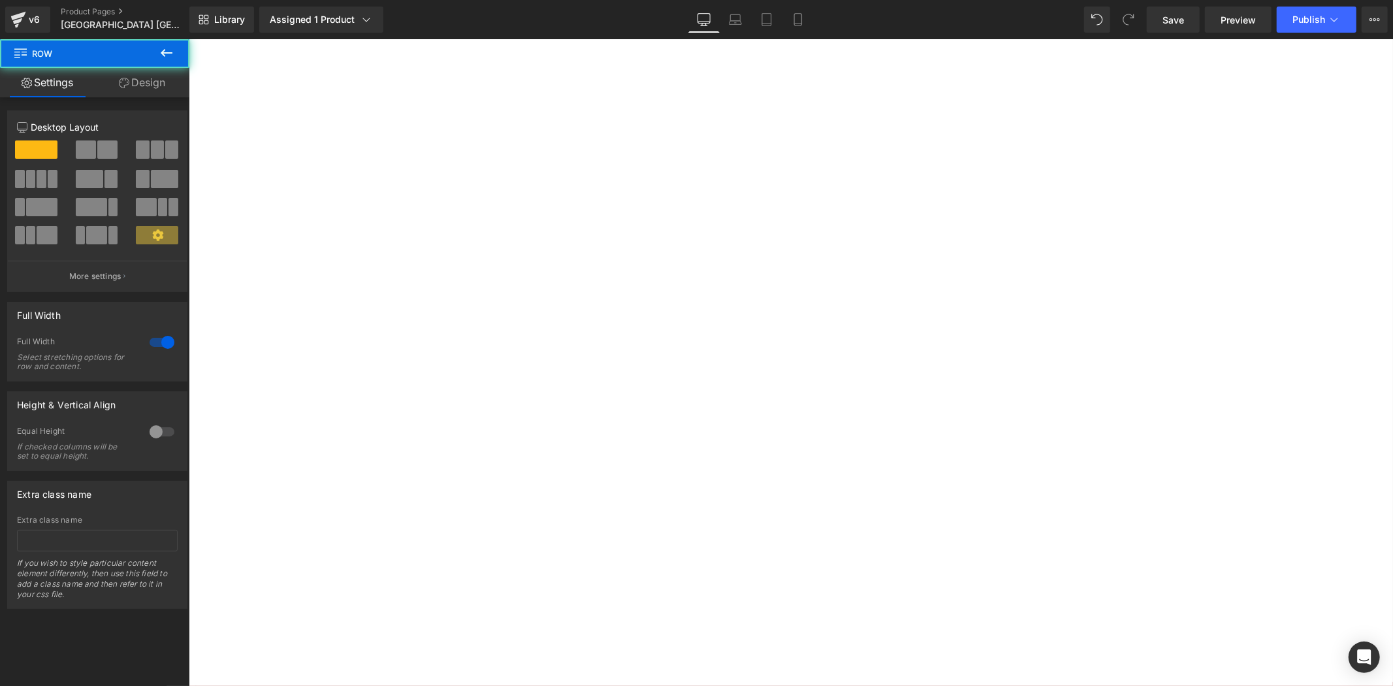
click at [188, 39] on div "由北海道美唄市政府全力支持合辦 Heading 由日本北海道美唄市政府全力支持合辦，本次比賽入選作品將獲邀參與由GASCA及 日本北海道美唄市政府 聯合主辦之…" at bounding box center [188, 39] width 0 height 0
click at [188, 39] on p "頒獎典禮將於[GEOGRAPHIC_DATA]著名的[GEOGRAPHIC_DATA] 舉行，由政府代表親自頒獎，在皚皚白雪間綻放藝術的光芒。" at bounding box center [188, 39] width 0 height 0
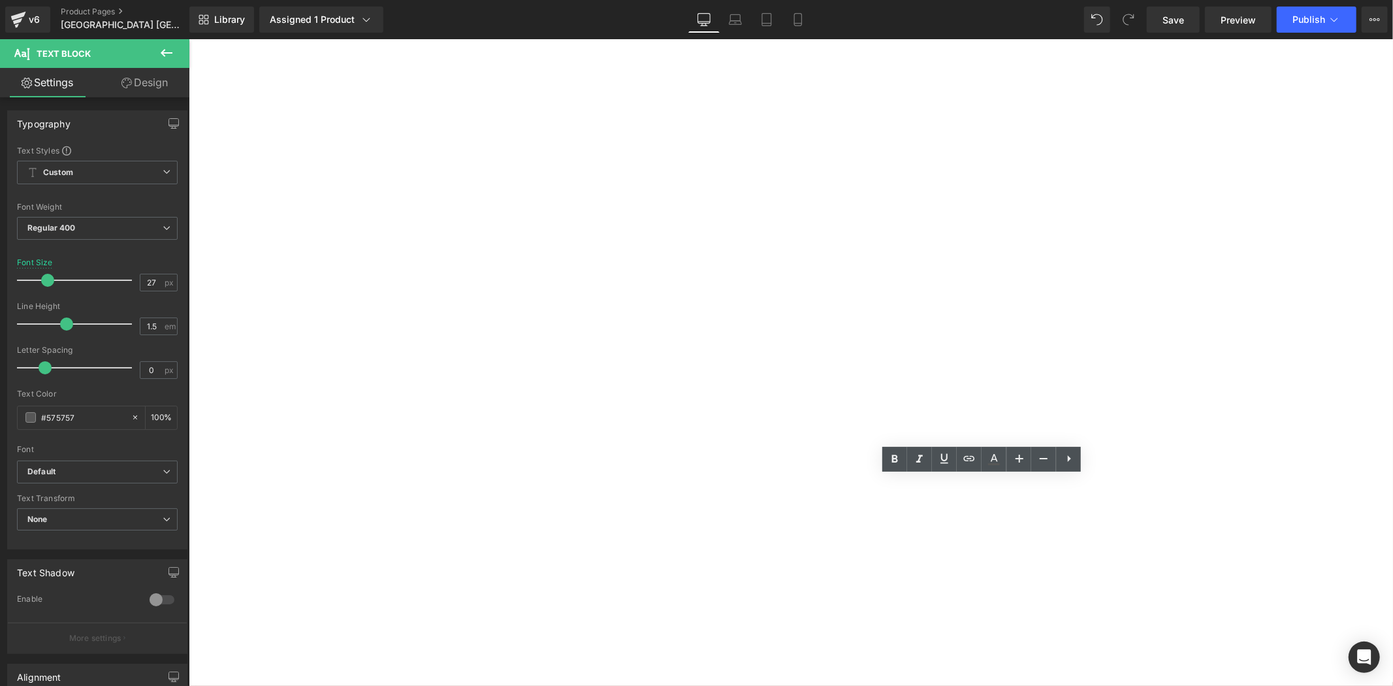
click at [188, 39] on p "頒獎典禮將於[GEOGRAPHIC_DATA]著名的[GEOGRAPHIC_DATA] 舉行，由政府代表親自頒獎，在皚皚白雪間綻放藝術的光芒。" at bounding box center [188, 39] width 0 height 0
click at [188, 39] on div "由北海道美唄市政府全力支持合辦 Heading 由日本北海道美唄市政府全力支持合辦，本次比賽入選作品將獲邀參與由GASCA及 日本北海道美唄市政府 聯合主辦之…" at bounding box center [188, 39] width 0 height 0
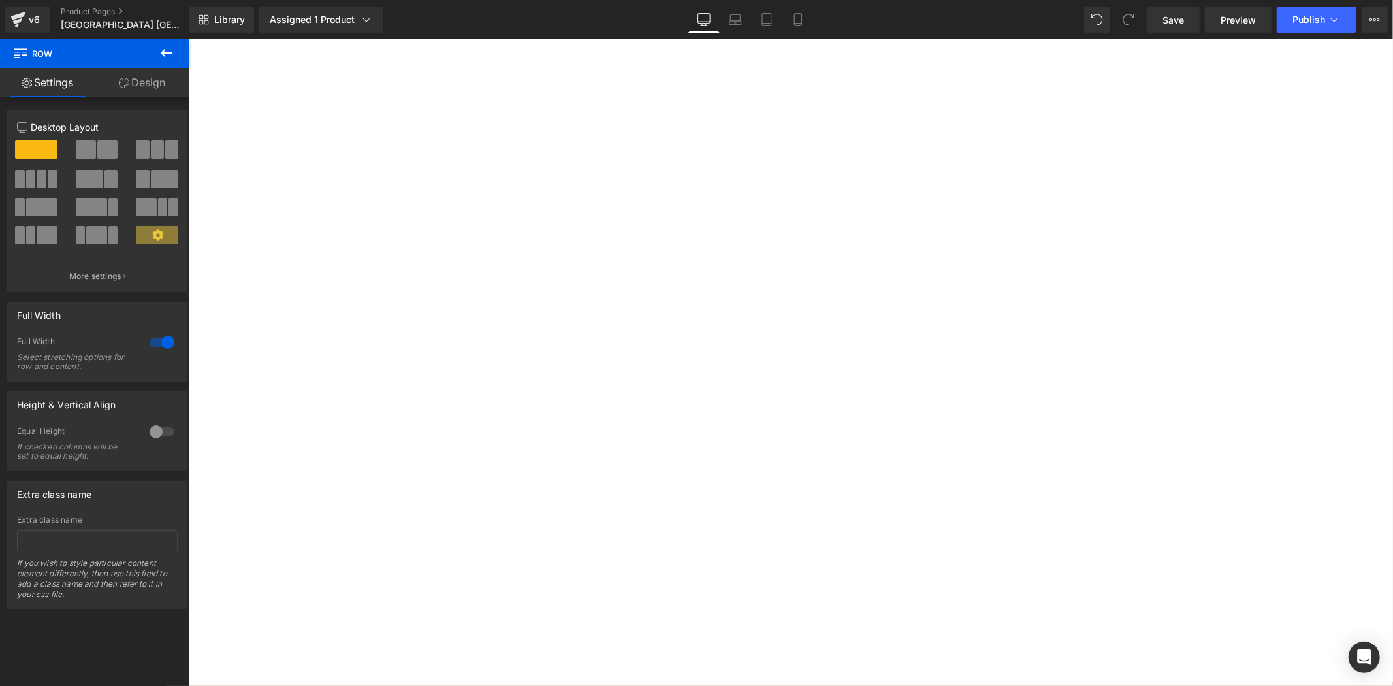
scroll to position [1588, 0]
click at [188, 39] on p "頒獎典禮將於[GEOGRAPHIC_DATA]著名的[GEOGRAPHIC_DATA] 舉行，由政府代表親自頒獎，在皚皚白雪間綻放藝術的光芒。" at bounding box center [188, 39] width 0 height 0
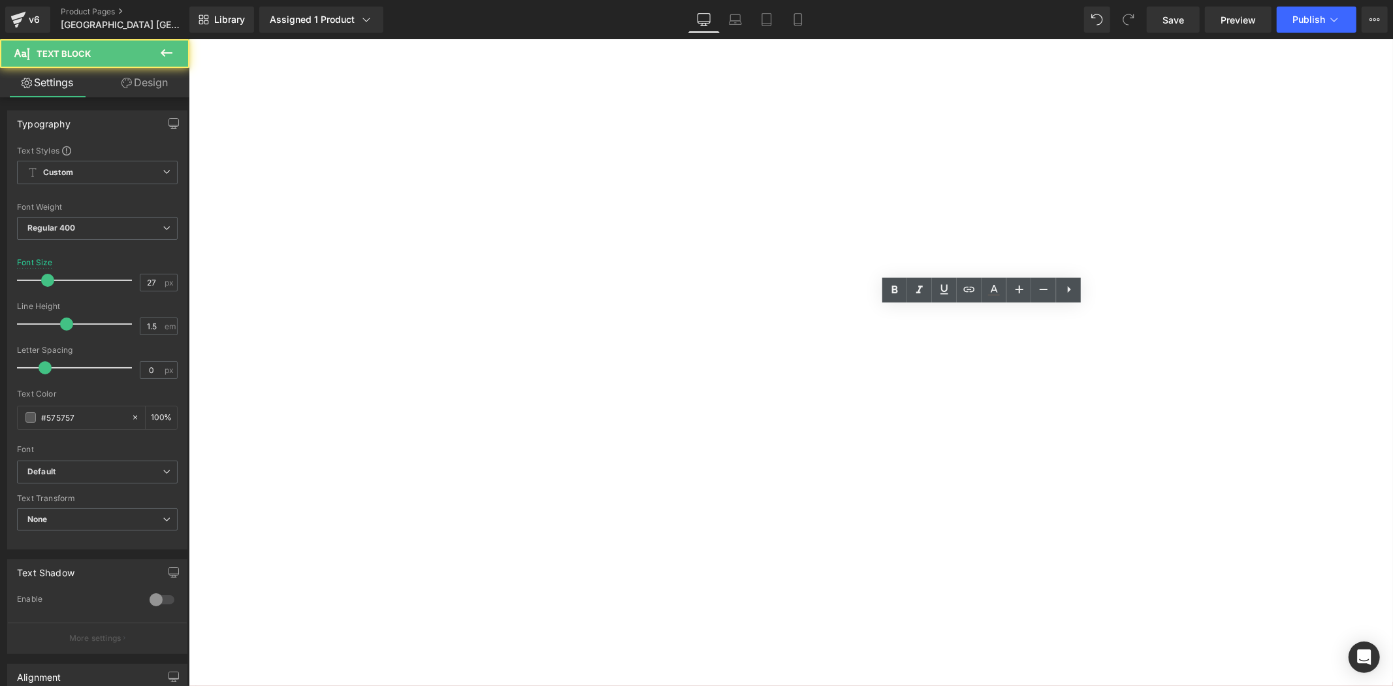
click at [188, 39] on p "頒獎典禮將於[GEOGRAPHIC_DATA]著名的[GEOGRAPHIC_DATA] 舉行，由政府代表親自頒獎，在皚皚白雪間綻放藝術的光芒。" at bounding box center [188, 39] width 0 height 0
drag, startPoint x: 899, startPoint y: 328, endPoint x: 952, endPoint y: 331, distance: 53.0
click at [188, 39] on p "頒獎典禮將於[GEOGRAPHIC_DATA]著名的[GEOGRAPHIC_DATA] 舉行，由政府代表親自頒獎，在皚皚白雪間綻放藝術的光芒。" at bounding box center [188, 39] width 0 height 0
copy p "[GEOGRAPHIC_DATA]"
drag, startPoint x: 916, startPoint y: 432, endPoint x: 1012, endPoint y: 428, distance: 96.1
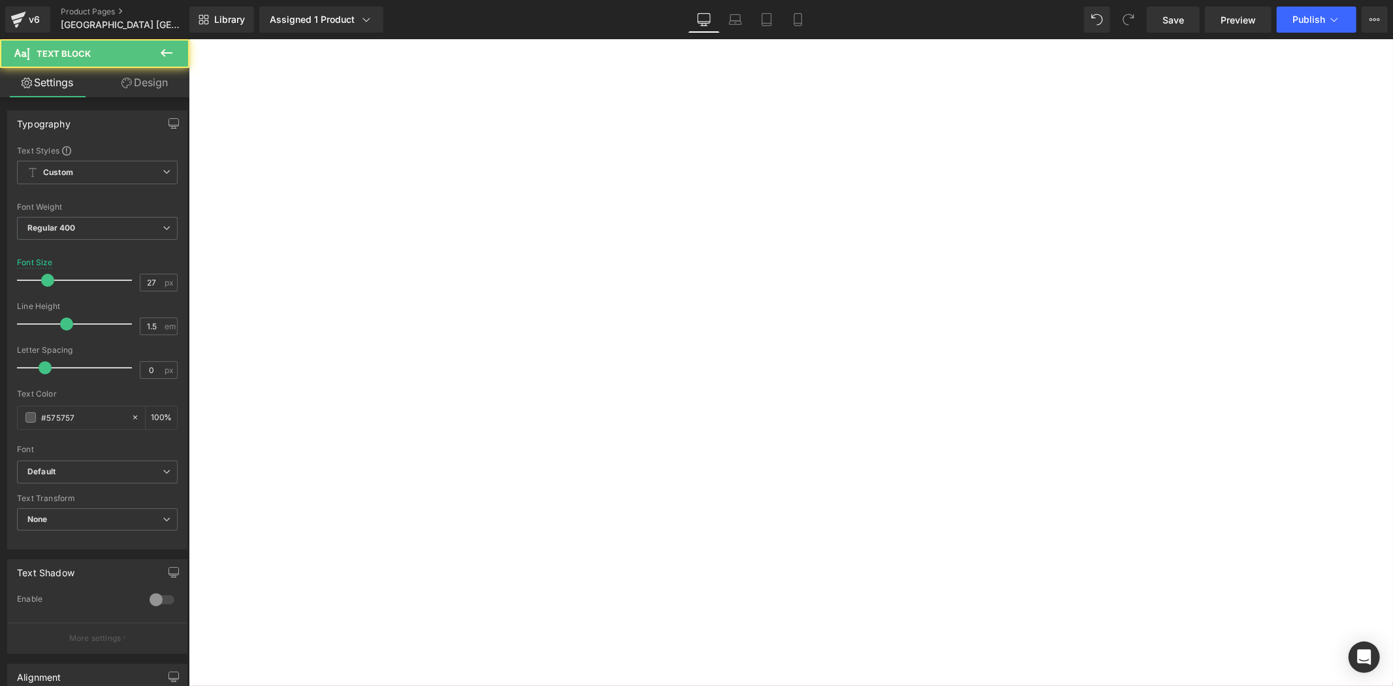
click at [188, 39] on p "頒獎典禮地點: 葡萄牙里斯本" at bounding box center [188, 39] width 0 height 0
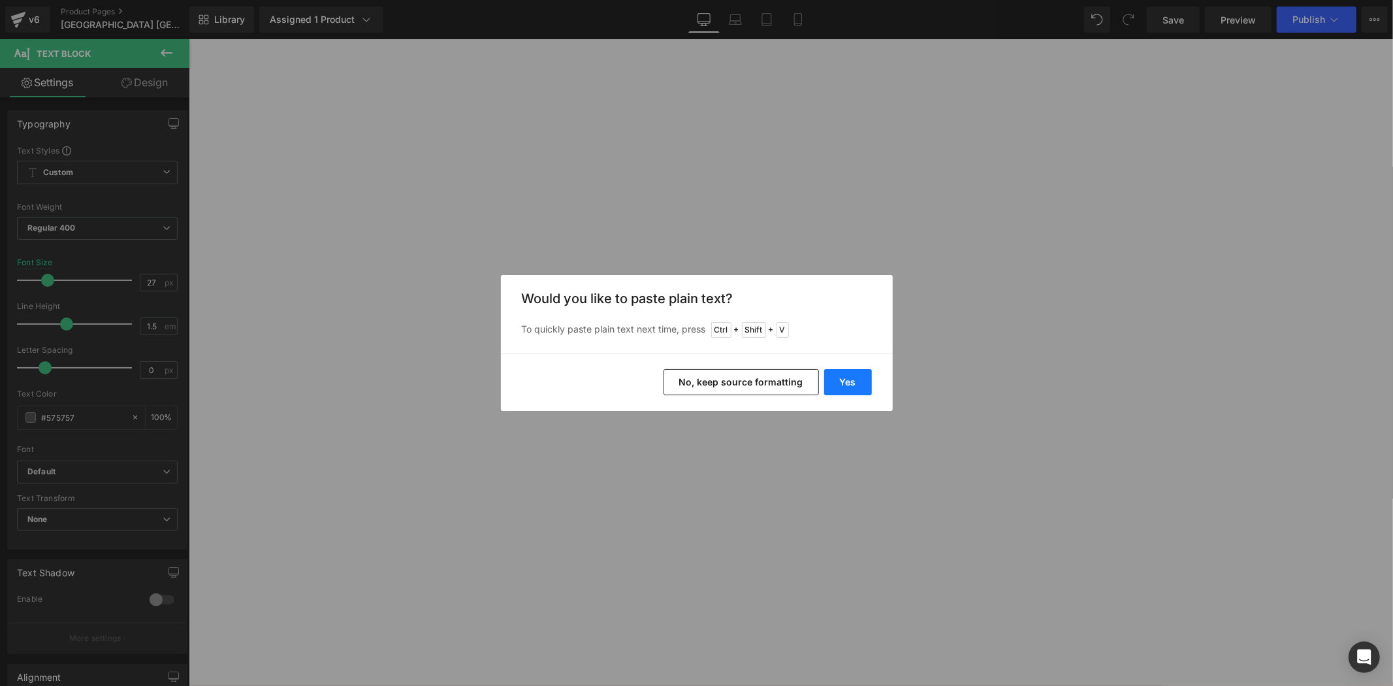
click at [837, 376] on button "Yes" at bounding box center [848, 382] width 48 height 26
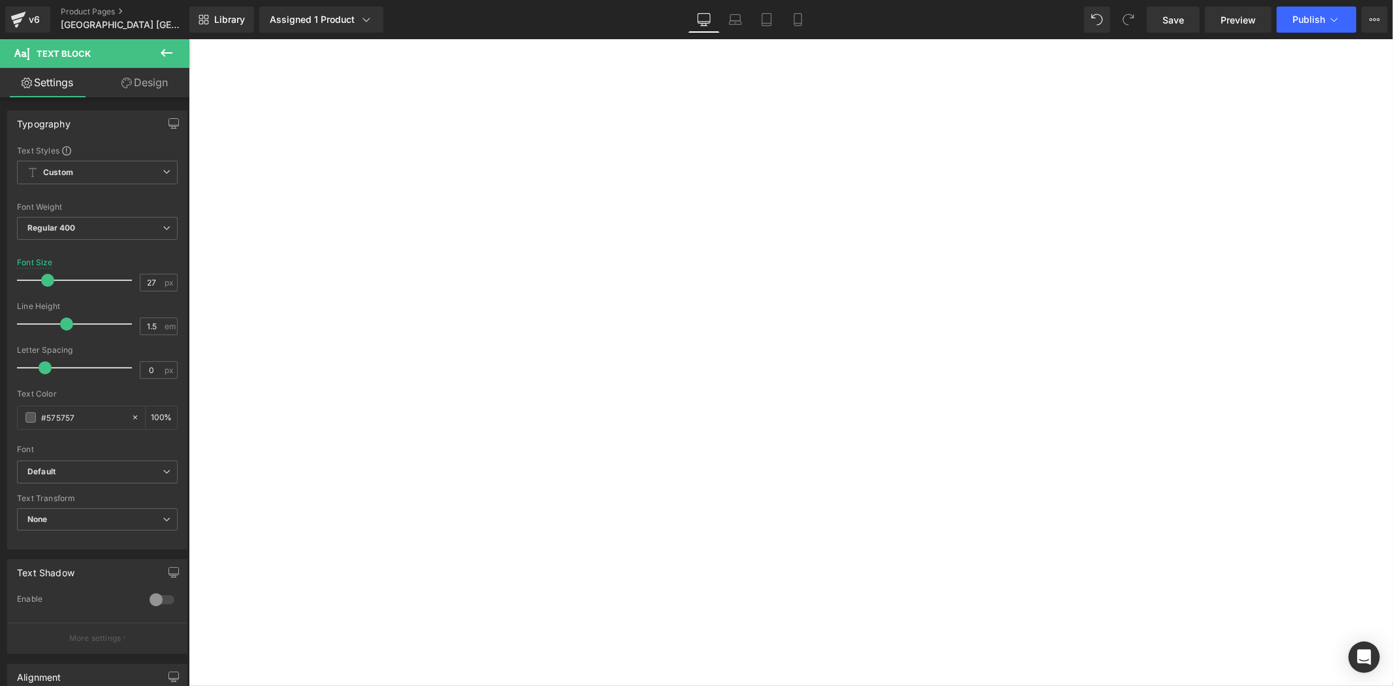
click at [188, 39] on div at bounding box center [188, 39] width 0 height 0
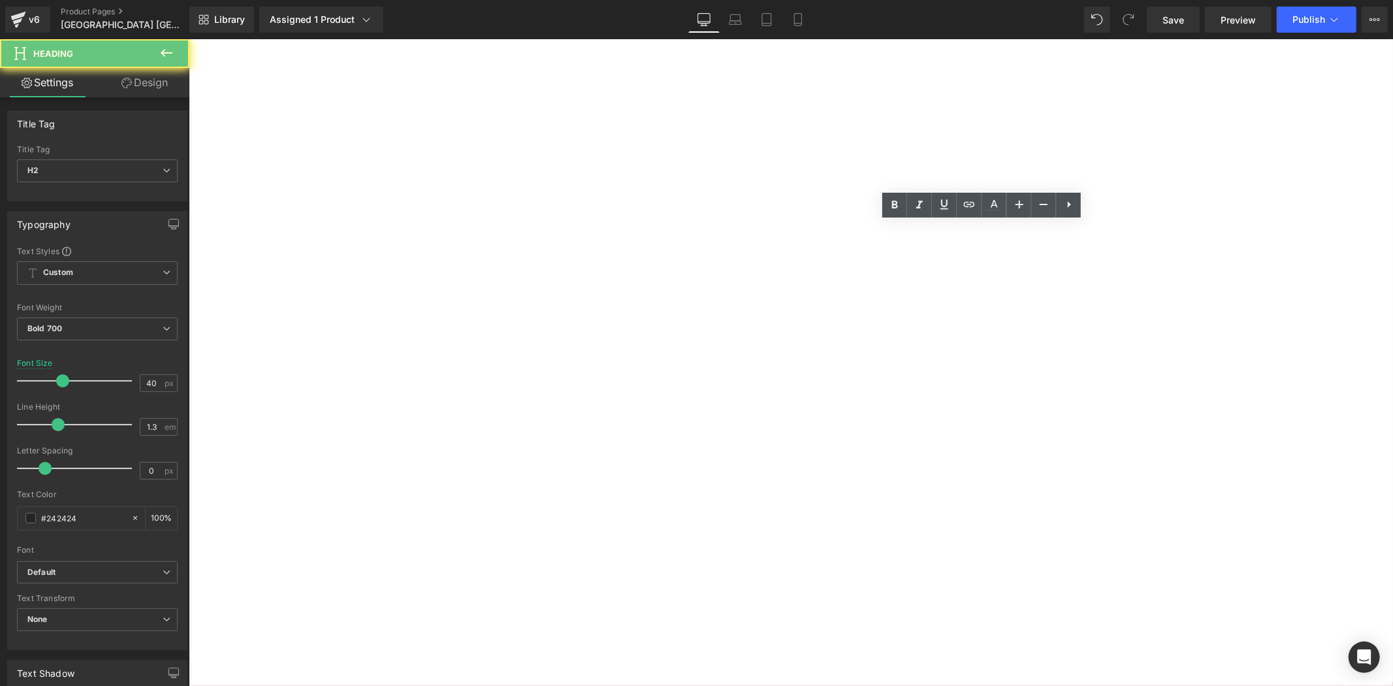
click at [188, 39] on h2 "北海道美唄市藝術展頒獎典禮" at bounding box center [188, 39] width 0 height 0
drag, startPoint x: 869, startPoint y: 241, endPoint x: 805, endPoint y: 245, distance: 63.5
click at [188, 39] on h2 "北海道美唄市藝術展頒獎典禮" at bounding box center [188, 39] width 0 height 0
copy h2 "北海道"
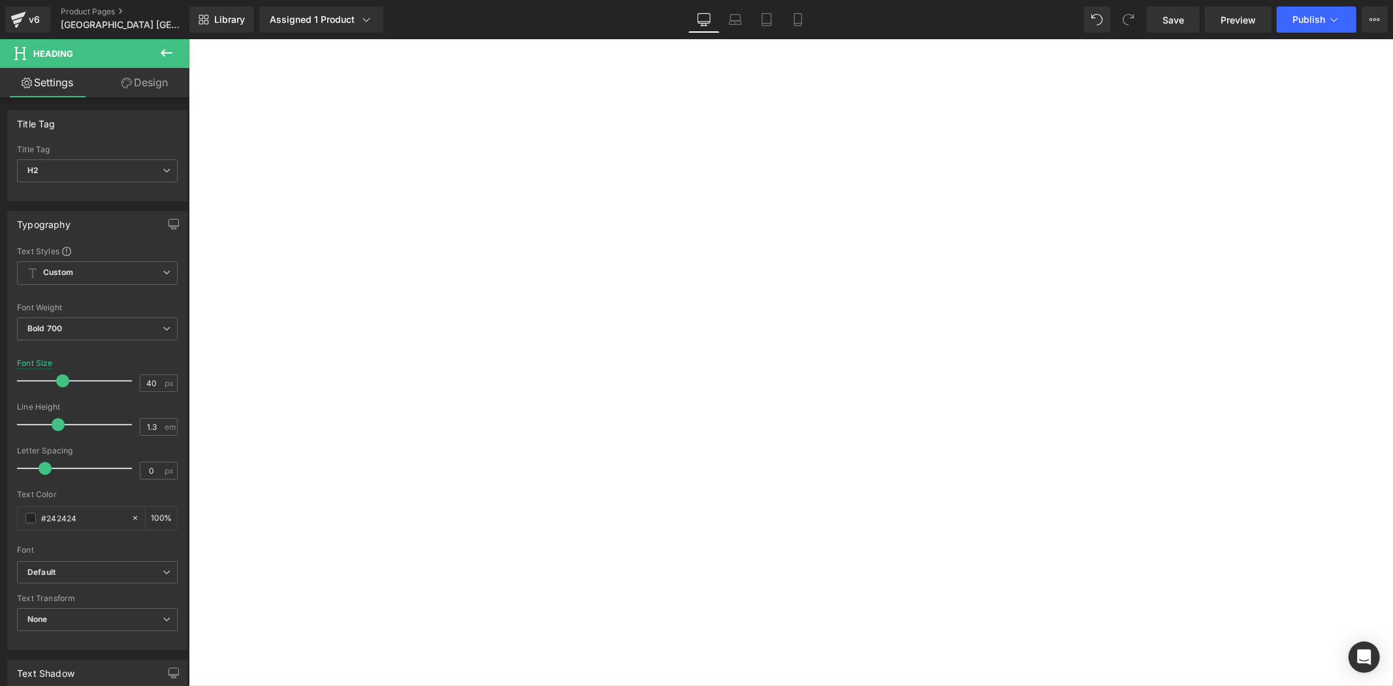
click at [188, 39] on p "頒獎典禮地點: [GEOGRAPHIC_DATA]" at bounding box center [188, 39] width 0 height 0
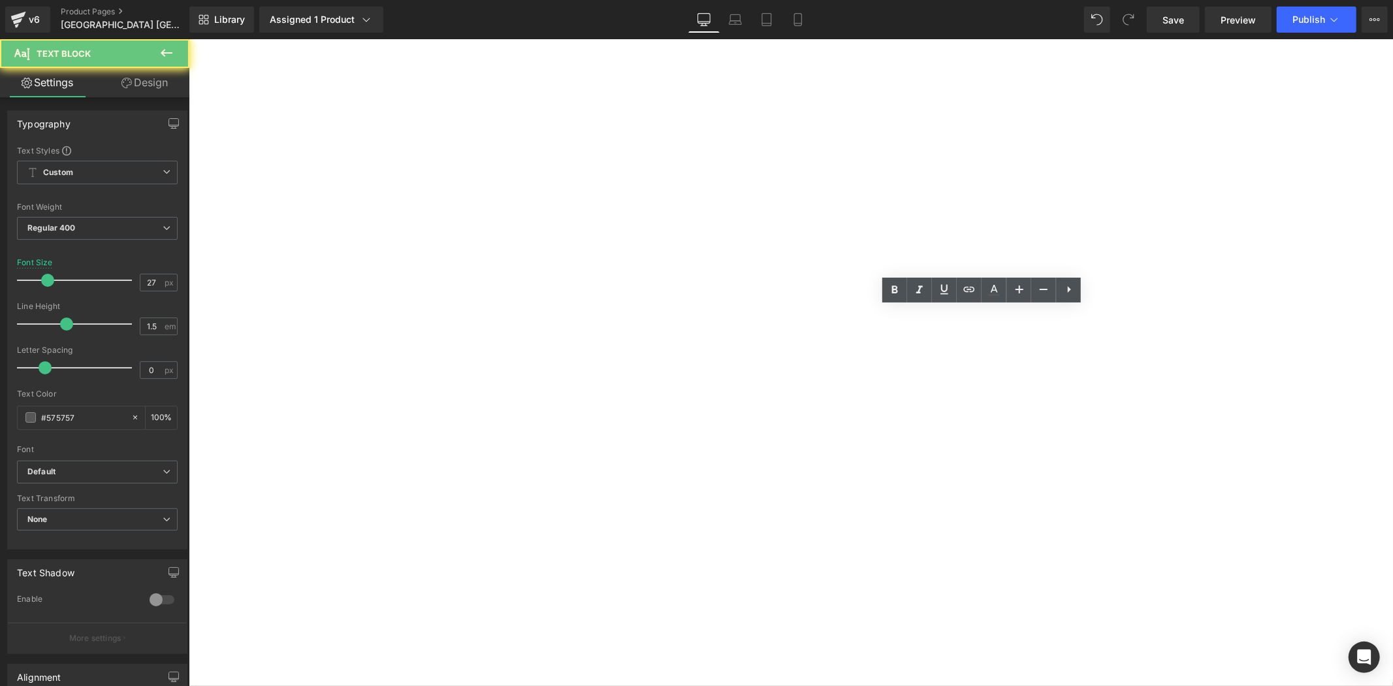
click at [188, 39] on p "頒獎典禮地點: [GEOGRAPHIC_DATA]" at bounding box center [188, 39] width 0 height 0
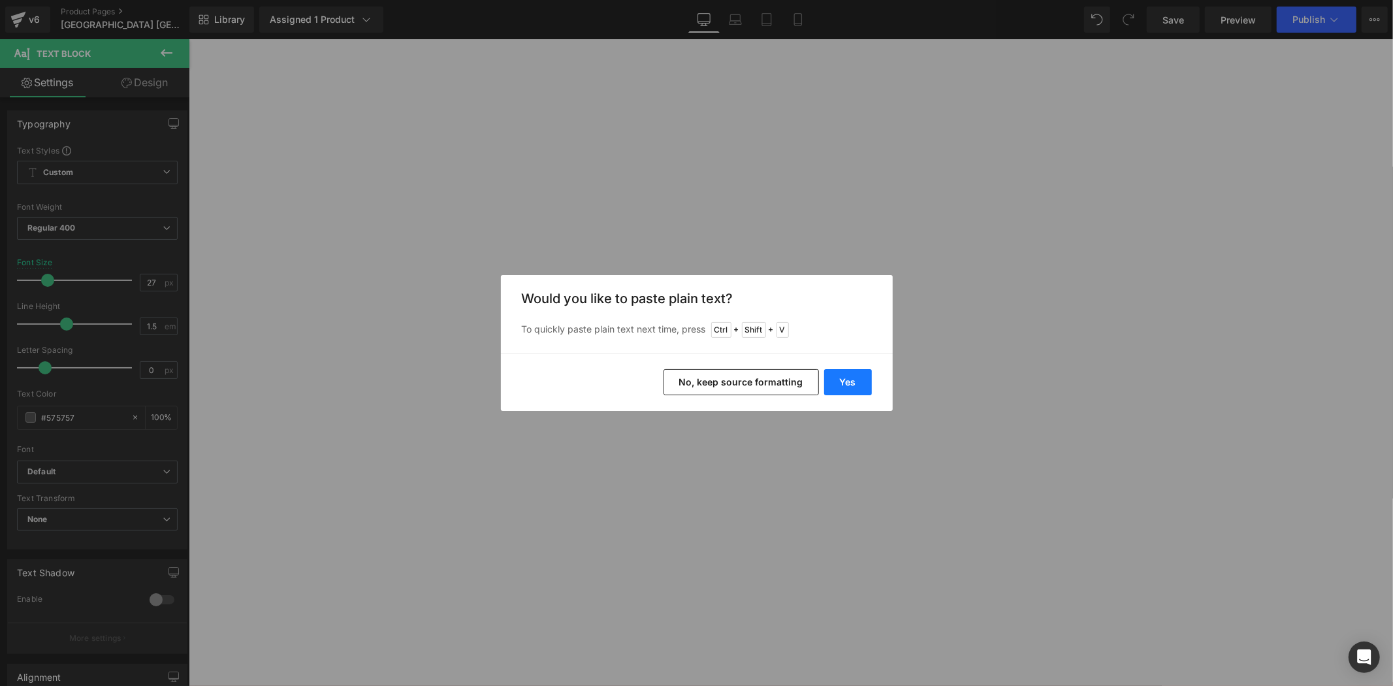
click at [852, 381] on button "Yes" at bounding box center [848, 382] width 48 height 26
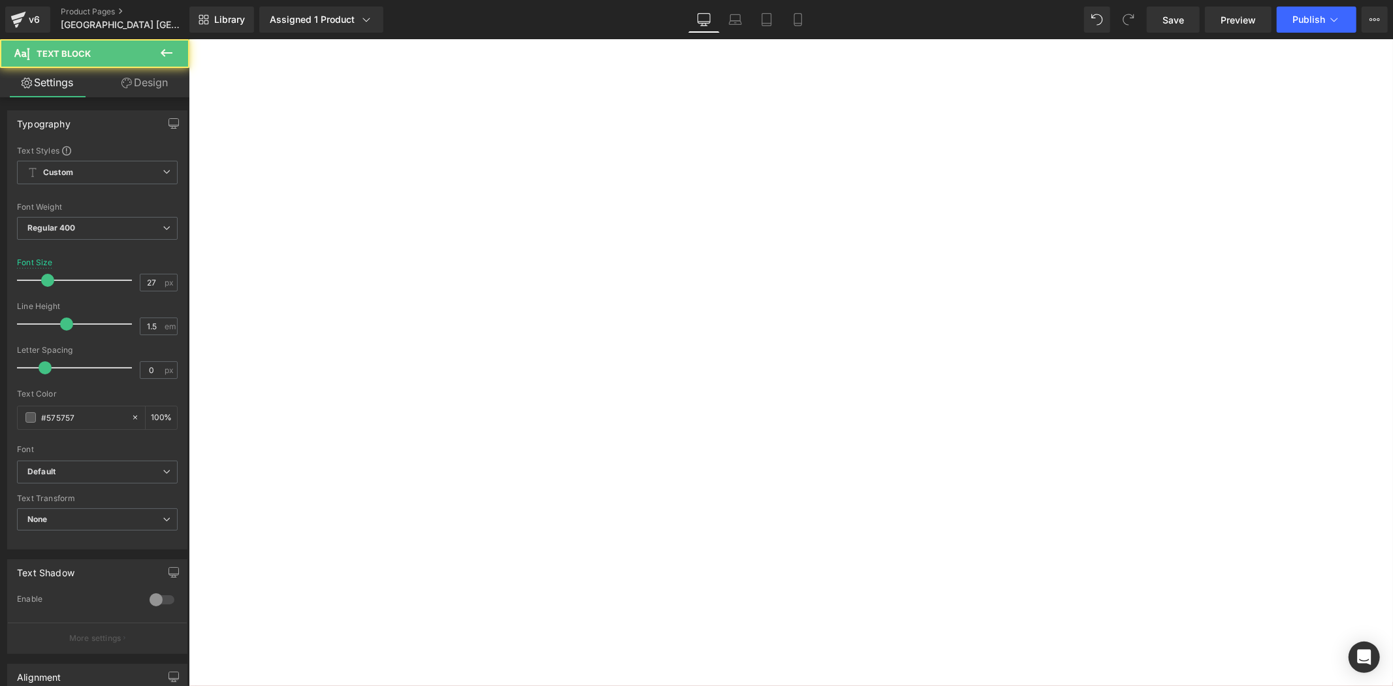
drag, startPoint x: 1095, startPoint y: 334, endPoint x: 1170, endPoint y: 337, distance: 75.2
click at [188, 39] on div "北海道美唄市藝術展頒獎典禮 Heading 得獎者將獲邀親美唄市參與盛大的頒獎典禮 Heading 頒獎典禮將於[GEOGRAPHIC_DATA]著名的雪國樂…" at bounding box center [188, 39] width 0 height 0
copy p "Snowland"
click at [188, 39] on p "頒獎典禮地點: 北海道[GEOGRAPHIC_DATA]" at bounding box center [188, 39] width 0 height 0
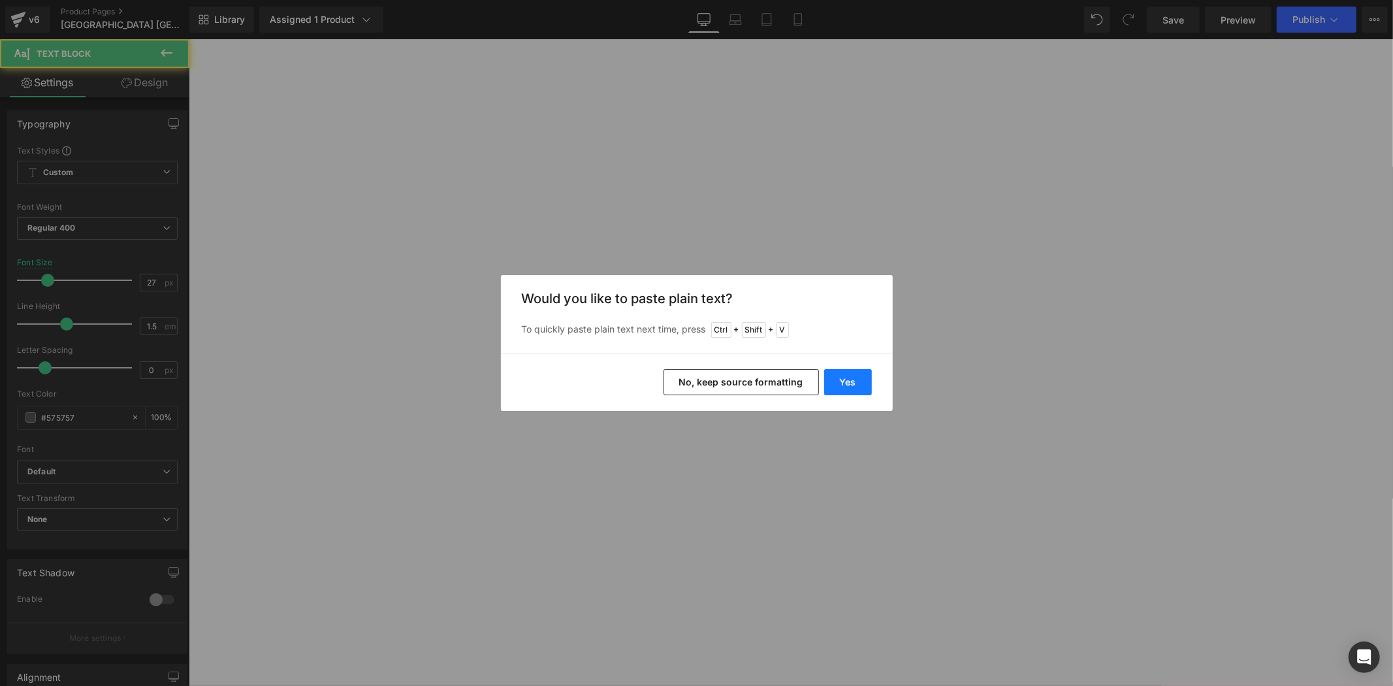
click at [850, 374] on button "Yes" at bounding box center [848, 382] width 48 height 26
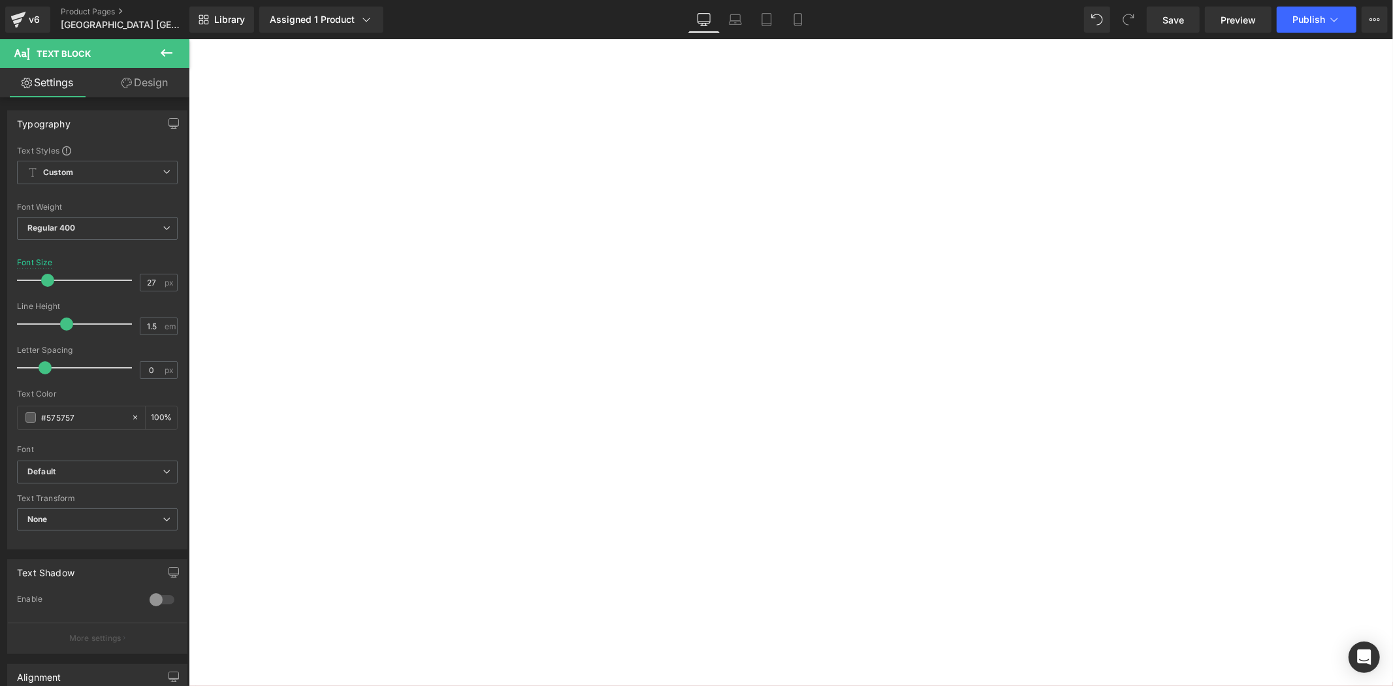
drag, startPoint x: 1083, startPoint y: 441, endPoint x: 1044, endPoint y: 468, distance: 47.5
click at [188, 39] on p "頒獎典禮地點: 北海道[GEOGRAPHIC_DATA] [GEOGRAPHIC_DATA]" at bounding box center [188, 39] width 0 height 0
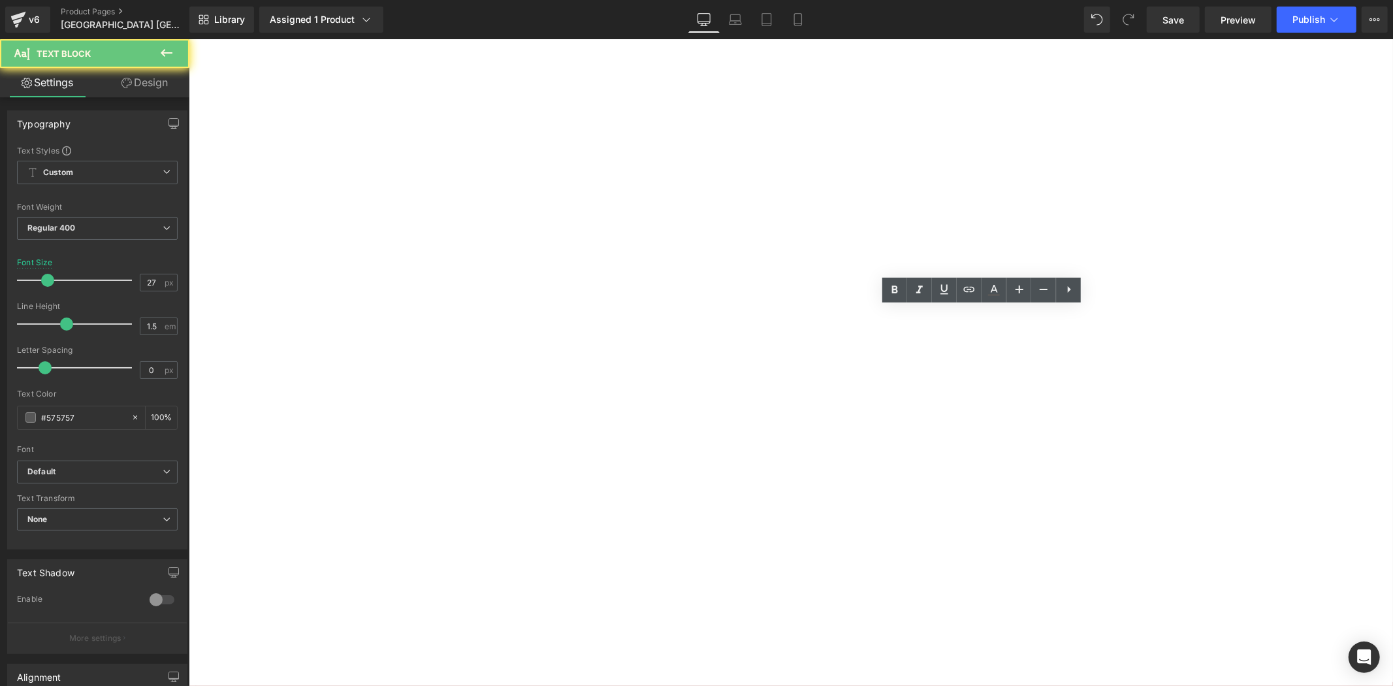
click at [188, 39] on p "頒獎典禮日期: [DATE]中旬" at bounding box center [188, 39] width 0 height 0
drag, startPoint x: 523, startPoint y: 58, endPoint x: 582, endPoint y: 55, distance: 58.9
click at [188, 39] on div "展覽地點: 北海道[GEOGRAPHIC_DATA][PERSON_NAME]雕刻美術館 展覽日期: [DATE]至3月 參展費用：如作品入選展覽，每幅作品需…" at bounding box center [188, 39] width 0 height 0
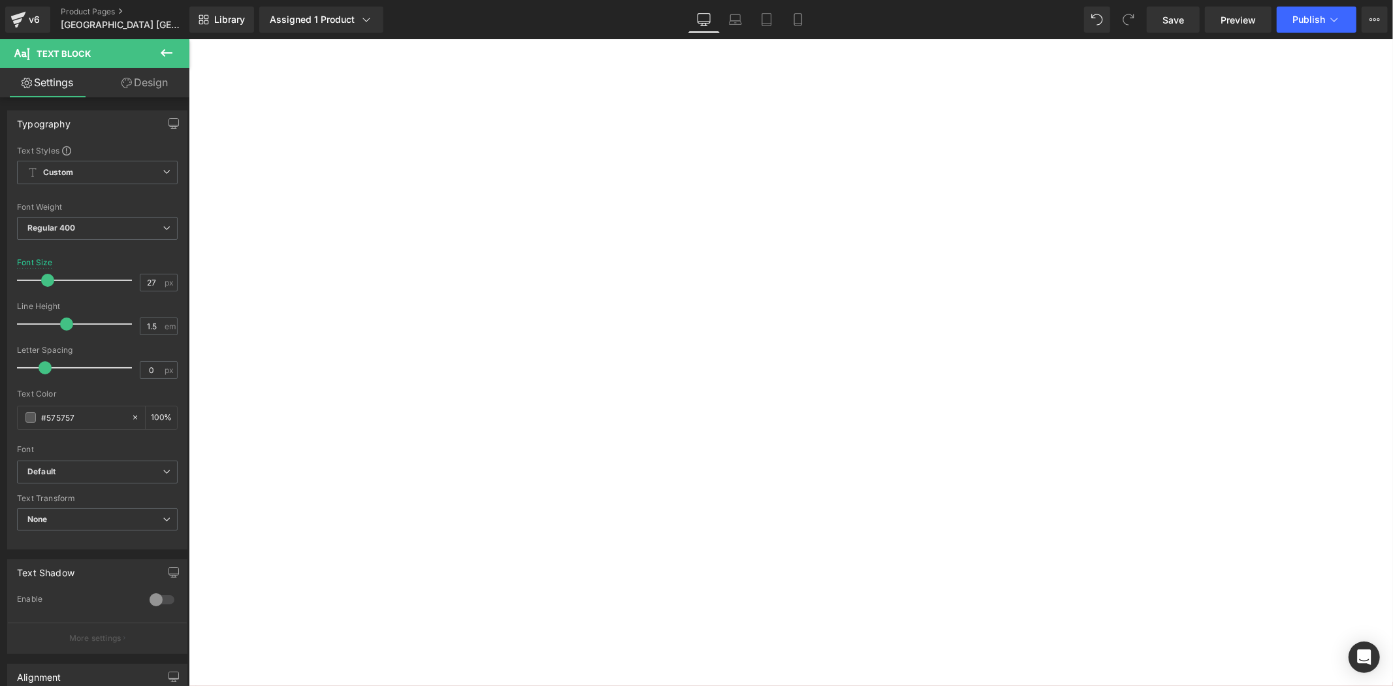
click at [188, 39] on p "頒獎典禮日期: [DATE]中旬" at bounding box center [188, 39] width 0 height 0
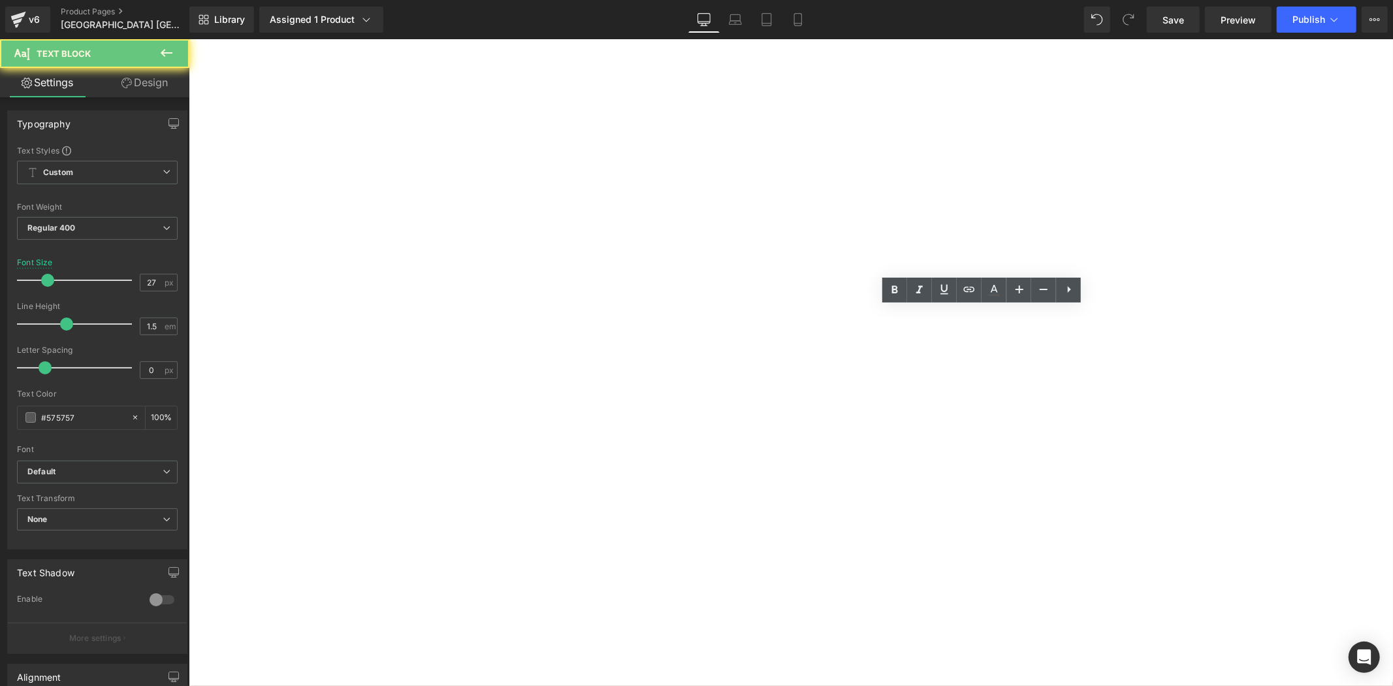
click at [188, 39] on p "頒獎典禮日期: [DATE]中旬" at bounding box center [188, 39] width 0 height 0
drag, startPoint x: 968, startPoint y: 462, endPoint x: 975, endPoint y: 460, distance: 6.7
click at [188, 39] on p "頒獎典禮日期: [DATE]中旬" at bounding box center [188, 39] width 0 height 0
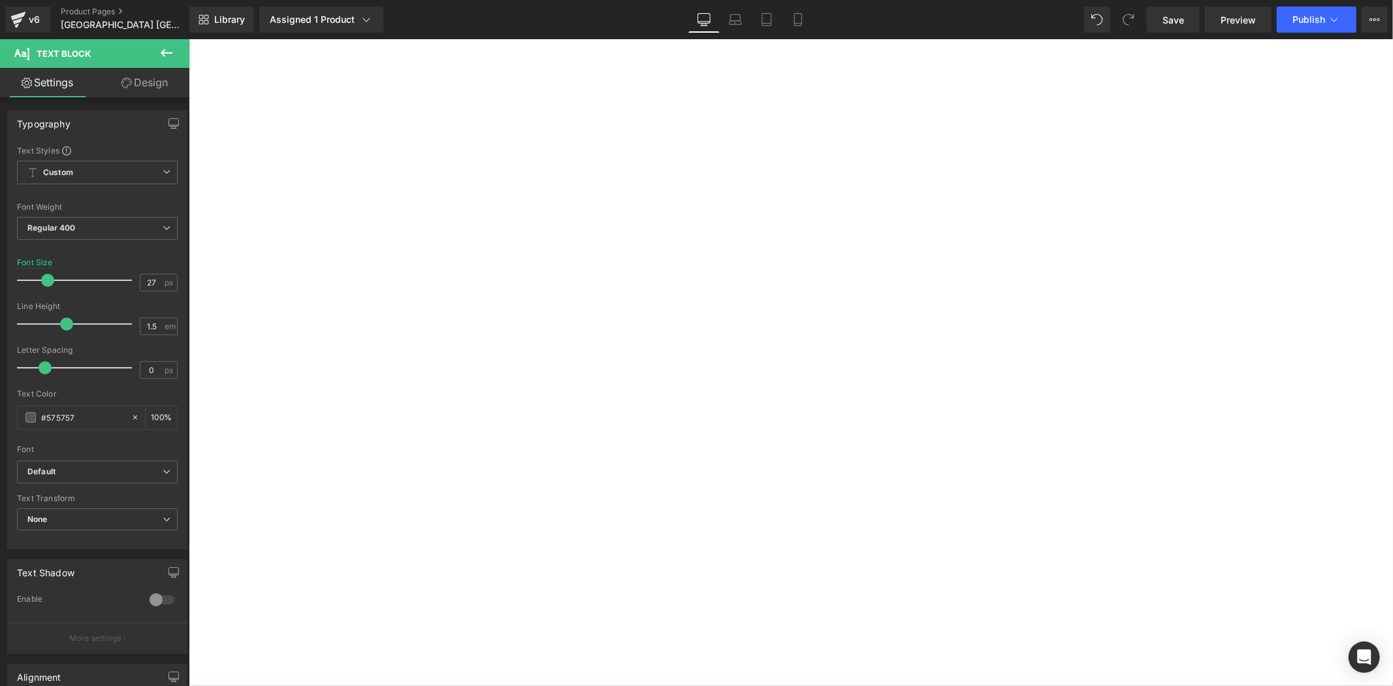
drag, startPoint x: 991, startPoint y: 464, endPoint x: 1024, endPoint y: 459, distance: 33.0
click at [188, 39] on p "頒獎典禮日期: [DATE]中旬" at bounding box center [188, 39] width 0 height 0
click at [188, 39] on p "展覽日期: [DATE]至3月" at bounding box center [188, 39] width 0 height 0
drag, startPoint x: 592, startPoint y: 66, endPoint x: 601, endPoint y: 65, distance: 9.2
click at [188, 39] on p "展覽日期: [DATE]至[DATE]a" at bounding box center [188, 39] width 0 height 0
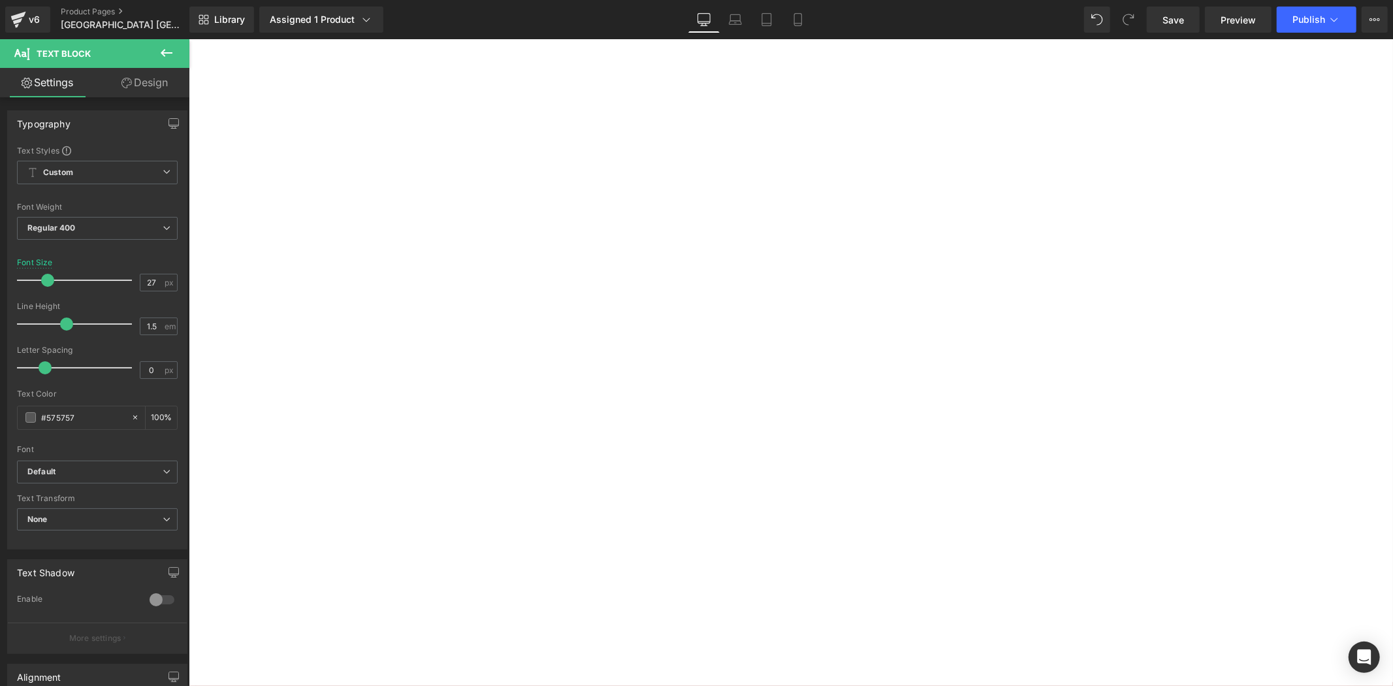
drag, startPoint x: 664, startPoint y: 48, endPoint x: 659, endPoint y: 61, distance: 14.1
click at [188, 39] on div "由北海道美唄市政府全力支持合辦 Heading 由日本北海道美唄市政府全力支持合辦，本次比賽入選作品將獲邀參與由GASCA及 日本北海道美唄市政府 聯合主辦之…" at bounding box center [188, 39] width 0 height 0
click at [188, 39] on span "展覽日期: [DATE]至[DATE]a" at bounding box center [188, 39] width 0 height 0
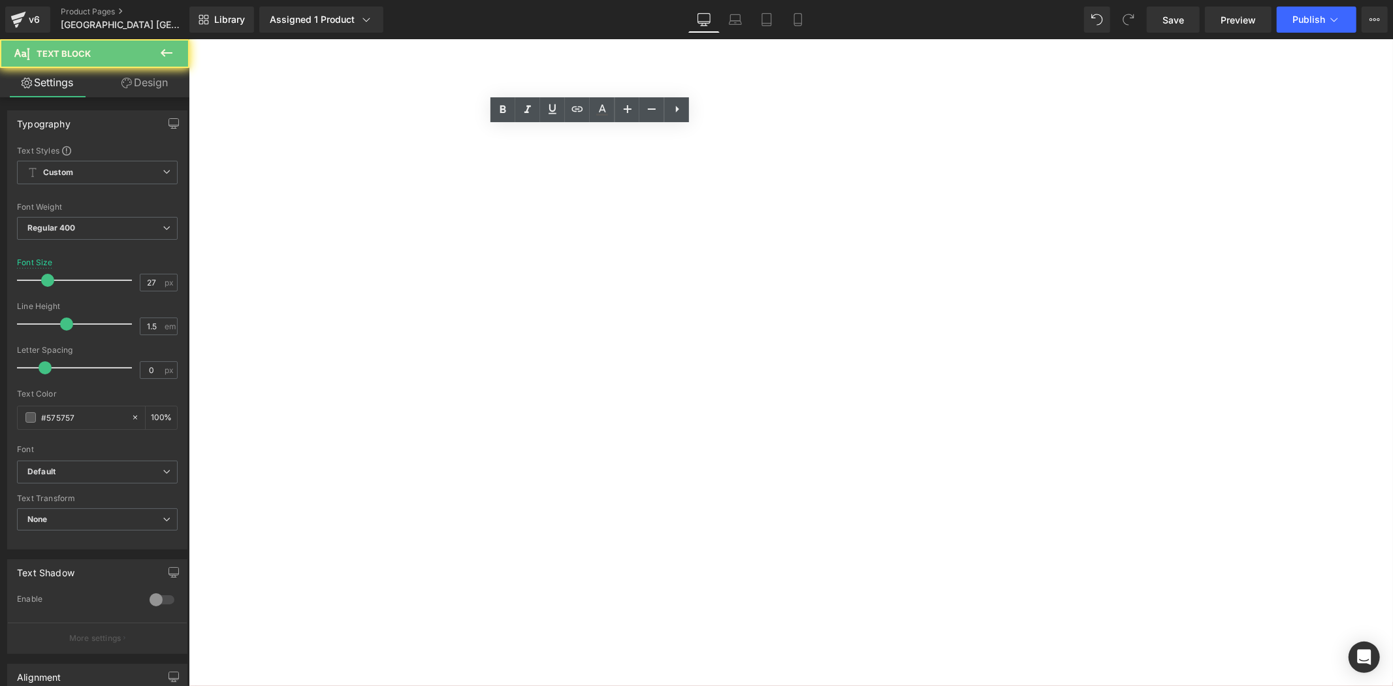
drag, startPoint x: 659, startPoint y: 172, endPoint x: 666, endPoint y: 172, distance: 7.2
click at [188, 39] on span "展覽日期: [DATE]至[DATE]a" at bounding box center [188, 39] width 0 height 0
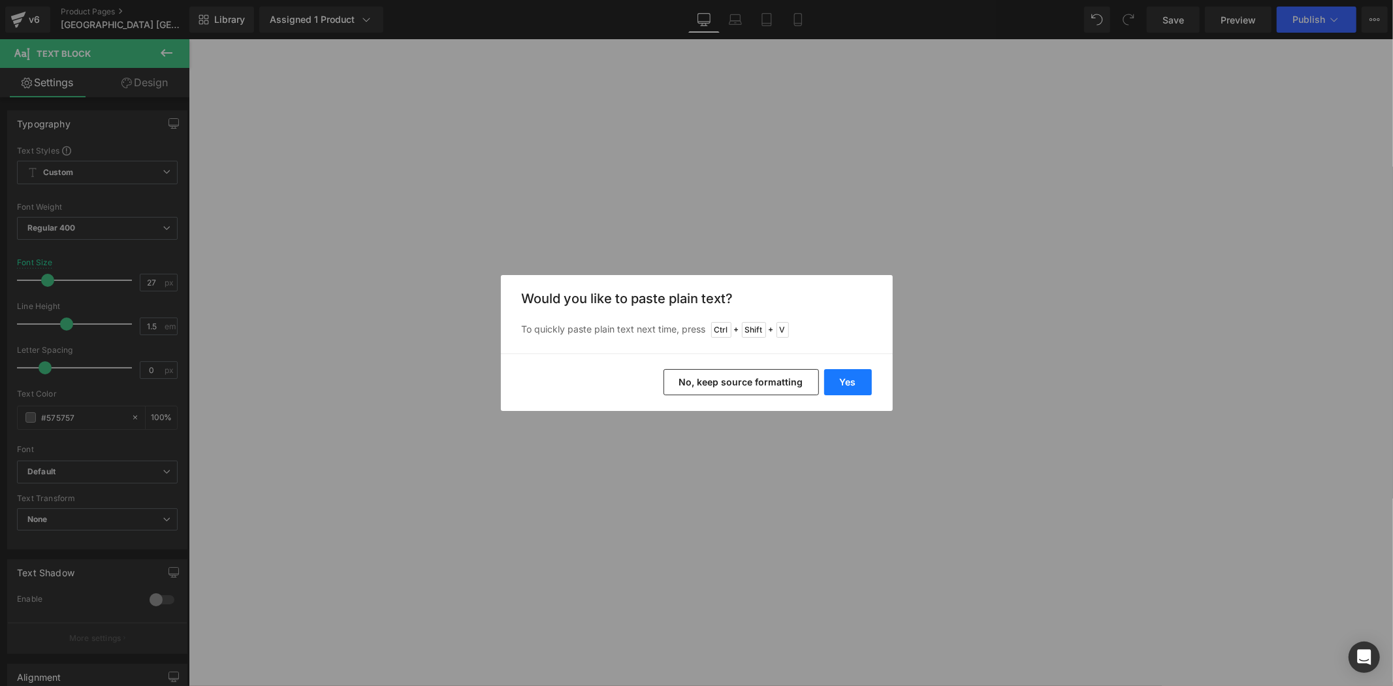
click at [836, 379] on button "Yes" at bounding box center [848, 382] width 48 height 26
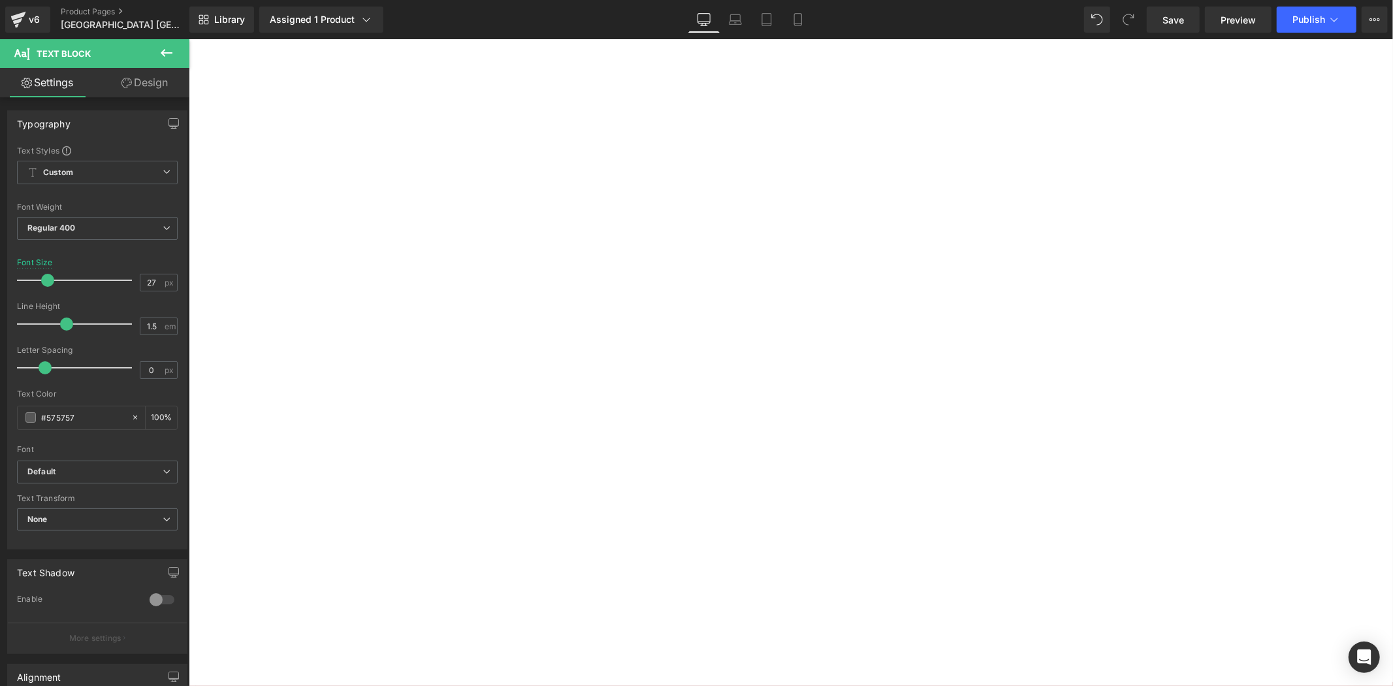
click at [188, 39] on p "頒獎典禮日期: [DATE]" at bounding box center [188, 39] width 0 height 0
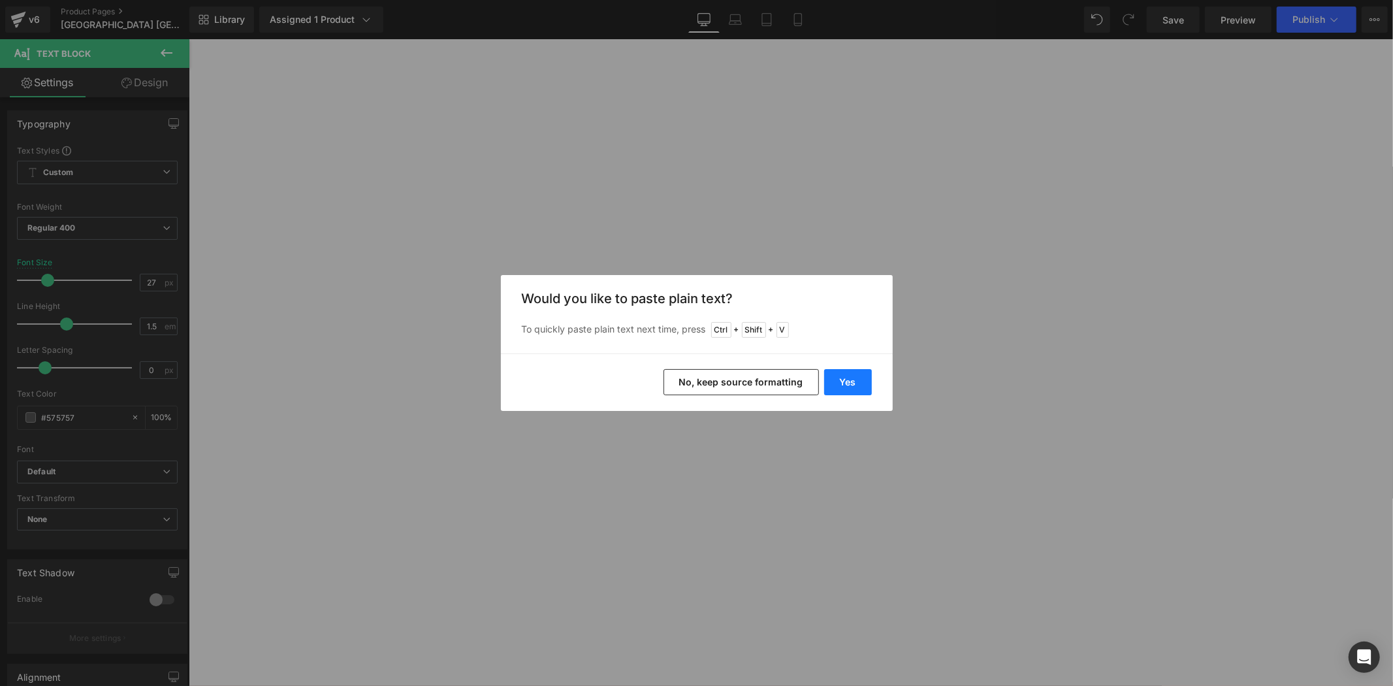
click at [840, 377] on button "Yes" at bounding box center [848, 382] width 48 height 26
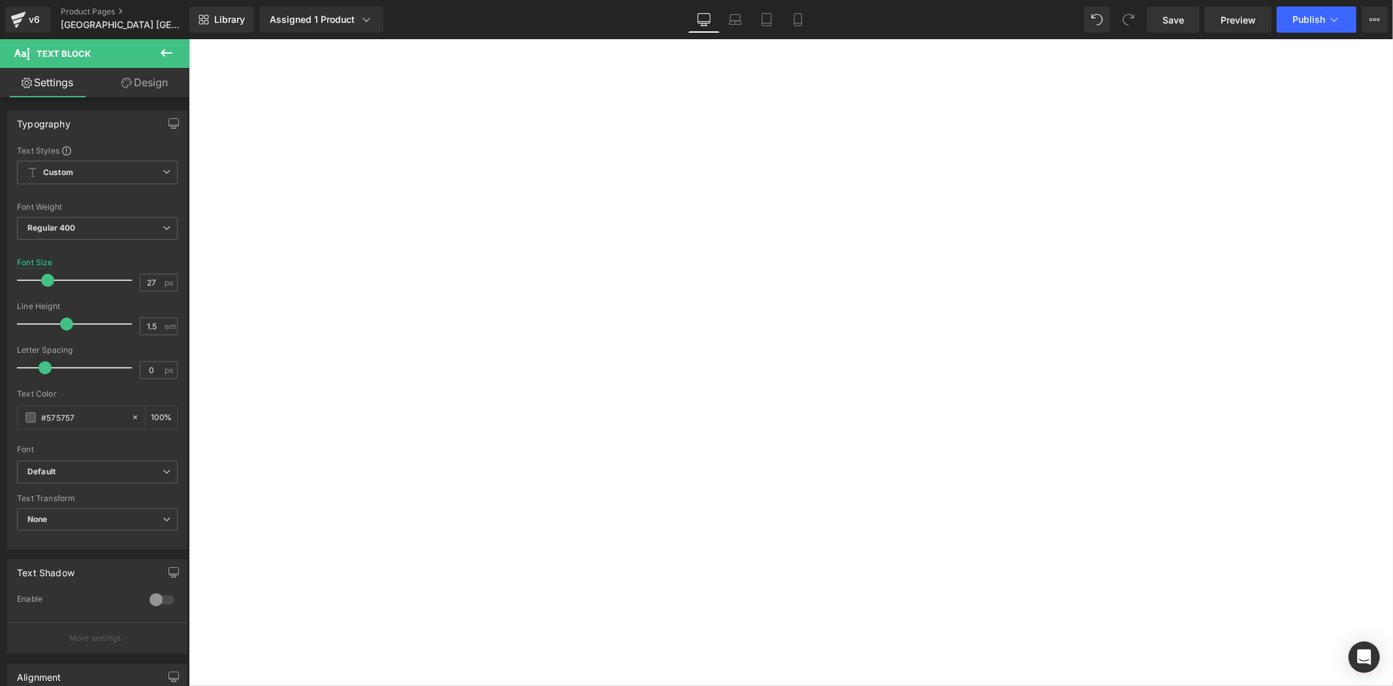
scroll to position [1635, 0]
click at [188, 39] on div "由北海道美唄市政府全力支持合辦 Heading 由日本北海道美唄市政府全力支持合辦，本次比賽入選作品將獲邀參與由GASCA及 日本北海道美唄市政府 聯合主辦之…" at bounding box center [188, 39] width 0 height 0
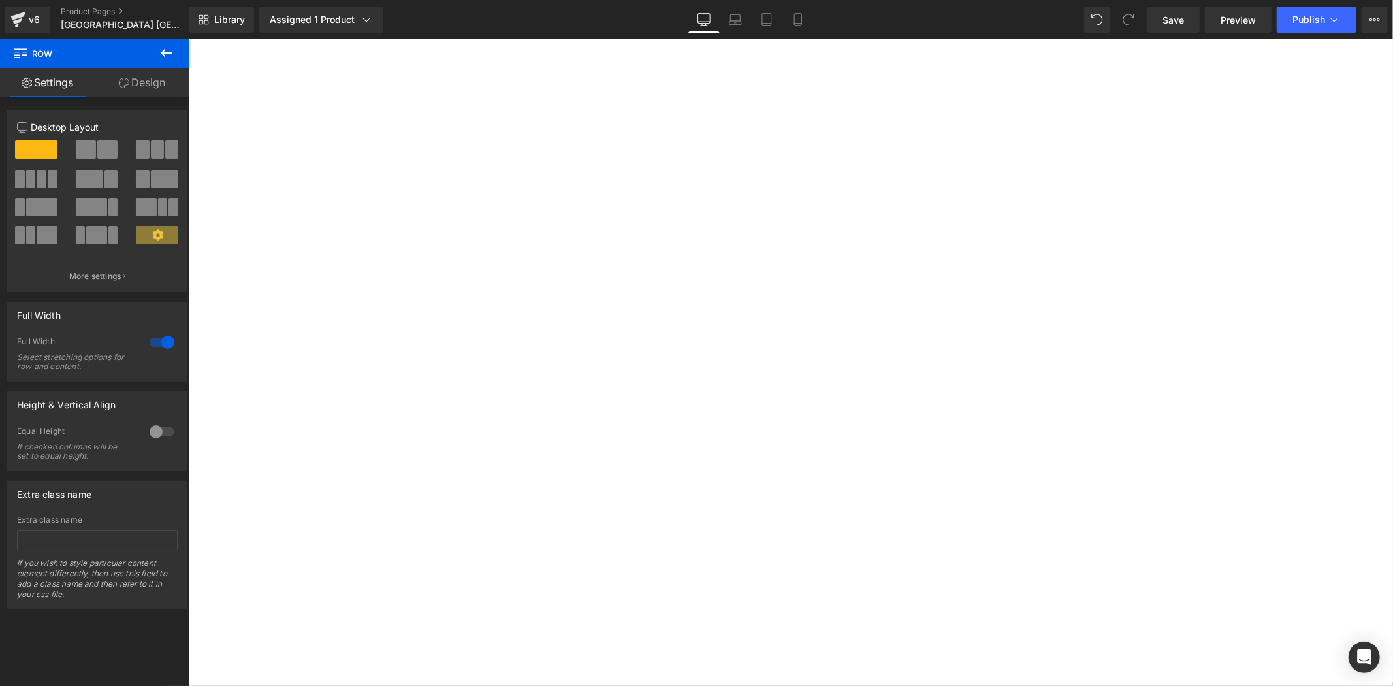
scroll to position [1297, 0]
drag, startPoint x: 1247, startPoint y: 396, endPoint x: 1246, endPoint y: 406, distance: 9.9
click at [188, 39] on div "由北海道美唄市政府全力支持合辦 Heading 由日本北海道美唄市政府全力支持合辦，本次比賽入選作品將獲邀參與由GASCA及 日本北海道美唄市政府 聯合主辦之…" at bounding box center [188, 39] width 0 height 0
click at [188, 39] on strong "✅由葡中工商會(CCILC)X 葡萄牙香港工商會(PHKCCI)頒發的國際參展證書" at bounding box center [188, 39] width 0 height 0
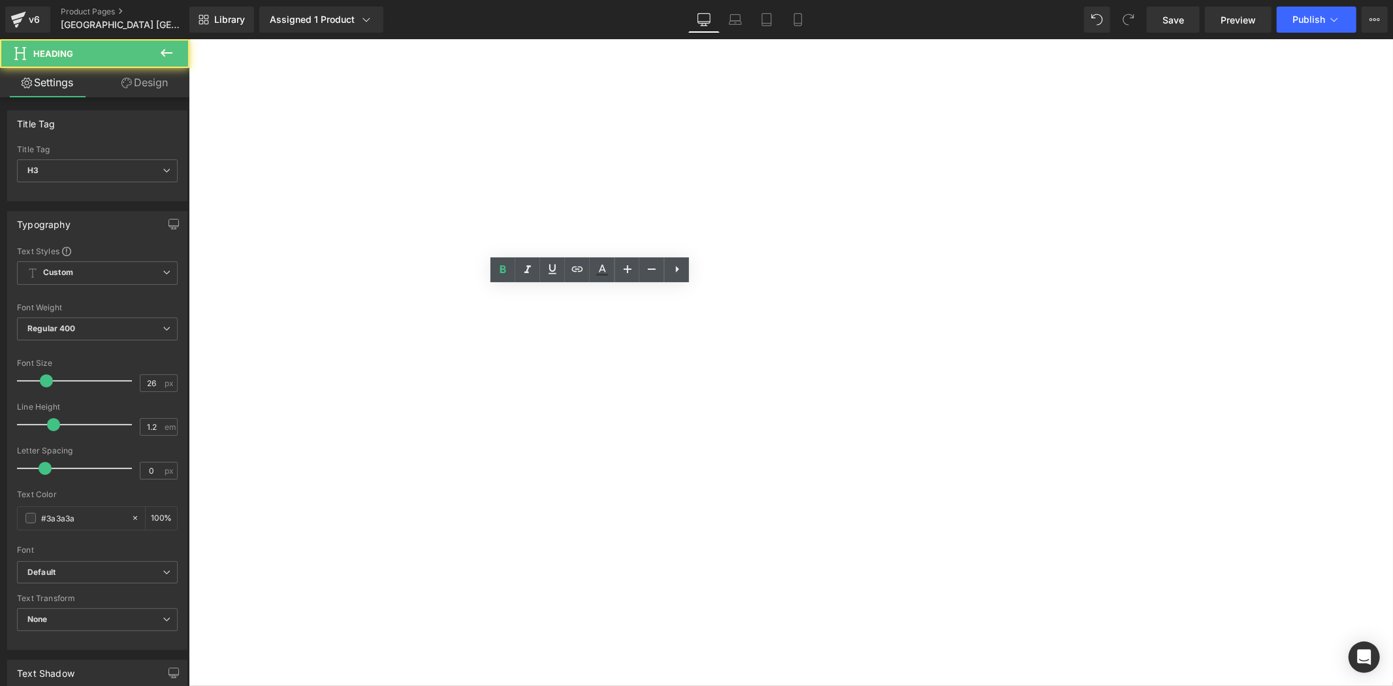
click at [188, 39] on h3 "✅由葡中工商會(CCILC)X 葡萄牙香港工商會(PHKCCI)頒發的國際參展證書" at bounding box center [188, 39] width 0 height 0
click at [188, 39] on span "參賽者將榮獲由葡萄牙市政廳與GASCA共同頒發的官方參展與參賽證書，專屬限量版紀念獎牌更彰顯藝術價值。得獎作品更將登載於葡萄牙美術比賽官方畫冊，[PERSON…" at bounding box center [188, 39] width 0 height 0
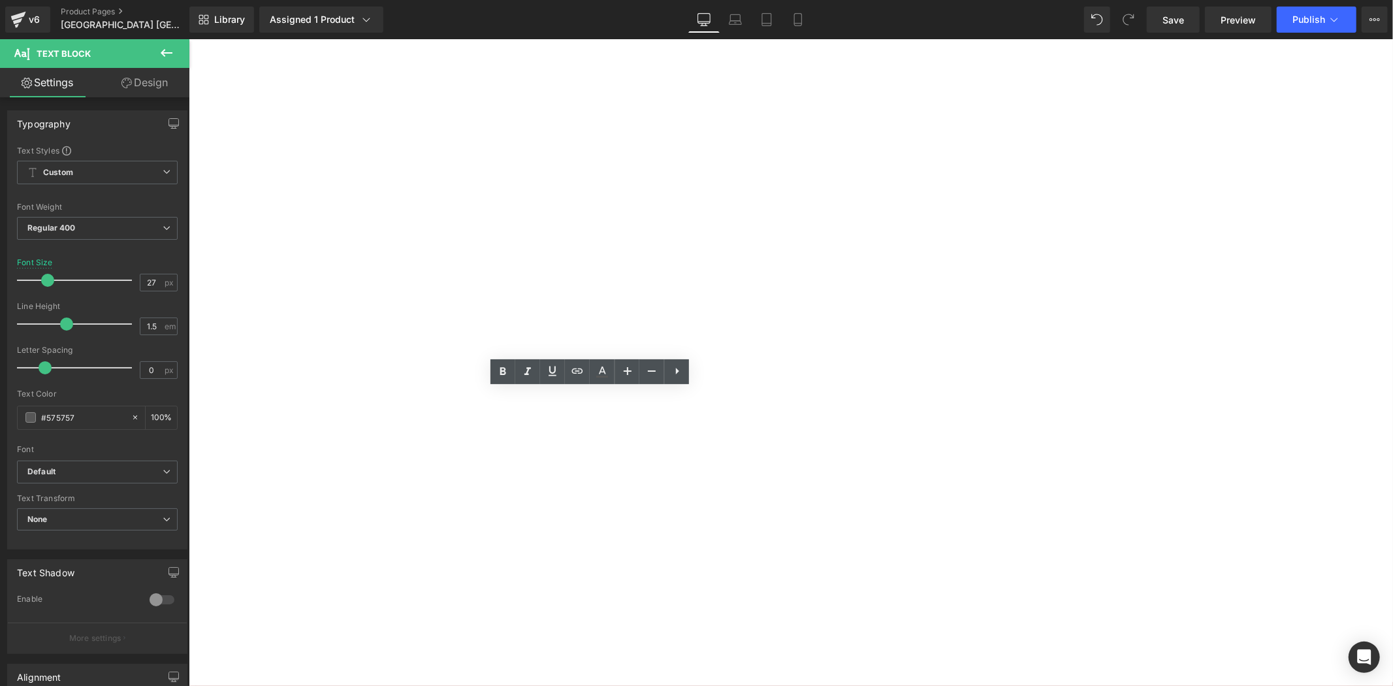
click at [188, 39] on span "參賽者將榮獲由葡萄牙市政廳與GASCA共同頒發的官方參展與參賽證書，專屬限量版紀念獎牌更彰顯藝術價值。得獎作品更將登載於葡萄牙美術比賽官方畫冊，[PERSON…" at bounding box center [188, 39] width 0 height 0
drag, startPoint x: 762, startPoint y: 494, endPoint x: 404, endPoint y: 409, distance: 367.7
click at [188, 39] on p "參賽者將榮獲由葡萄牙市政廳與GASCA共同頒發的官方參展與參賽證書，專屬限量版紀念獎牌更彰顯藝術價值。得獎作品更將登載於葡萄牙美術比賽官方畫冊，[PERSON…" at bounding box center [188, 39] width 0 height 0
click at [188, 39] on div "國際參展證書|特別版紀念獎牌 Heading 參展者將獲得 : Heading ✅由葡中工商會(CCILC)X 葡萄牙香港工商會(PHKCCI)頒發的國際參展…" at bounding box center [188, 39] width 0 height 0
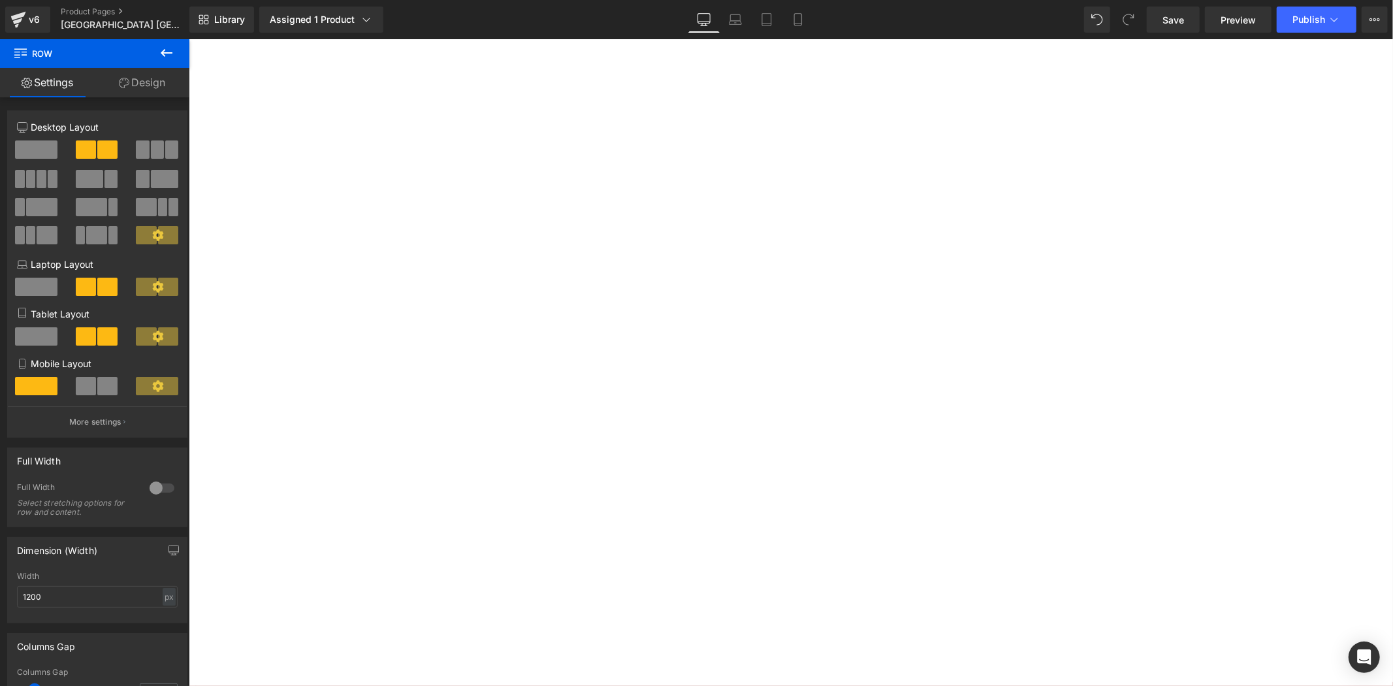
scroll to position [1693, 0]
click at [1179, 17] on span "Save" at bounding box center [1173, 20] width 22 height 14
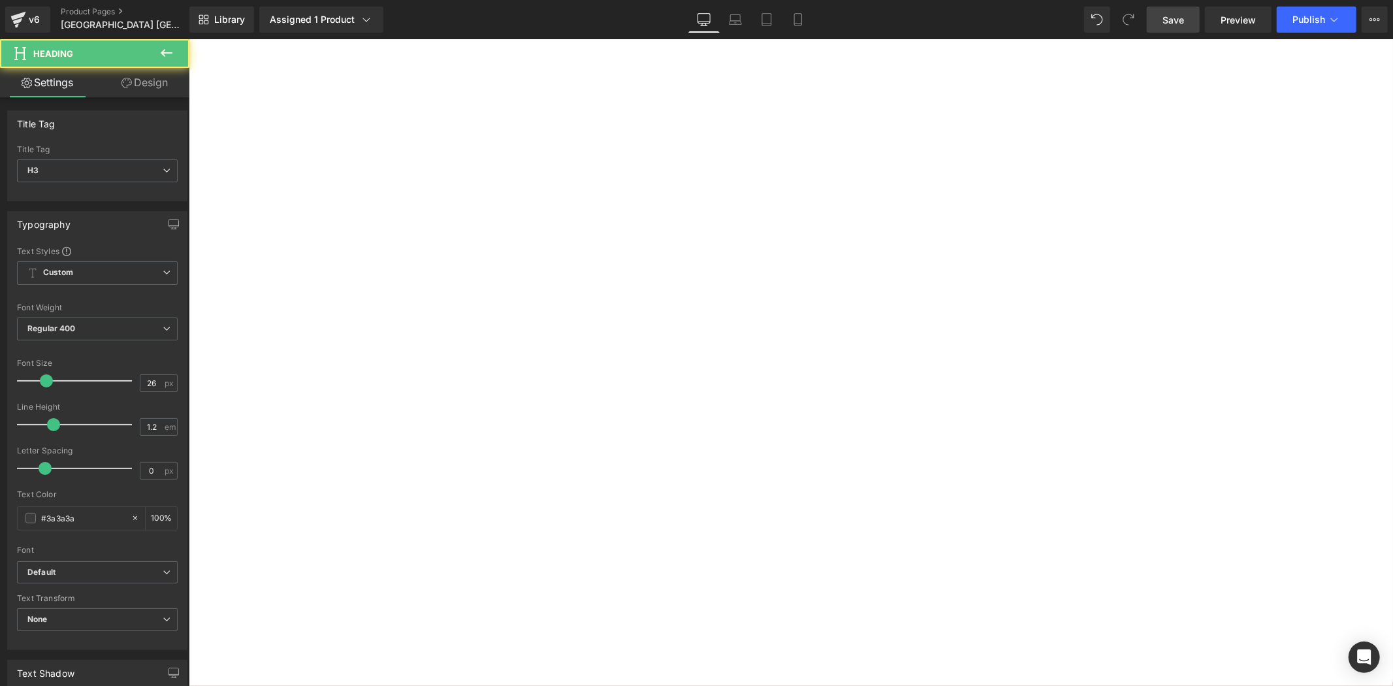
drag, startPoint x: 426, startPoint y: 413, endPoint x: 595, endPoint y: 400, distance: 169.0
click at [188, 39] on strong "✅由葡中工商會(CCILC)X 葡萄牙香港工商會(PHKCCI)頒發的國際參展證書" at bounding box center [188, 39] width 0 height 0
click at [188, 39] on h3 "✅由葡中工商會(CCILC)X 葡萄牙香港工商會(PHKCCI)頒發的國際參展證書" at bounding box center [188, 39] width 0 height 0
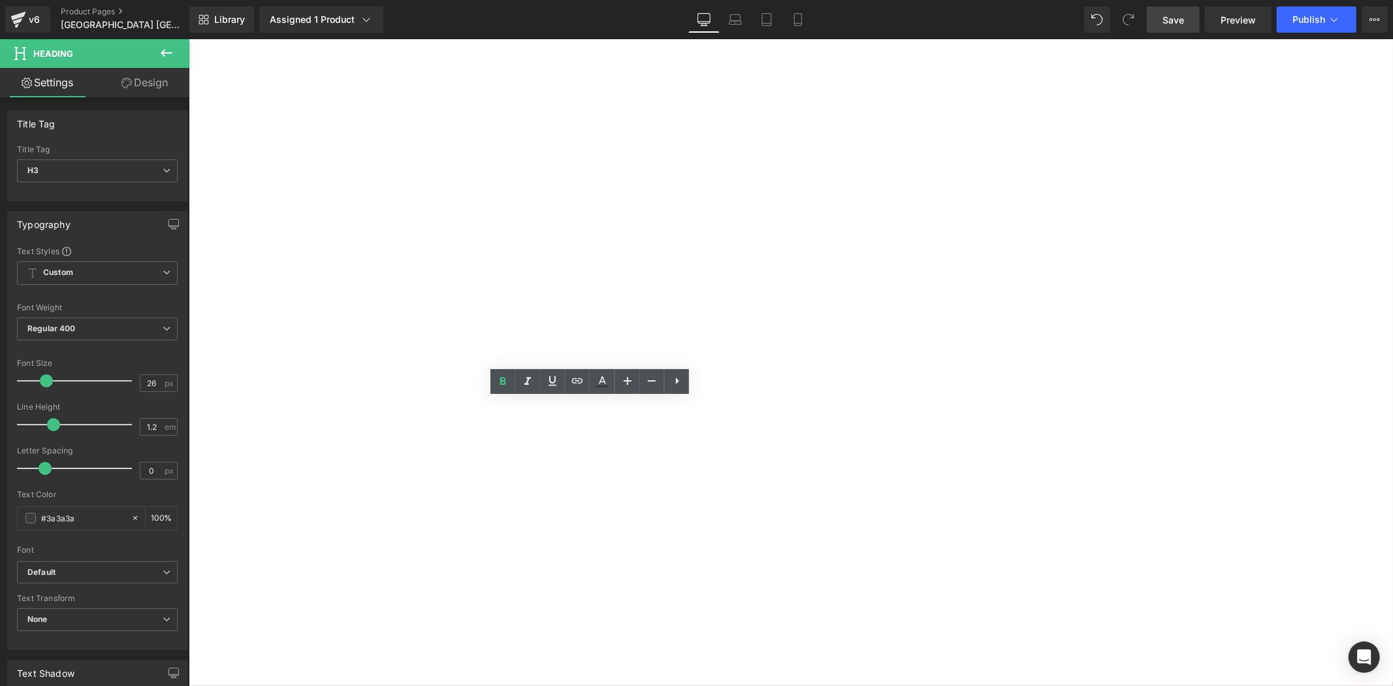
drag, startPoint x: 638, startPoint y: 434, endPoint x: 435, endPoint y: 414, distance: 204.0
click at [188, 39] on h3 "✅由葡中工商會(CCILC)X 葡萄牙香港工商會(PHKCCI)頒發的國際參展證書" at bounding box center [188, 39] width 0 height 0
click at [188, 39] on strong "✅由葡中工商會(CCILC)X 葡萄牙香港工商會(PHKCCI)頒發的國際參展證書" at bounding box center [188, 39] width 0 height 0
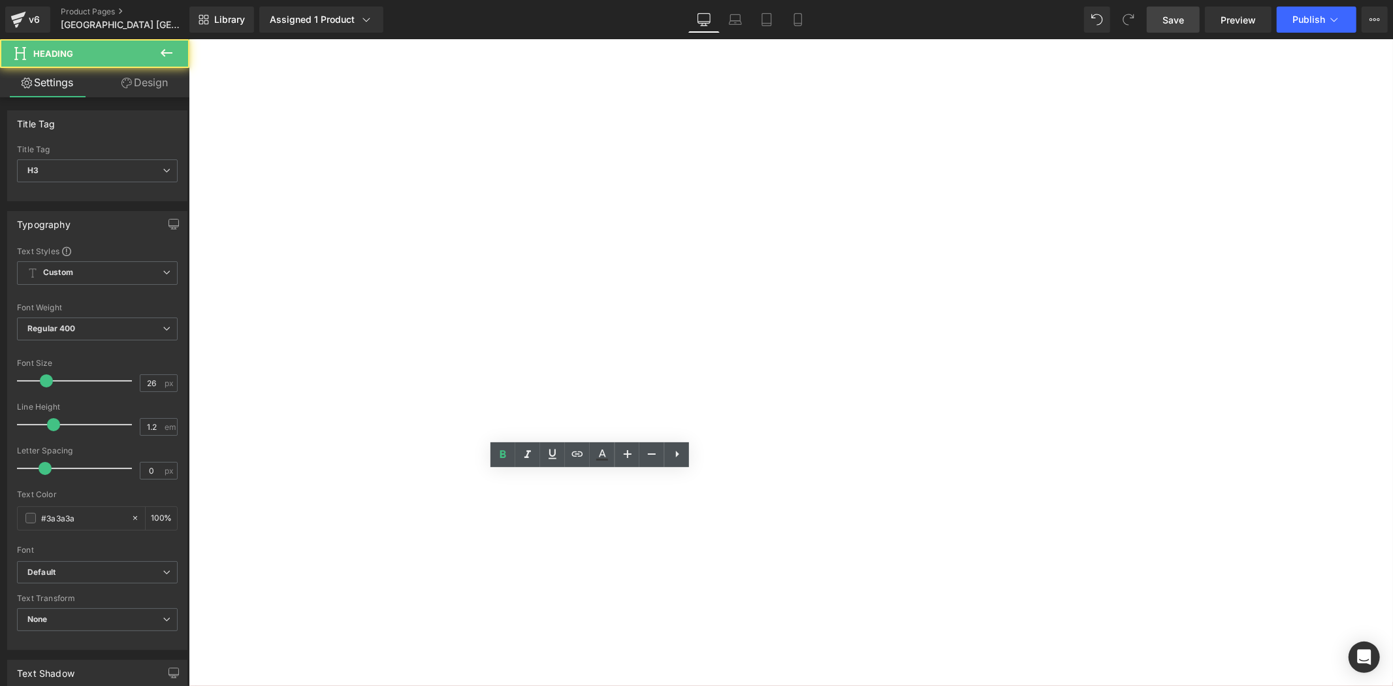
scroll to position [1524, 0]
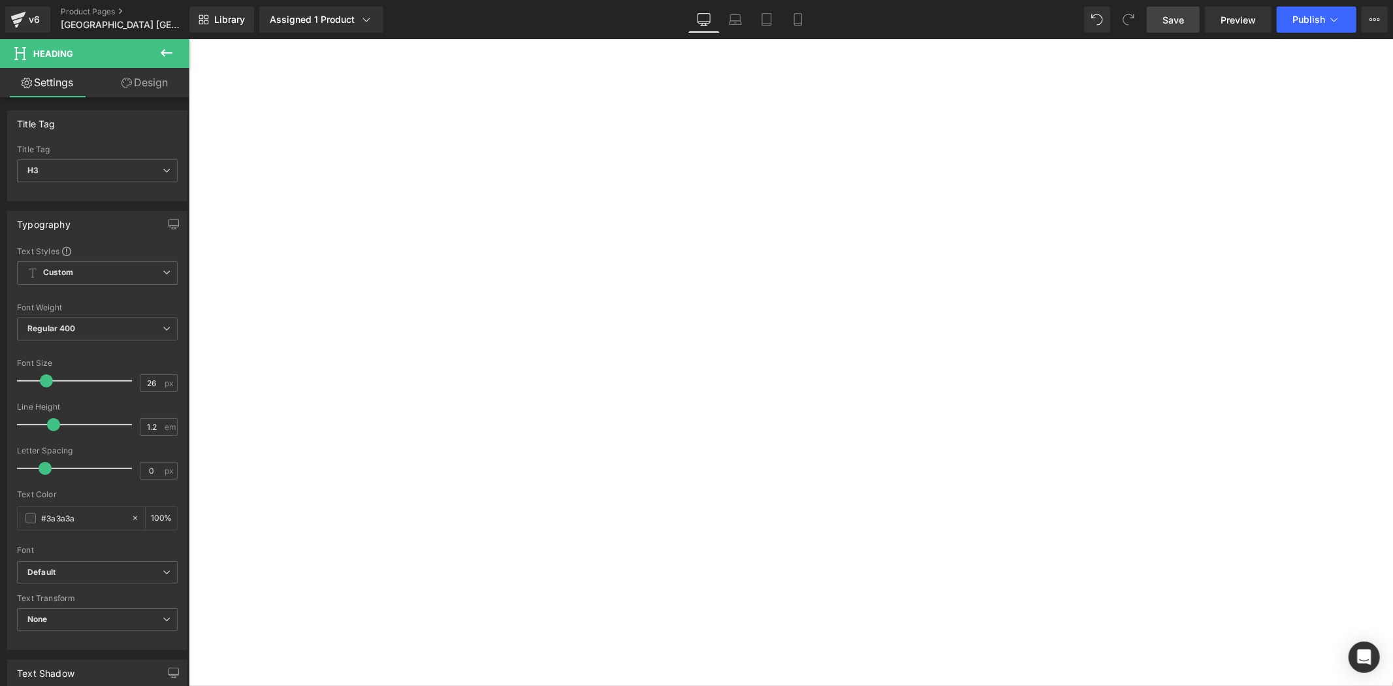
click at [188, 39] on h2 "北海道美唄市藝術展頒獎典禮" at bounding box center [188, 39] width 0 height 0
drag, startPoint x: 803, startPoint y: 306, endPoint x: 950, endPoint y: 302, distance: 147.7
click at [188, 39] on h2 "北海道美唄市藝術展頒獎典禮" at bounding box center [188, 39] width 0 height 0
drag, startPoint x: 442, startPoint y: 581, endPoint x: 482, endPoint y: 601, distance: 44.4
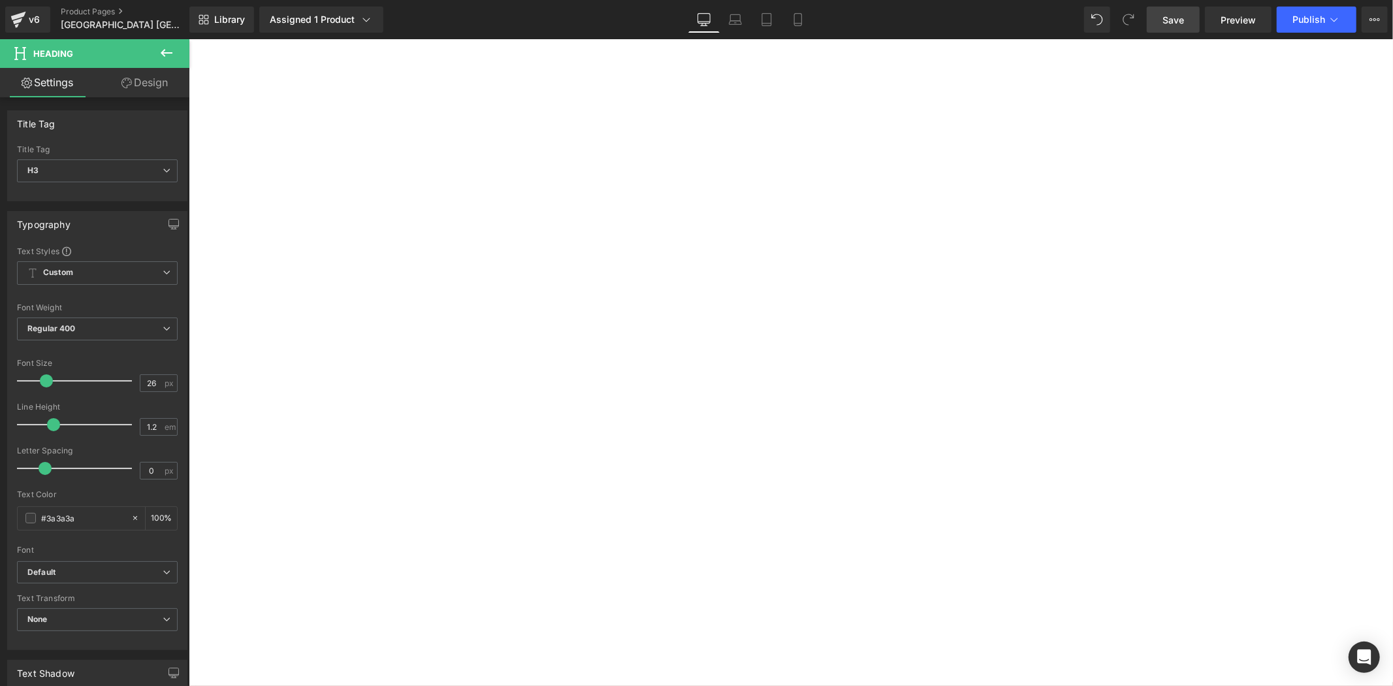
click at [188, 39] on strong "✅由葡中工商會(CCILC)X 葡萄牙香港工商會(PHKCCI)頒發的國際參展證書" at bounding box center [188, 39] width 0 height 0
paste div
drag, startPoint x: 445, startPoint y: 405, endPoint x: 539, endPoint y: 407, distance: 94.7
click at [188, 39] on strong "✅由北海道[GEOGRAPHIC_DATA]頒發的國際參展證書" at bounding box center [188, 39] width 0 height 0
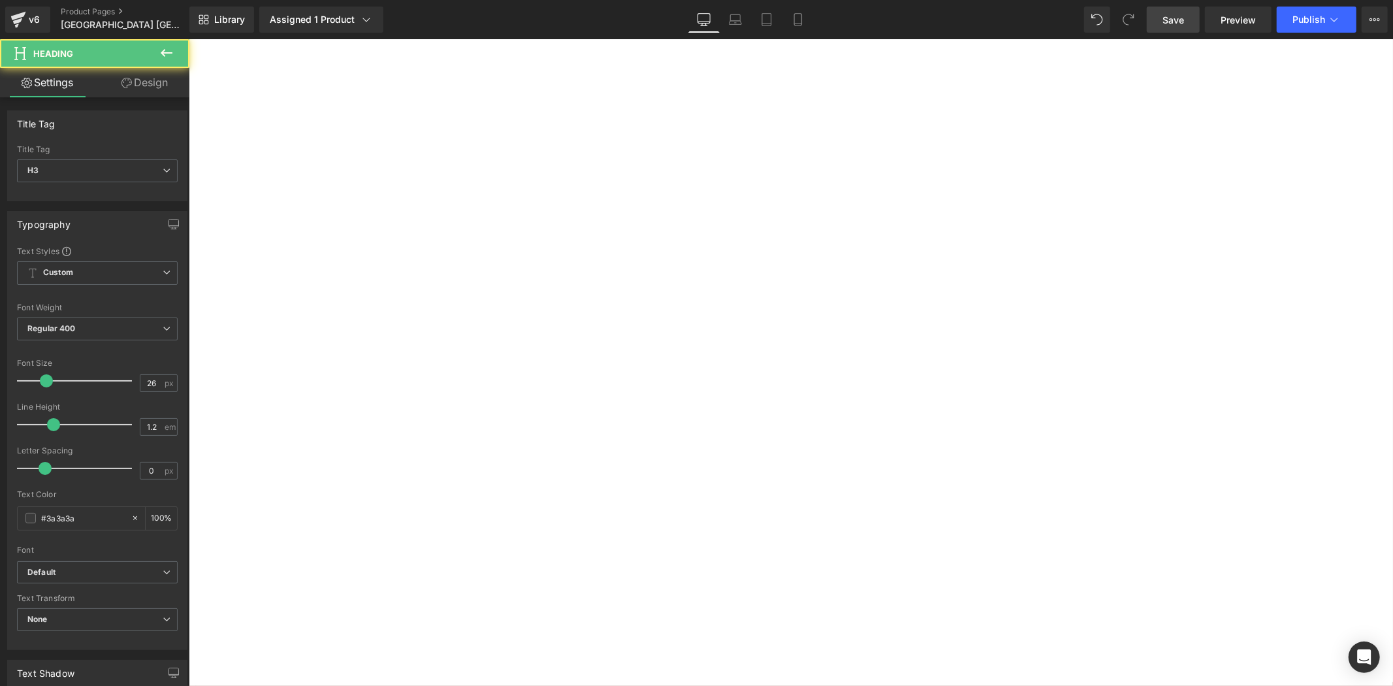
drag, startPoint x: 430, startPoint y: 451, endPoint x: 475, endPoint y: 451, distance: 44.4
click at [188, 39] on strong "✅葡萄牙美術比賽-特別版紀念獎牌" at bounding box center [188, 39] width 0 height 0
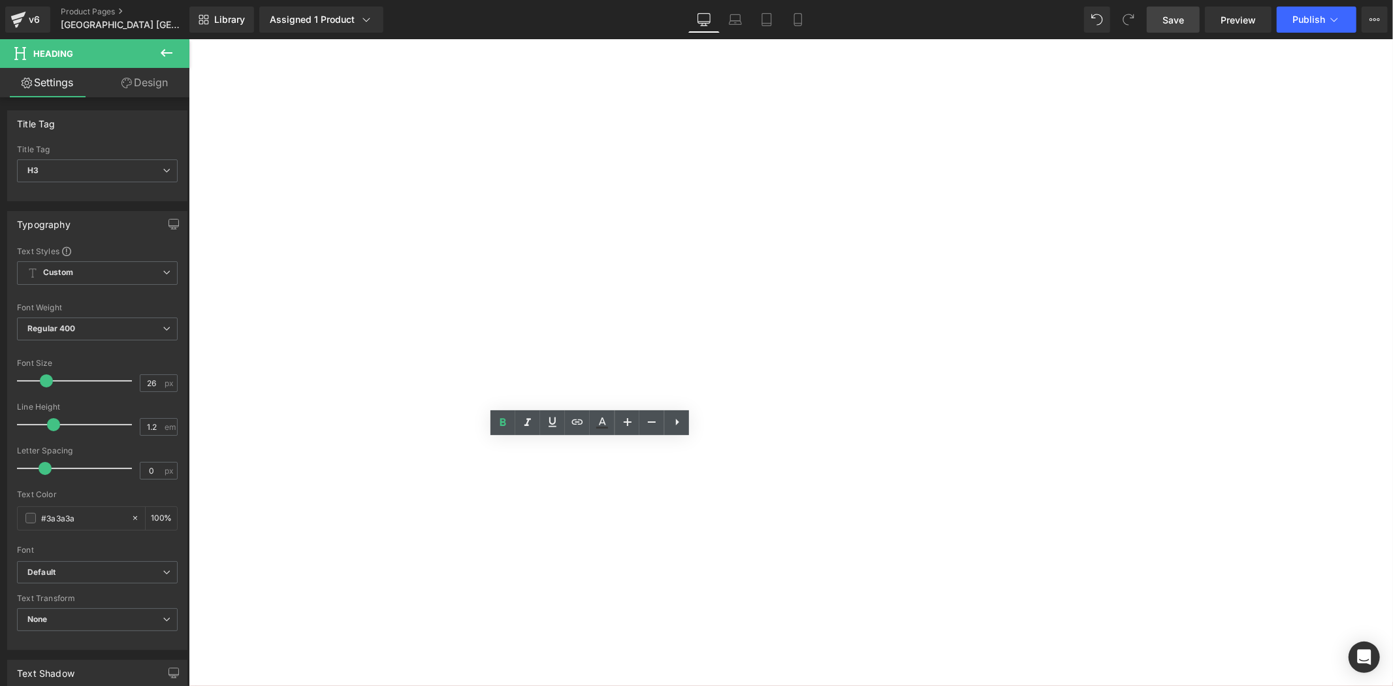
paste div
drag, startPoint x: 495, startPoint y: 472, endPoint x: 620, endPoint y: 472, distance: 125.4
click at [188, 39] on div "✅作品收錄於葡萄牙美術比賽展覽官方畫冊 Heading" at bounding box center [188, 39] width 0 height 0
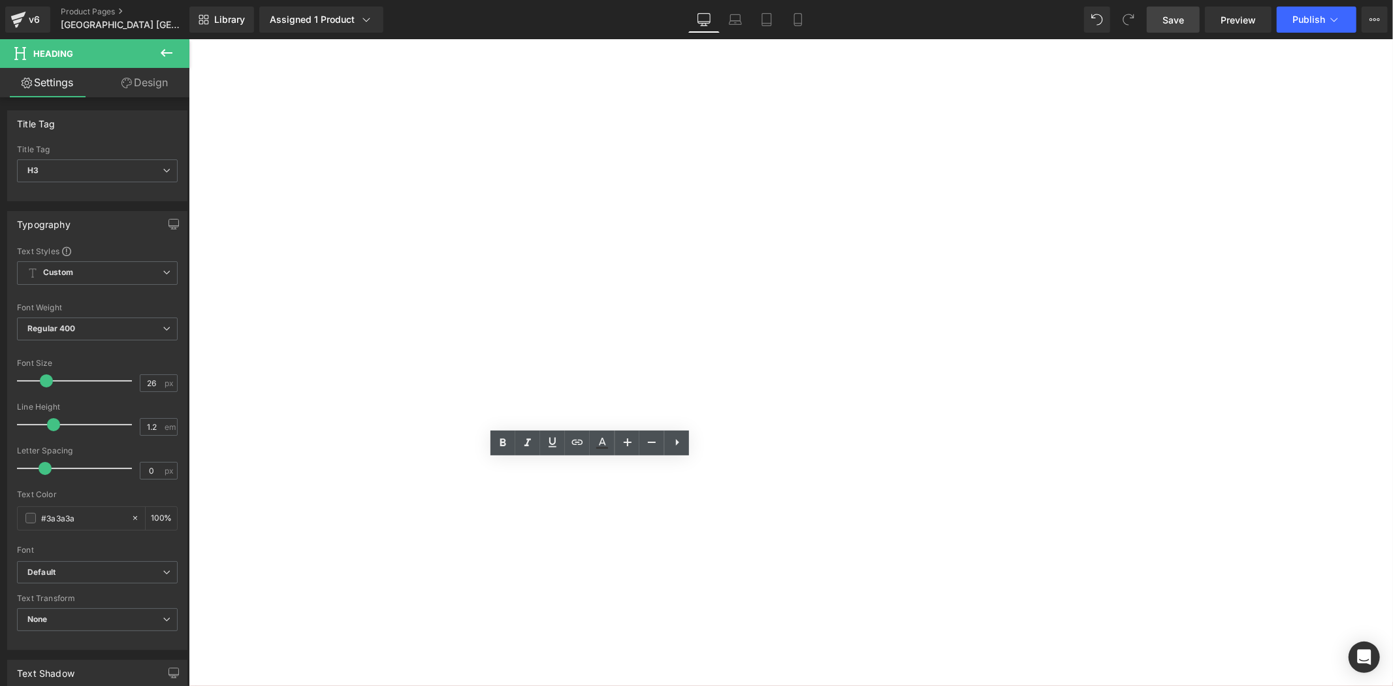
click at [188, 39] on strong "✅作品收錄於葡萄牙美術比賽展覽官方畫冊" at bounding box center [188, 39] width 0 height 0
drag, startPoint x: 587, startPoint y: 473, endPoint x: 564, endPoint y: 474, distance: 22.9
click at [188, 39] on strong "✅作品收錄於葡萄牙美術比賽展覽官方畫冊" at bounding box center [188, 39] width 0 height 0
drag, startPoint x: 513, startPoint y: 468, endPoint x: 555, endPoint y: 471, distance: 42.6
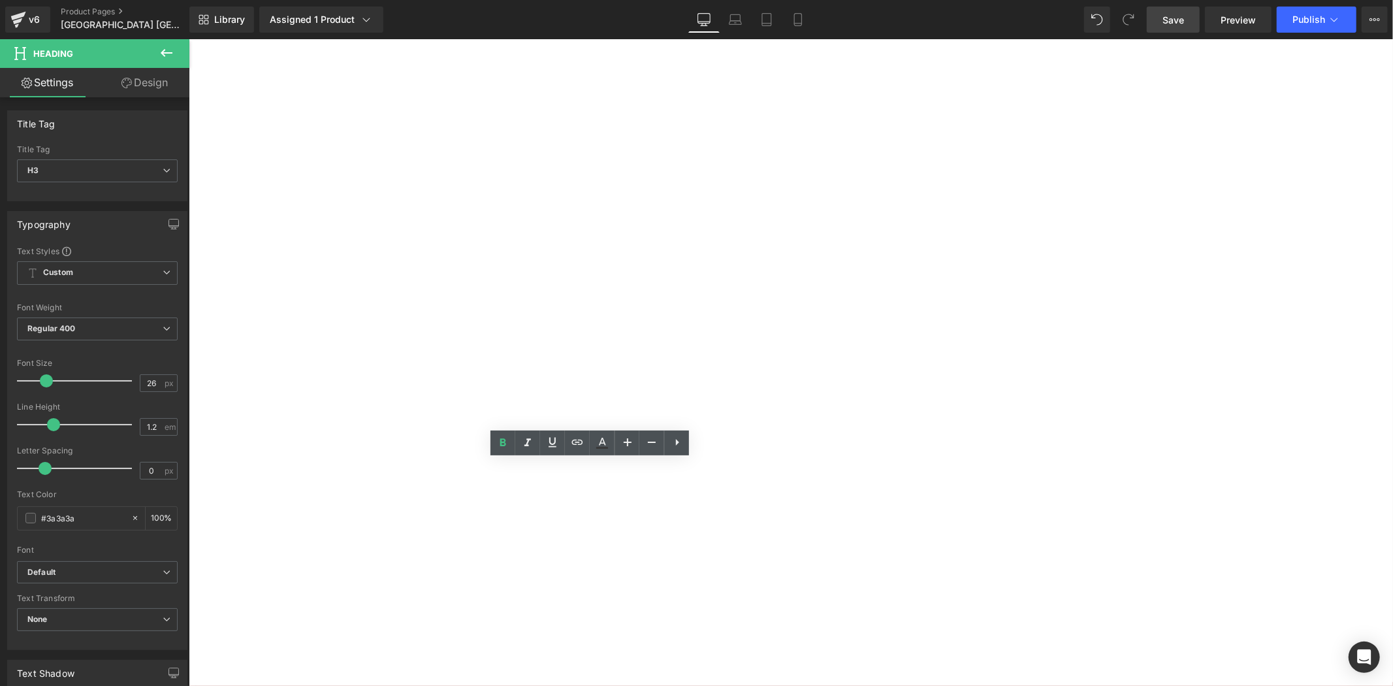
click at [188, 39] on strong "✅作品收錄於葡萄牙美術比賽展覽官方畫冊" at bounding box center [188, 39] width 0 height 0
paste div
click at [188, 39] on h3 "✅作品收錄於北海道美唄市美術比賽展覽官方畫冊" at bounding box center [188, 39] width 0 height 0
click at [188, 39] on span "參賽者將榮獲由葡萄牙市政廳與GASCA共同頒發的官方參展與參賽證書，專屬限量版紀念獎牌更彰顯藝術價值。得獎作品更將登載於葡萄牙美術比賽官方畫冊，[PERSON…" at bounding box center [188, 39] width 0 height 0
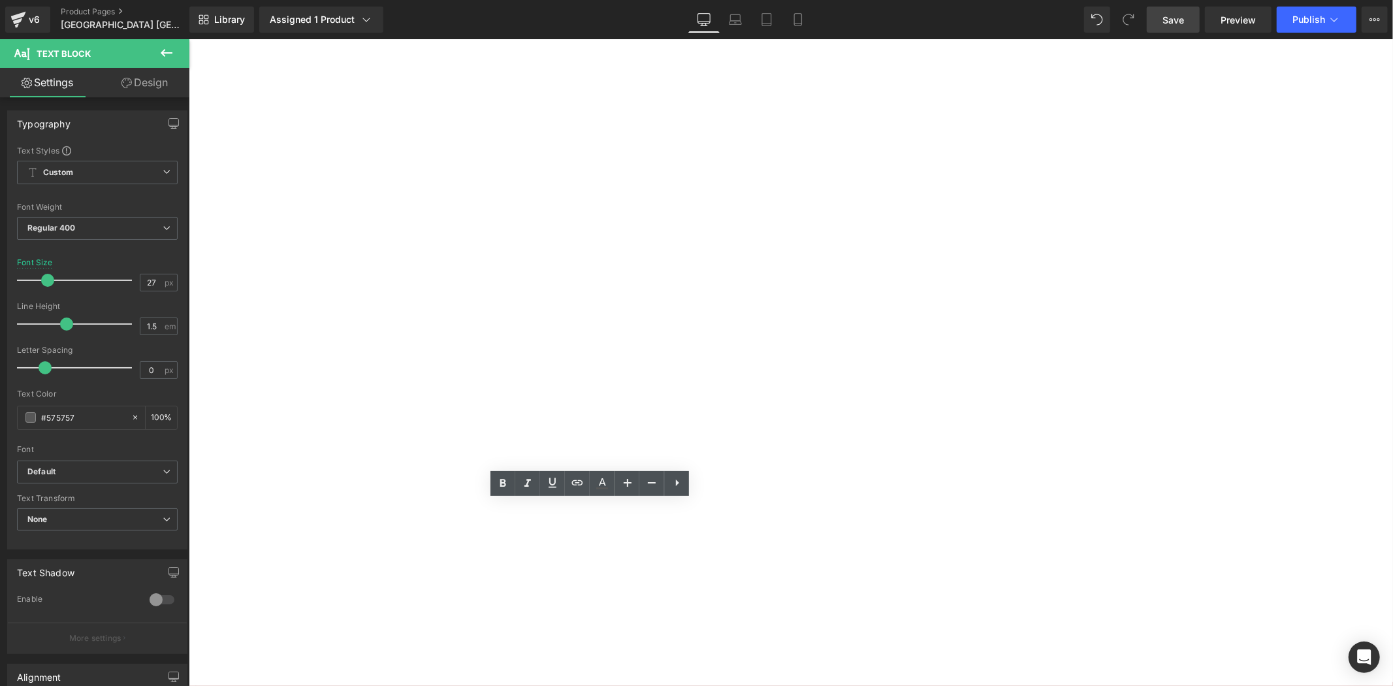
drag, startPoint x: 438, startPoint y: 522, endPoint x: 466, endPoint y: 520, distance: 28.8
click at [188, 39] on span "參賽者將榮獲由葡萄牙市政廳與GASCA共同頒發的官方參展與參賽證書，專屬限量版紀念獎牌更彰顯藝術價值。得獎作品更將登載於葡萄牙美術比賽官方畫冊，[PERSON…" at bounding box center [188, 39] width 0 height 0
click at [188, 39] on div "由北海道美唄市政府全力支持合辦 Heading 由日本北海道美唄市政府全力支持合辦，本次比賽入選作品將獲邀參與由GASCA及 日本北海道美唄市政府 聯合主辦之…" at bounding box center [188, 39] width 0 height 0
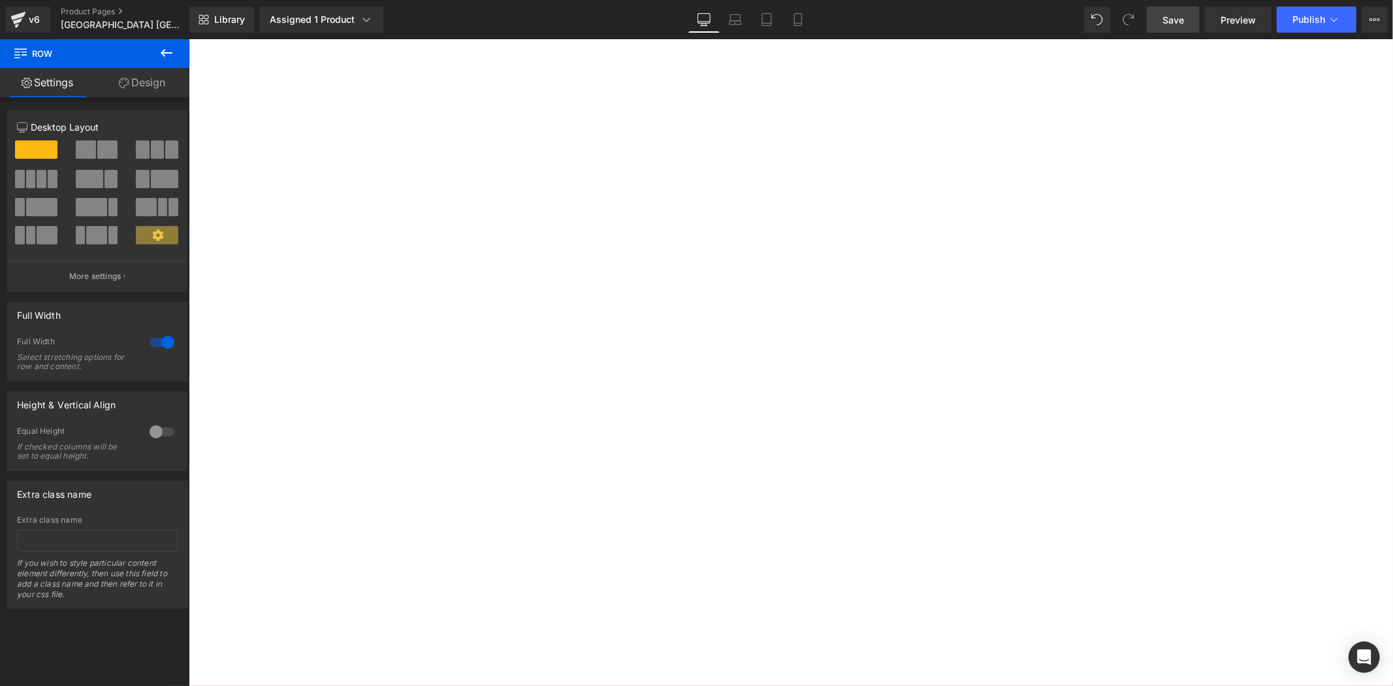
scroll to position [2708, 0]
drag, startPoint x: 1235, startPoint y: 323, endPoint x: 1224, endPoint y: 332, distance: 14.3
click at [188, 39] on div "由北海道美唄市政府全力支持合辦 Heading 由日本北海道美唄市政府全力支持合辦，本次比賽入選作品將獲邀參與由GASCA及 日本北海道美唄市政府 聯合主辦之…" at bounding box center [188, 39] width 0 height 0
drag, startPoint x: 1156, startPoint y: 14, endPoint x: 1057, endPoint y: 264, distance: 268.9
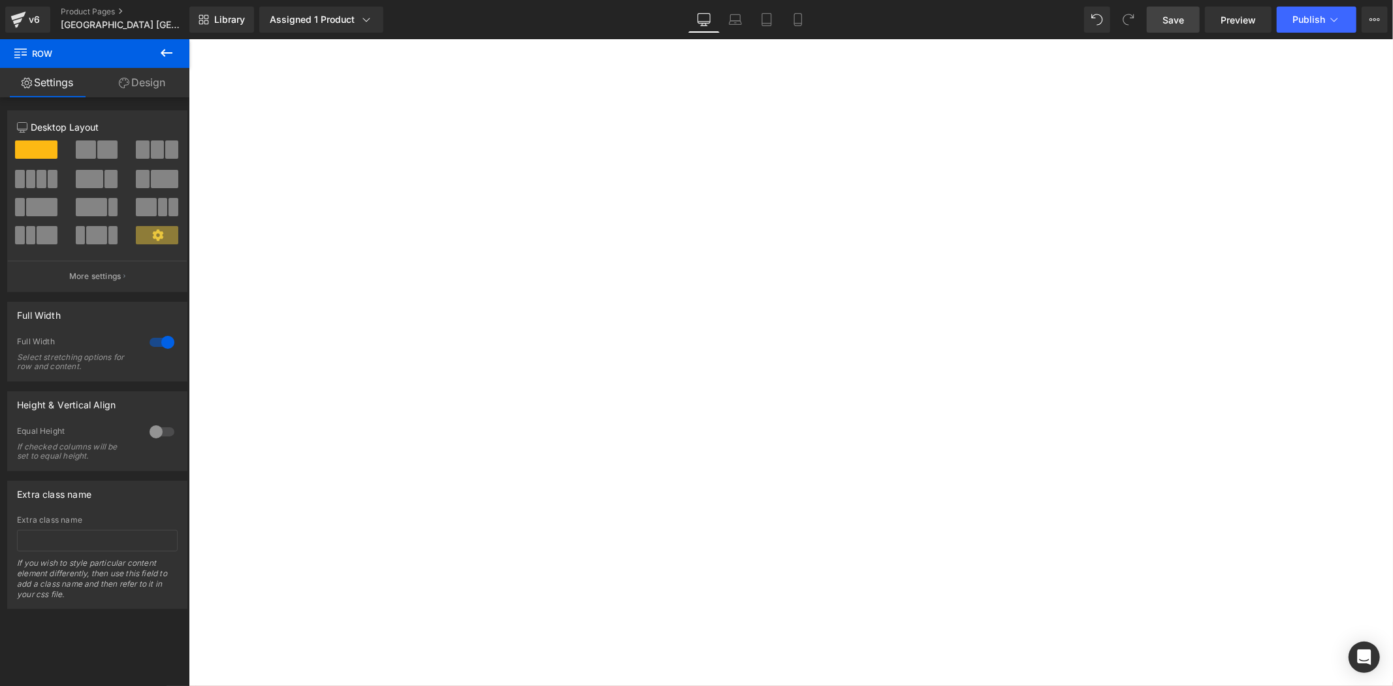
click at [1156, 14] on link "Save" at bounding box center [1173, 20] width 53 height 26
click at [188, 39] on div "由北海道美唄市政府全力支持合辦 Heading 由日本北海道美唄市政府全力支持合辦，本次比賽入選作品將獲邀參與由GASCA及 日本北海道美唄市政府 聯合主辦之…" at bounding box center [188, 39] width 0 height 0
